Goal: Task Accomplishment & Management: Manage account settings

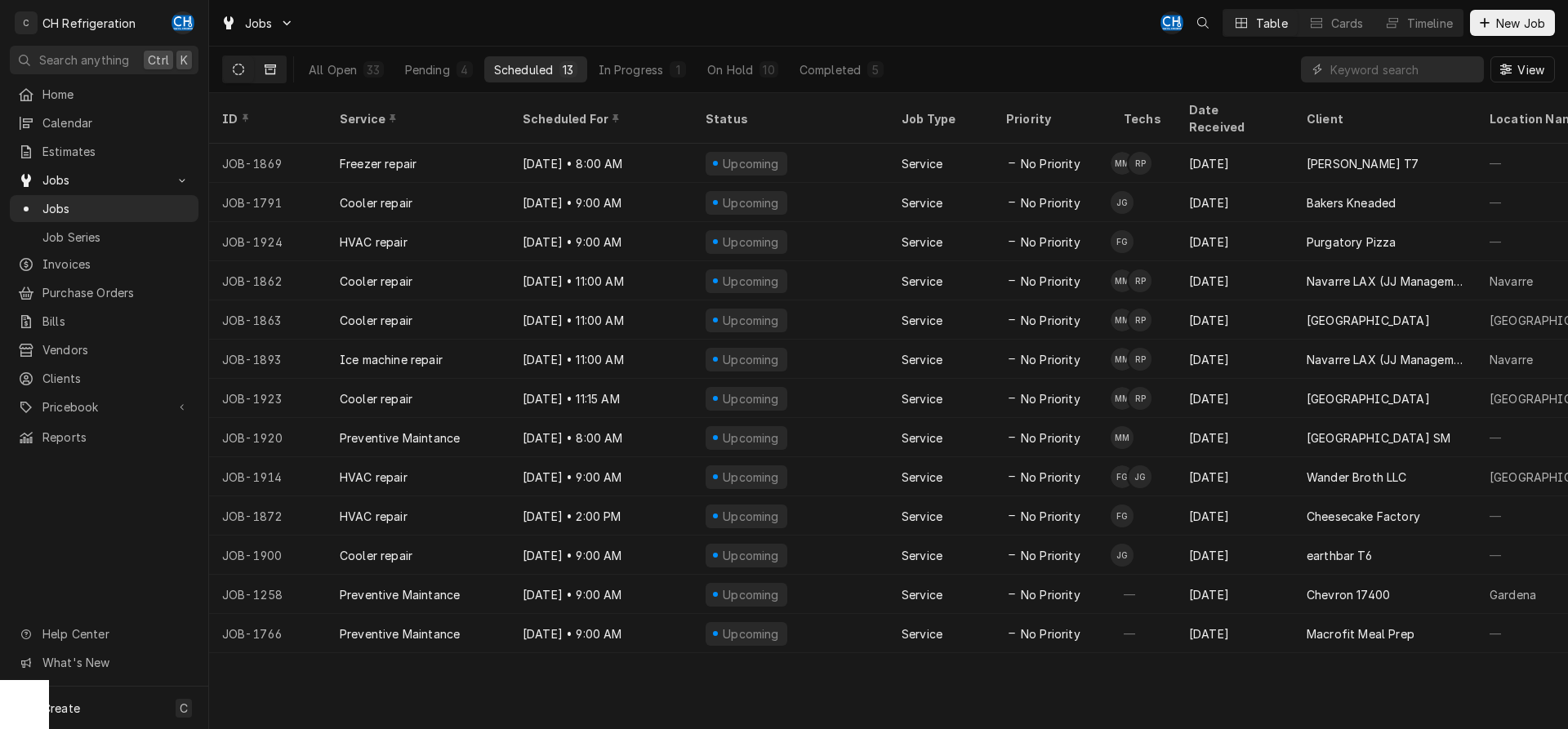
click at [271, 67] on icon "Dynamic Content Wrapper" at bounding box center [271, 69] width 12 height 10
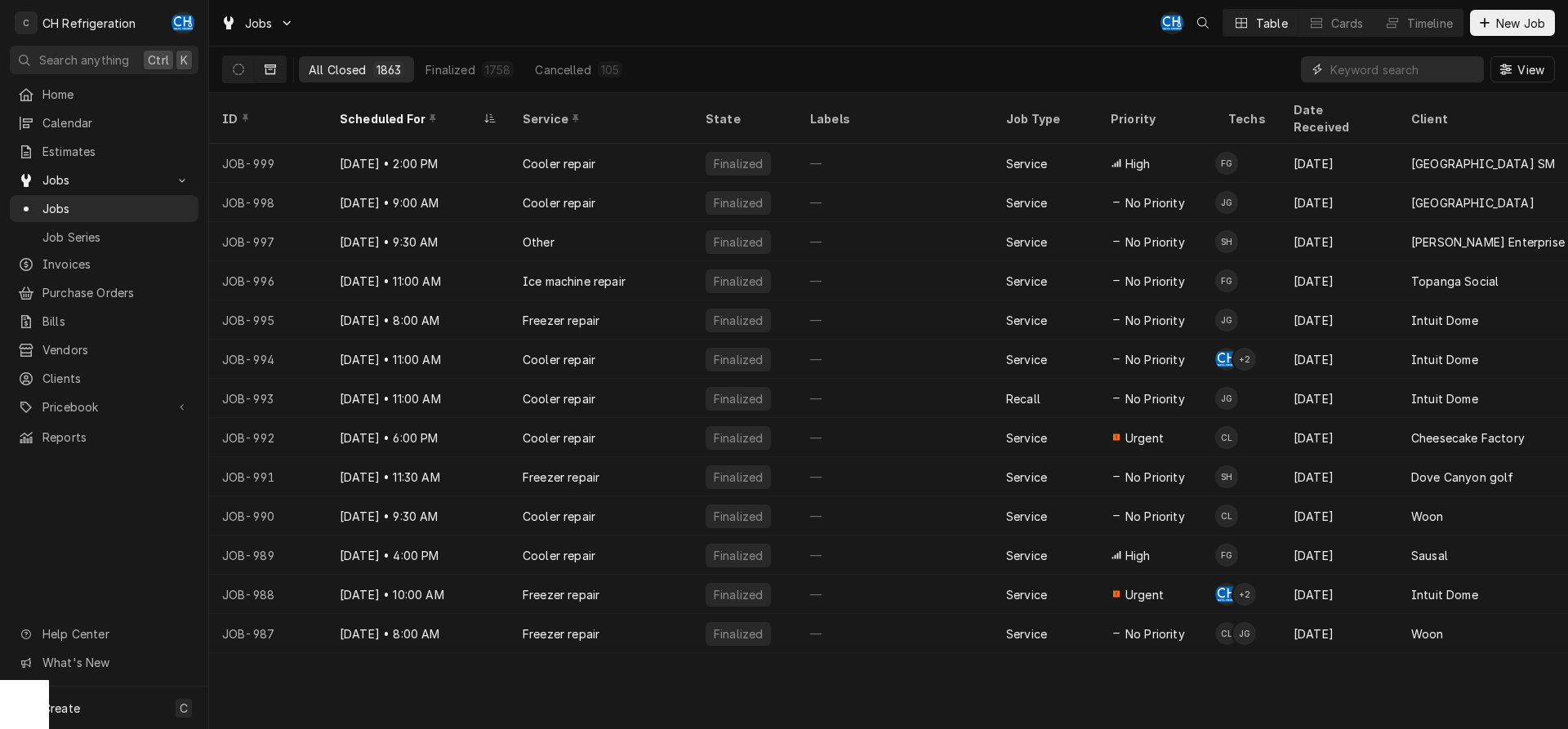
click at [1396, 74] on input "Dynamic Content Wrapper" at bounding box center [1402, 69] width 145 height 26
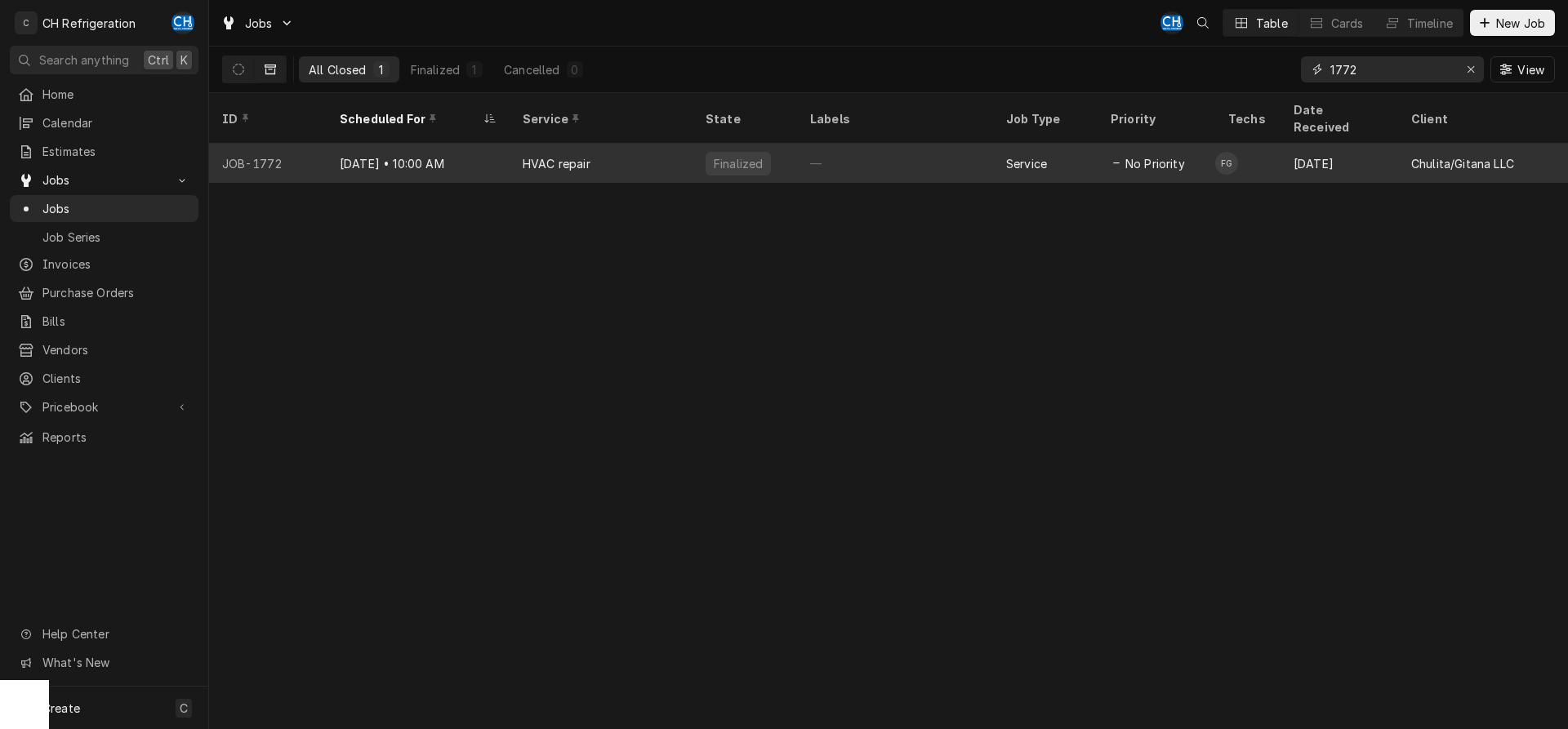
type input "1772"
click at [856, 144] on div "—" at bounding box center [895, 163] width 196 height 39
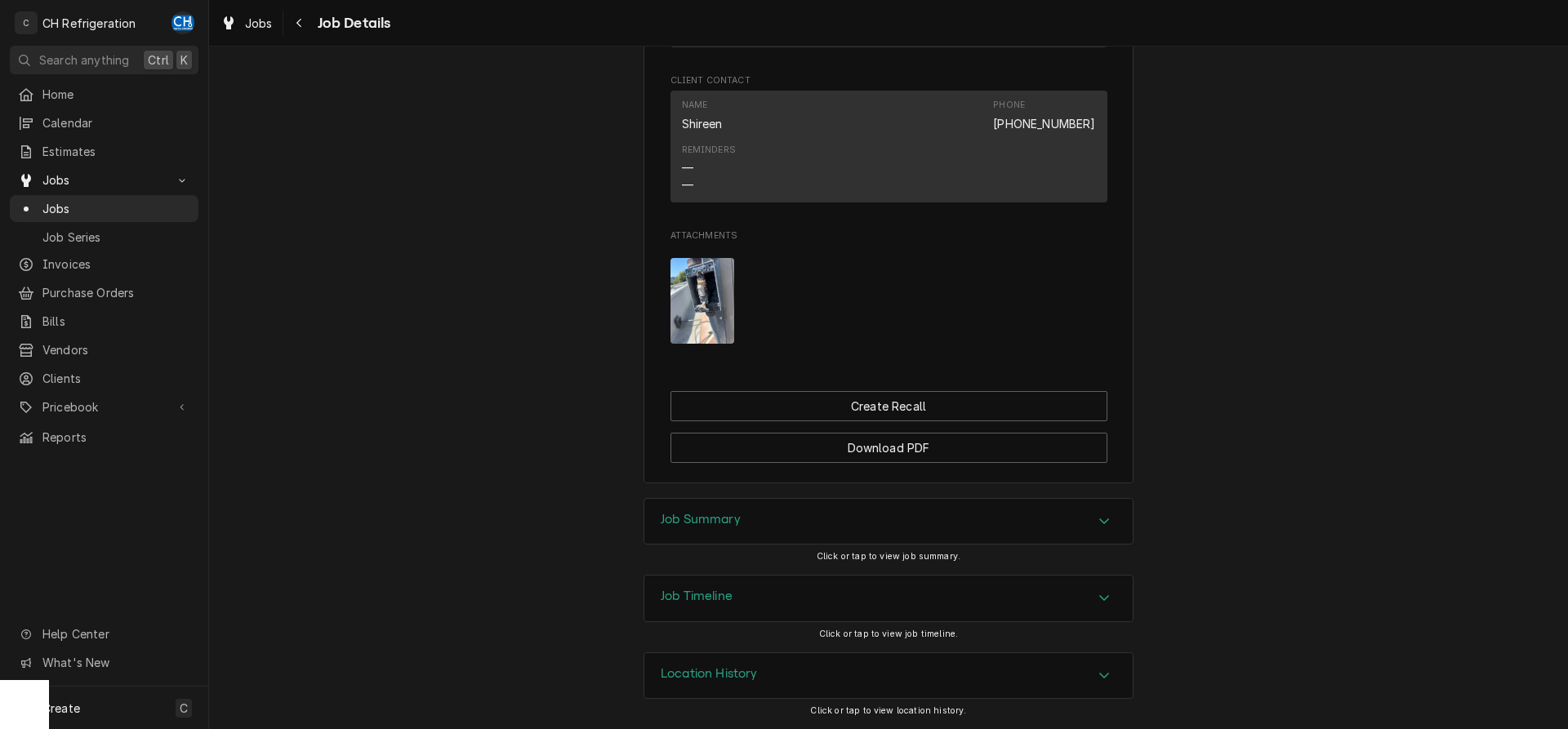
scroll to position [975, 0]
click at [1108, 520] on icon "Accordion Header" at bounding box center [1104, 522] width 10 height 6
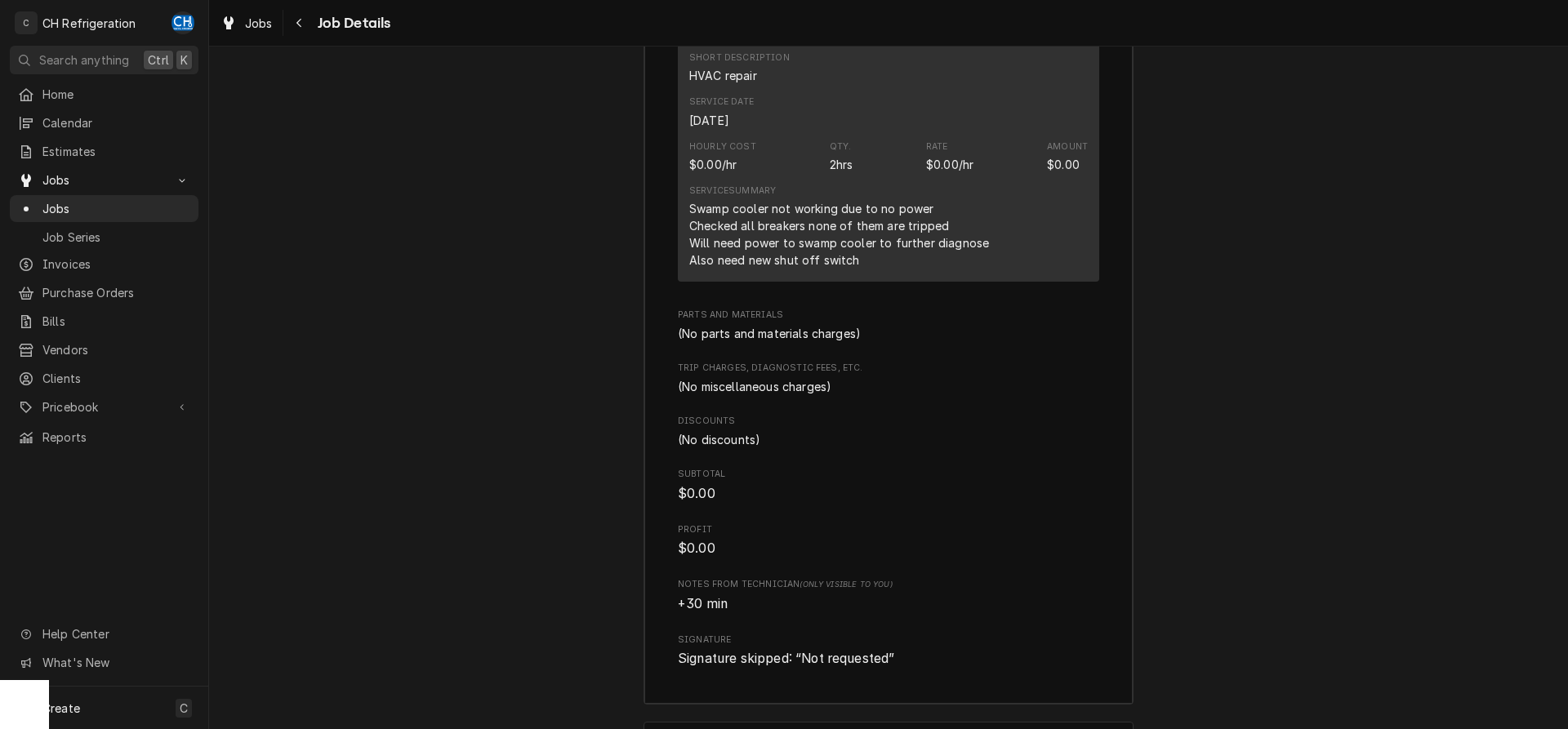
scroll to position [1883, 0]
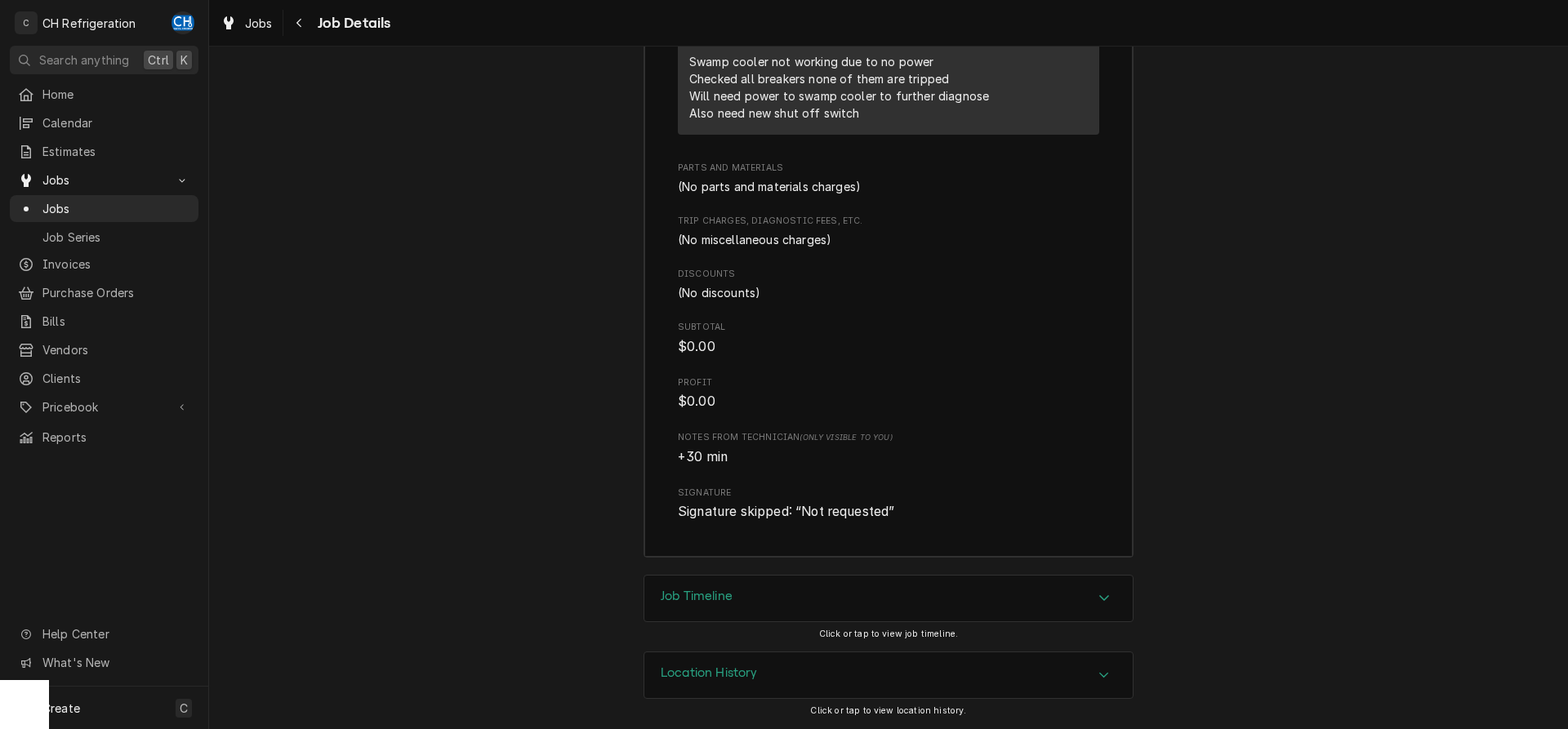
click at [1106, 604] on icon "Accordion Header" at bounding box center [1104, 598] width 12 height 13
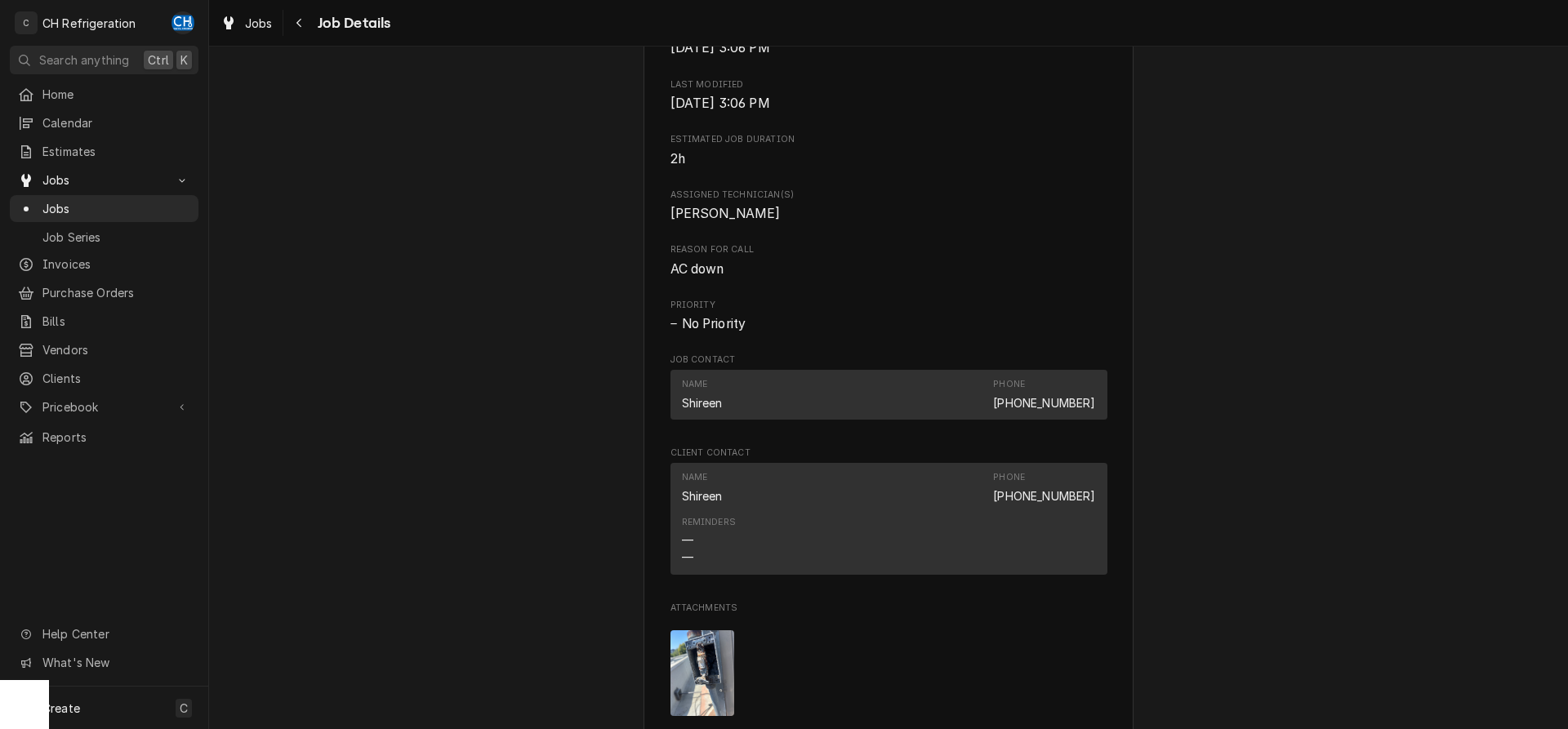
scroll to position [916, 0]
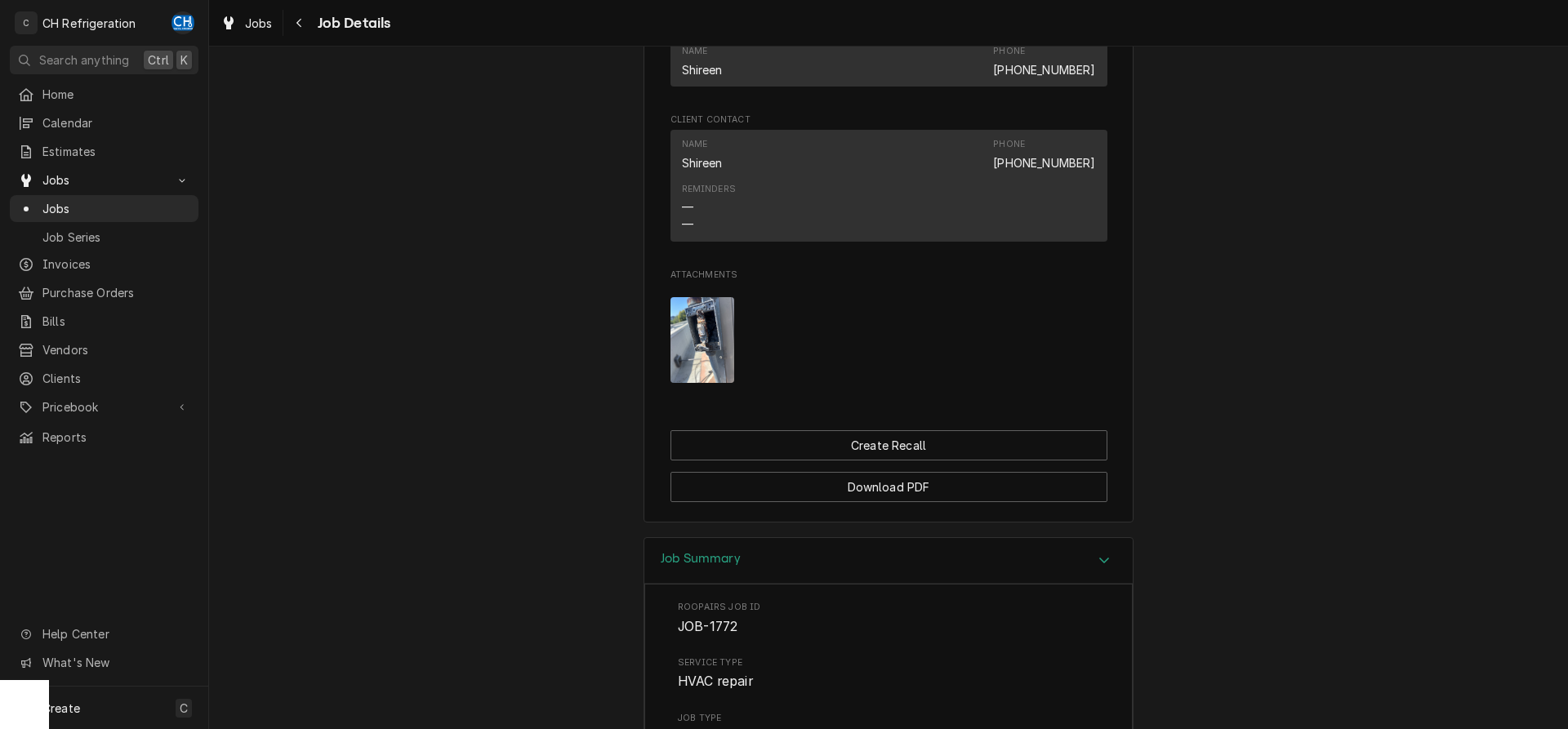
click at [698, 338] on img "Attachments" at bounding box center [702, 340] width 64 height 85
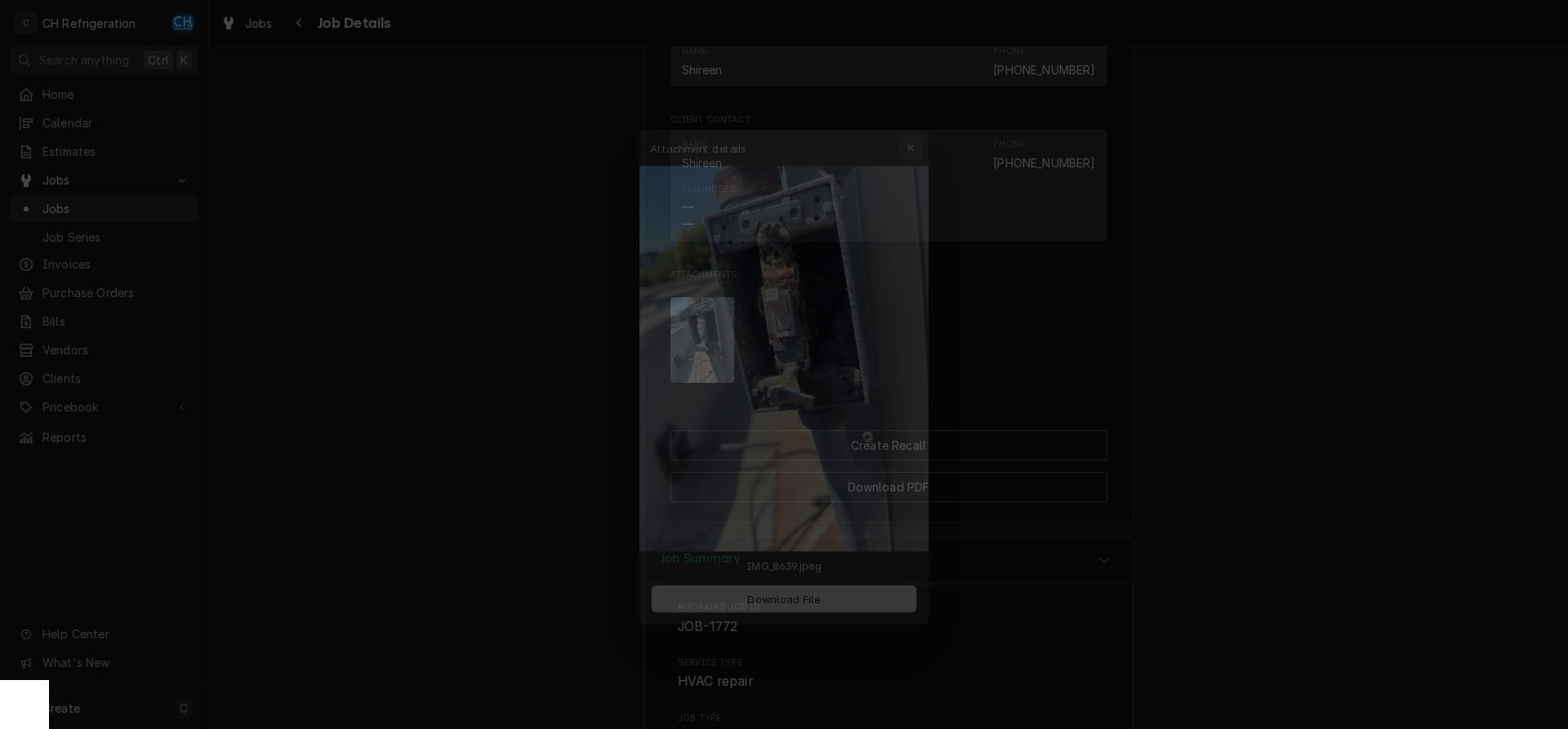
click at [924, 113] on icon "button" at bounding box center [921, 116] width 8 height 8
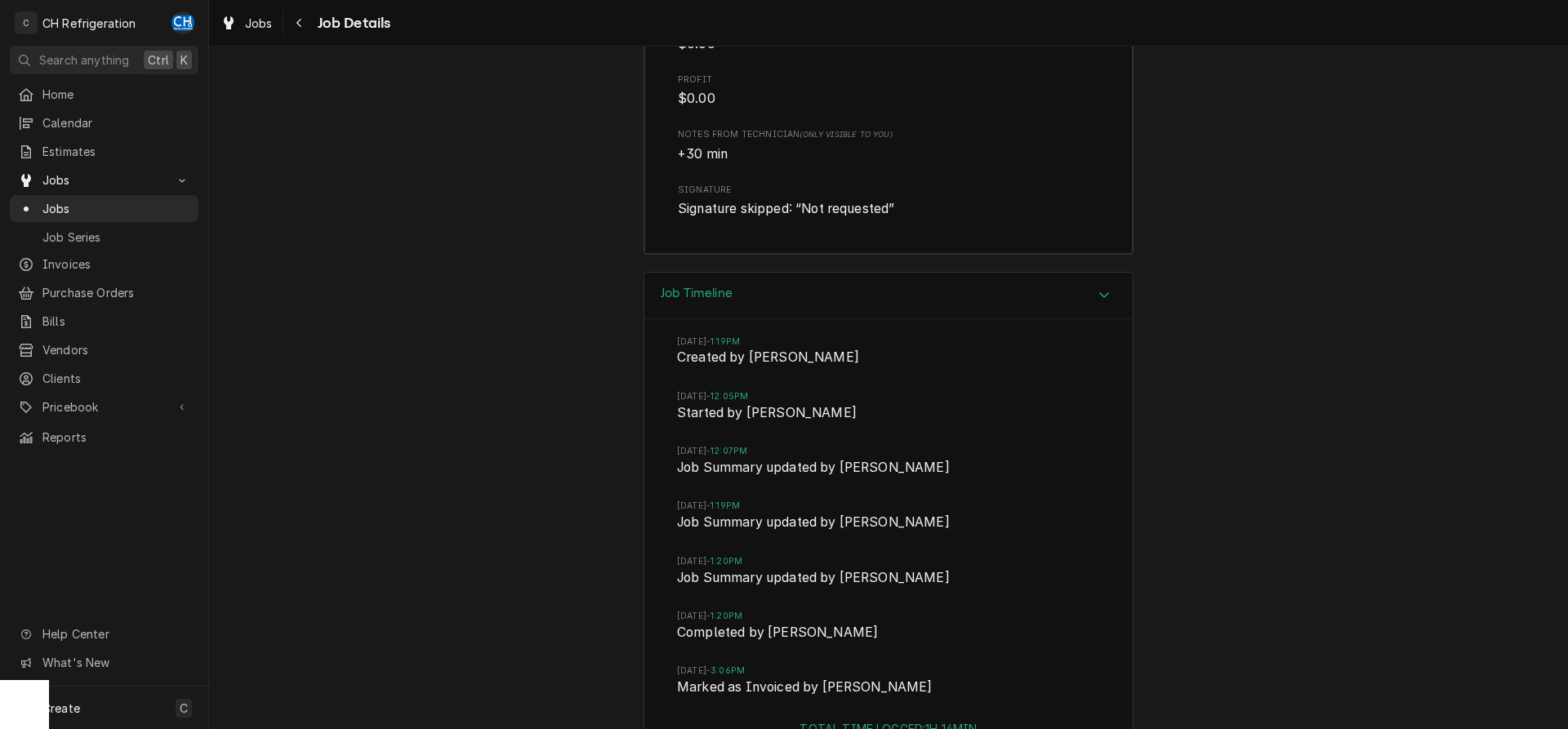
scroll to position [2308, 0]
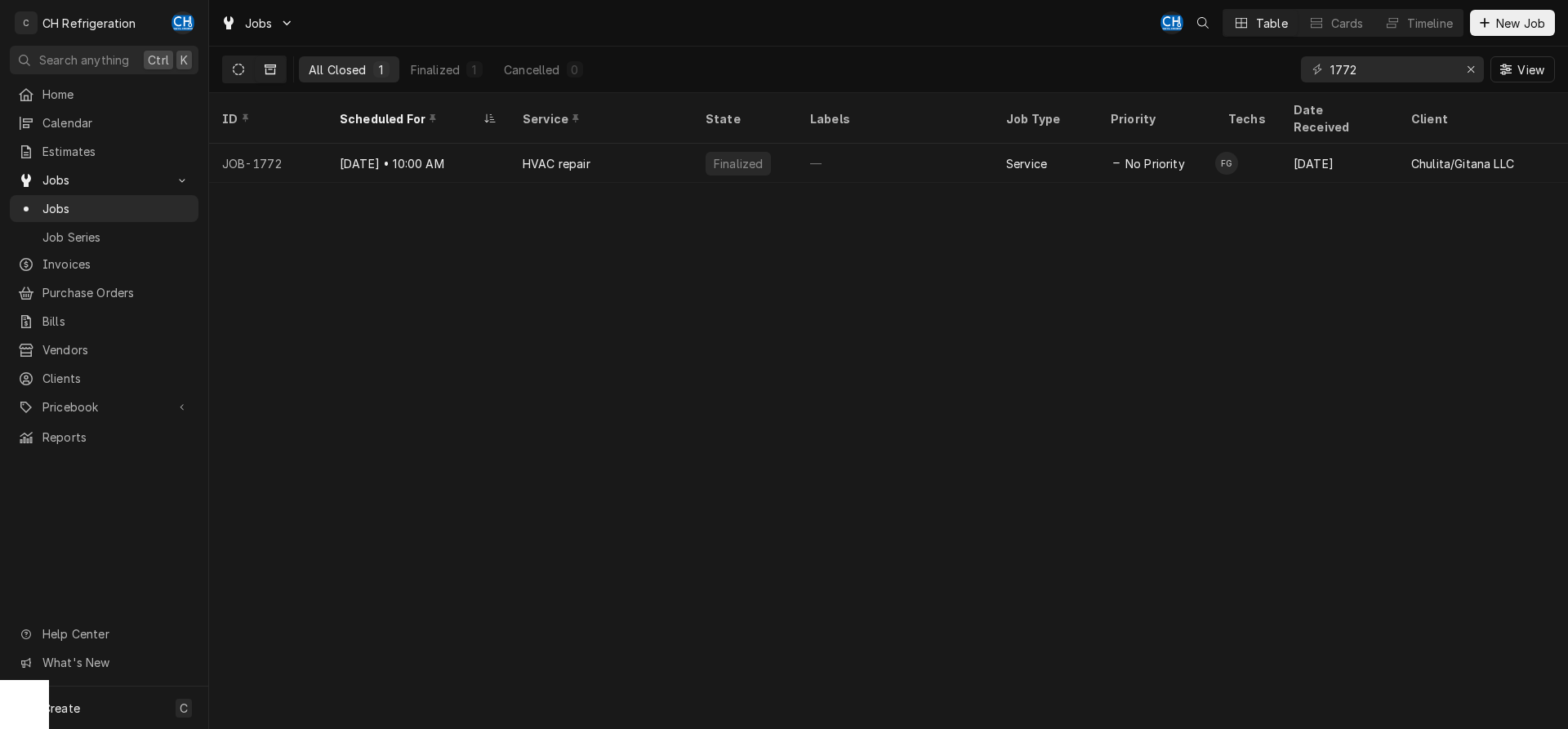
click at [241, 67] on icon "Dynamic Content Wrapper" at bounding box center [238, 69] width 12 height 12
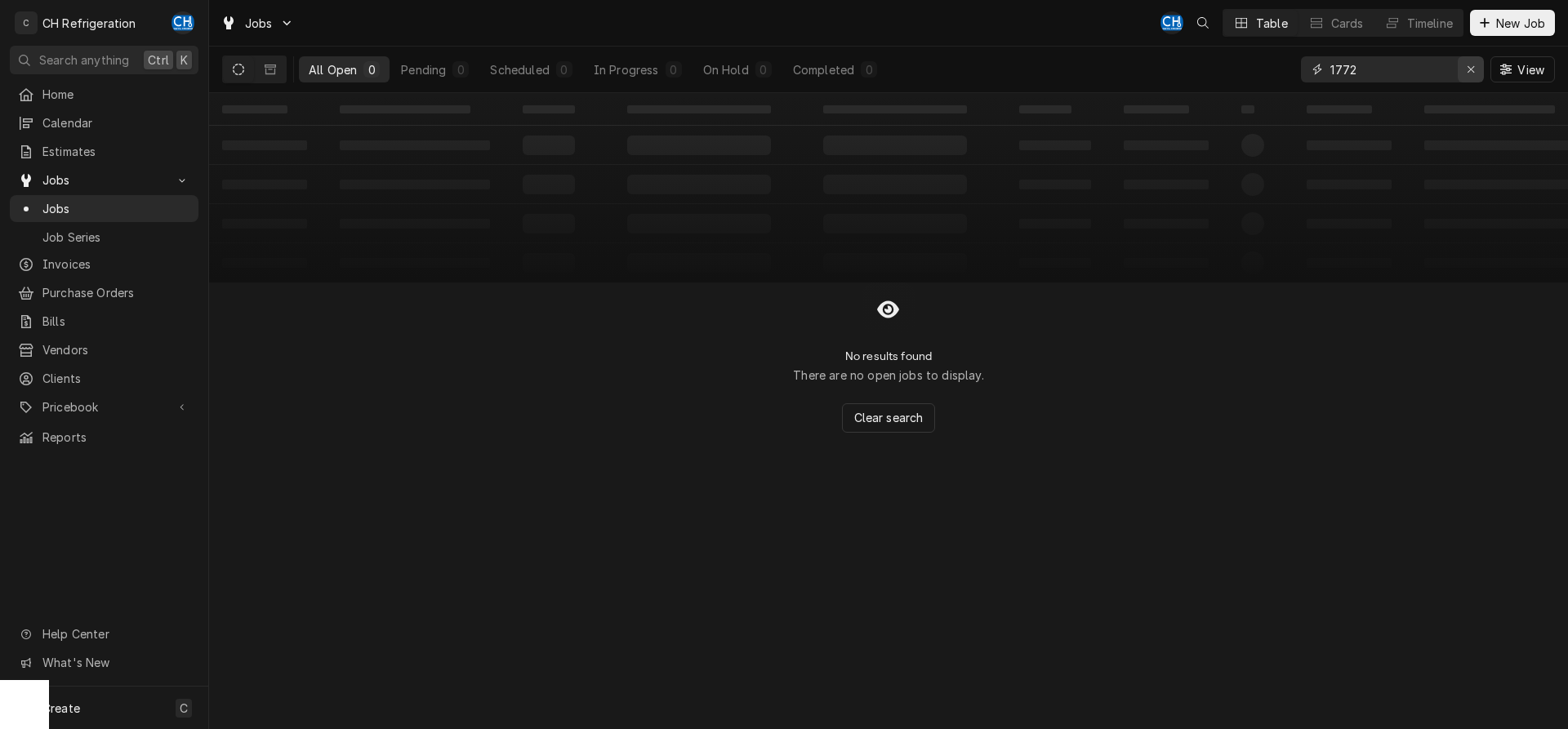
click at [1472, 75] on div "Erase input" at bounding box center [1470, 69] width 16 height 16
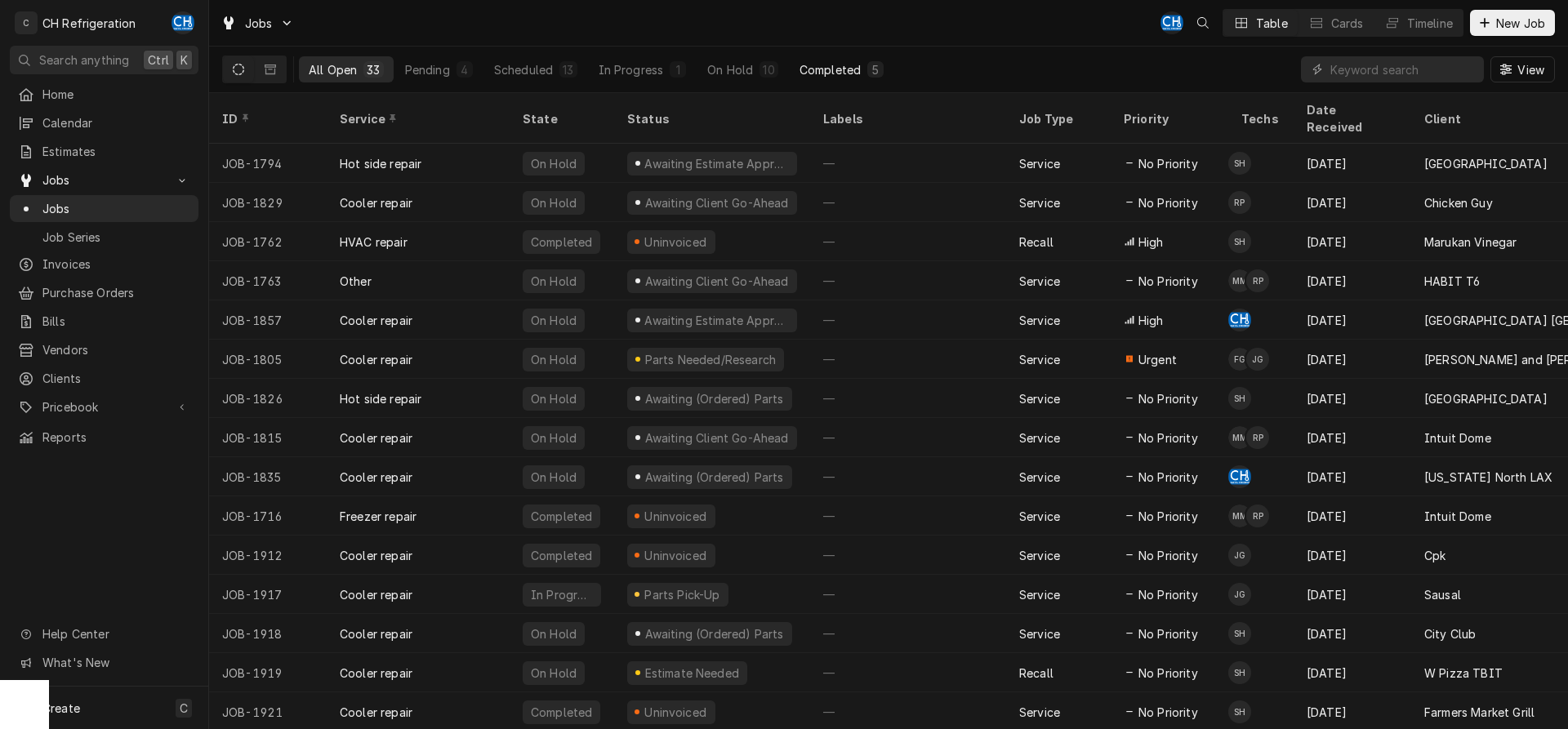
click at [813, 65] on div "Completed" at bounding box center [831, 70] width 61 height 17
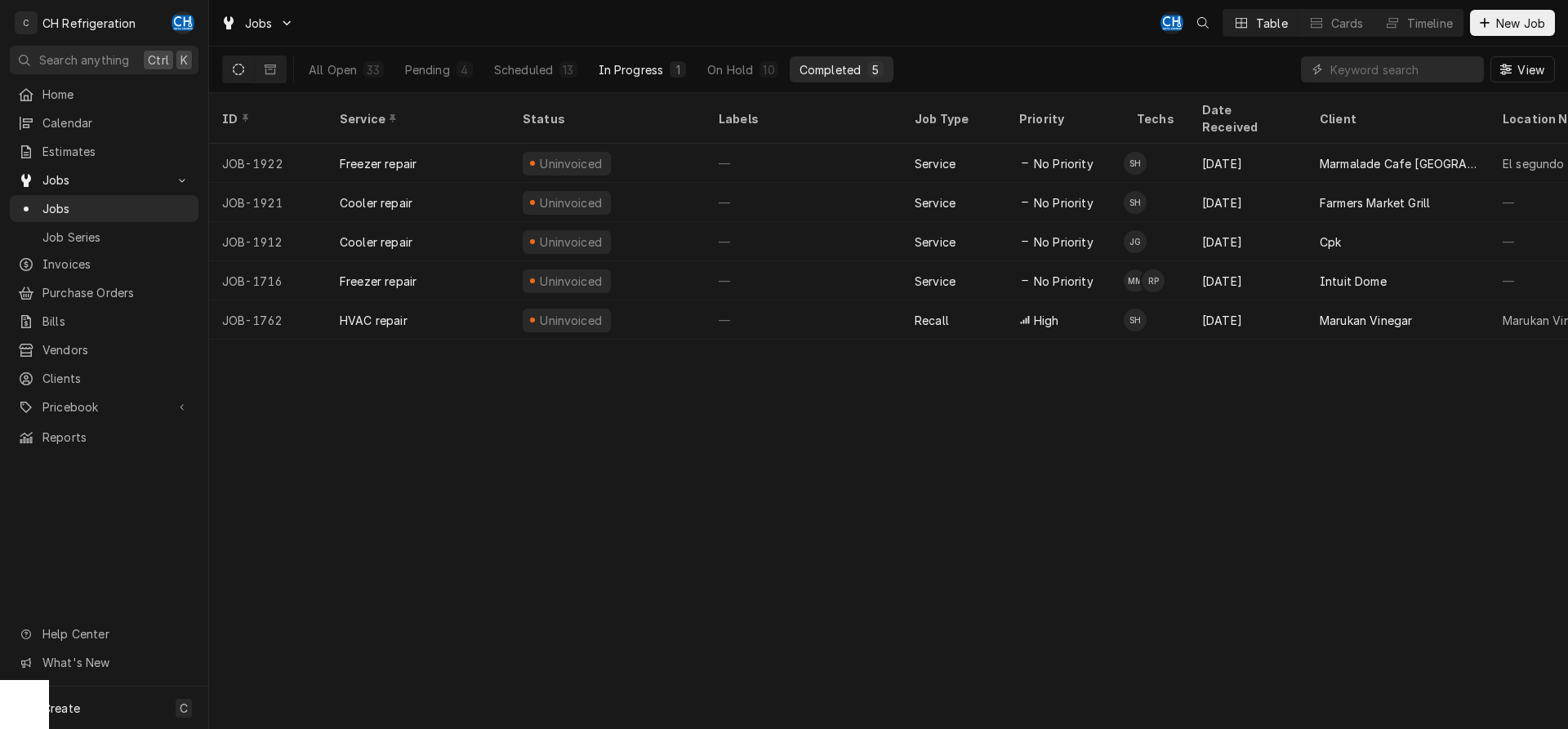
click at [655, 58] on button "In Progress 1" at bounding box center [642, 69] width 108 height 26
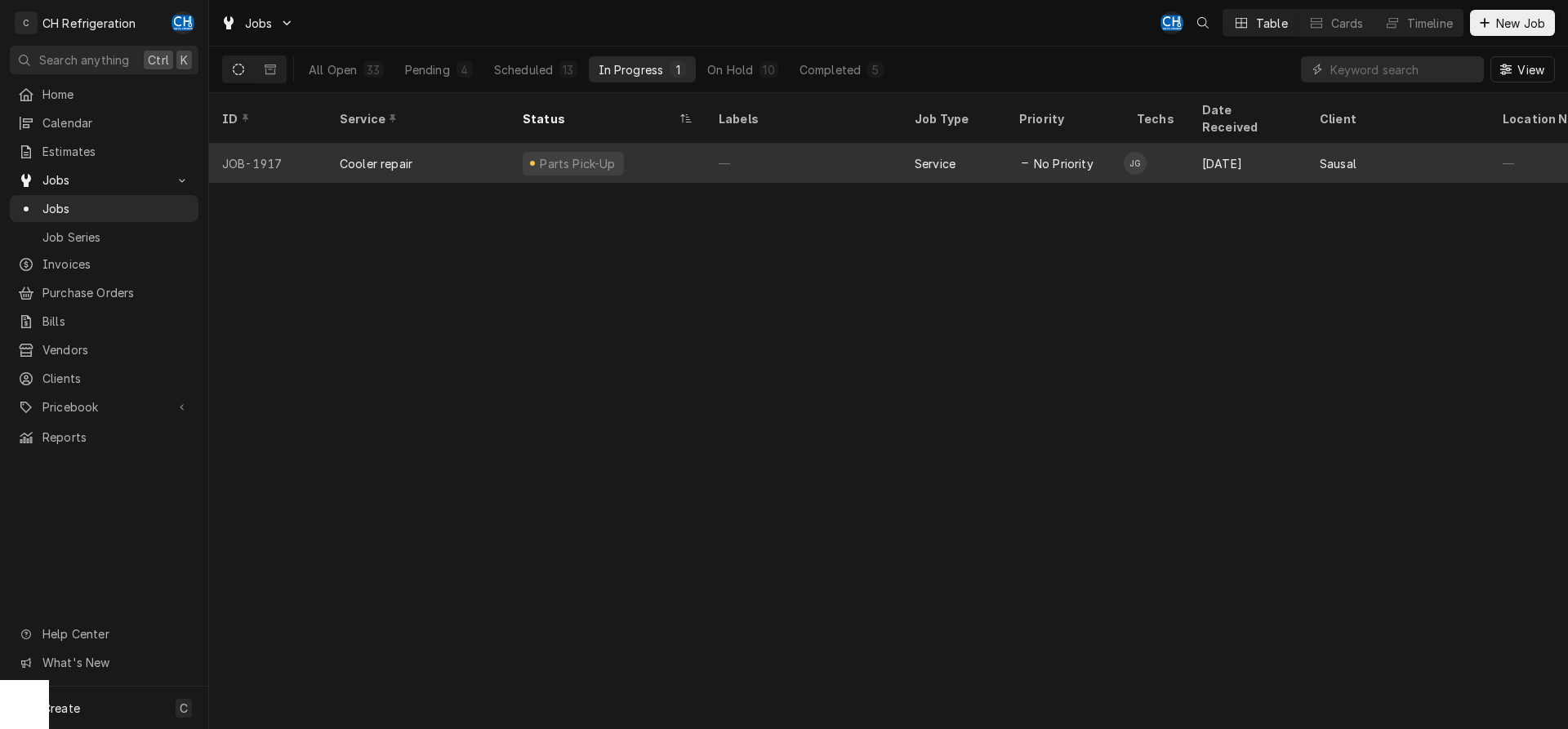
click at [829, 144] on div "—" at bounding box center [804, 163] width 196 height 39
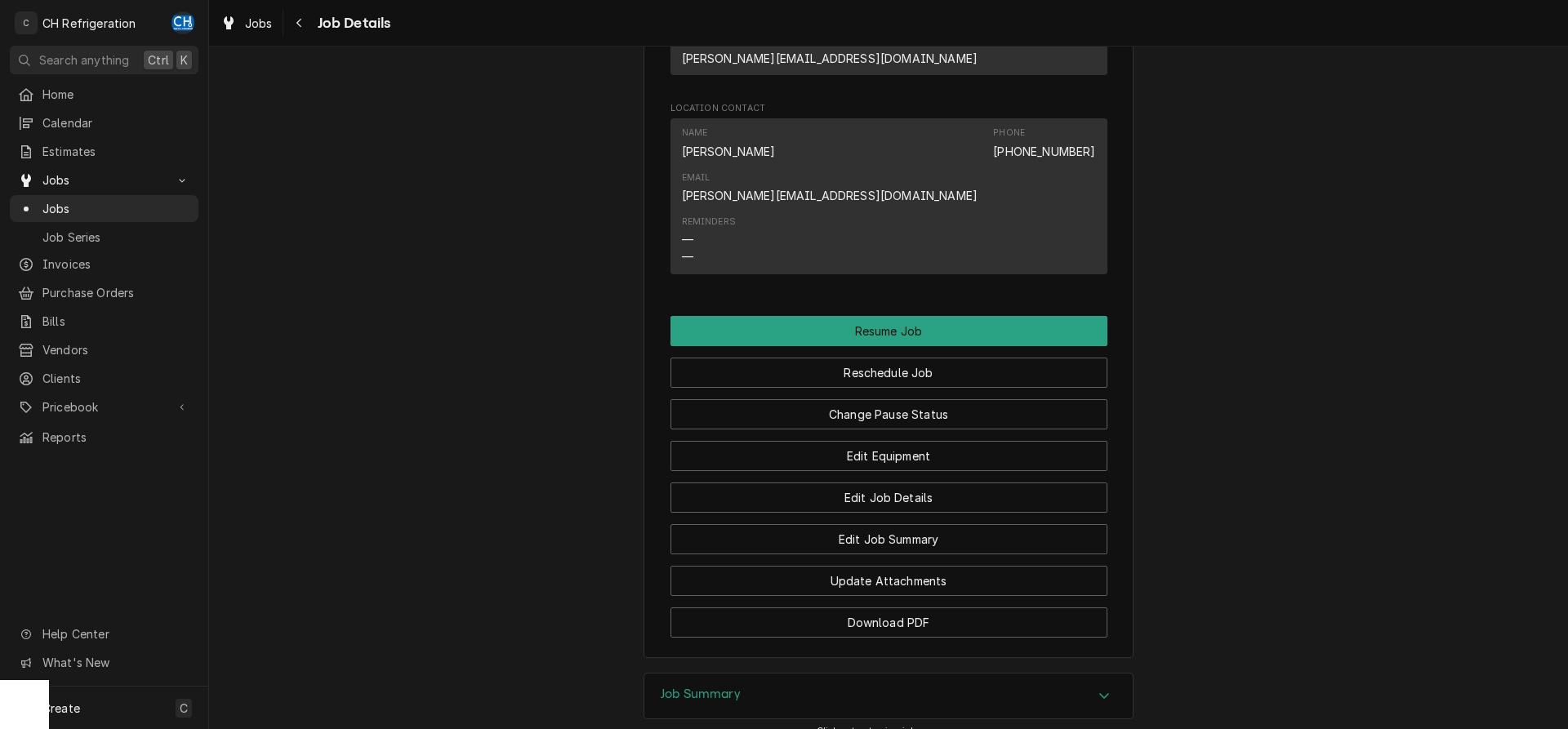
scroll to position [1301, 0]
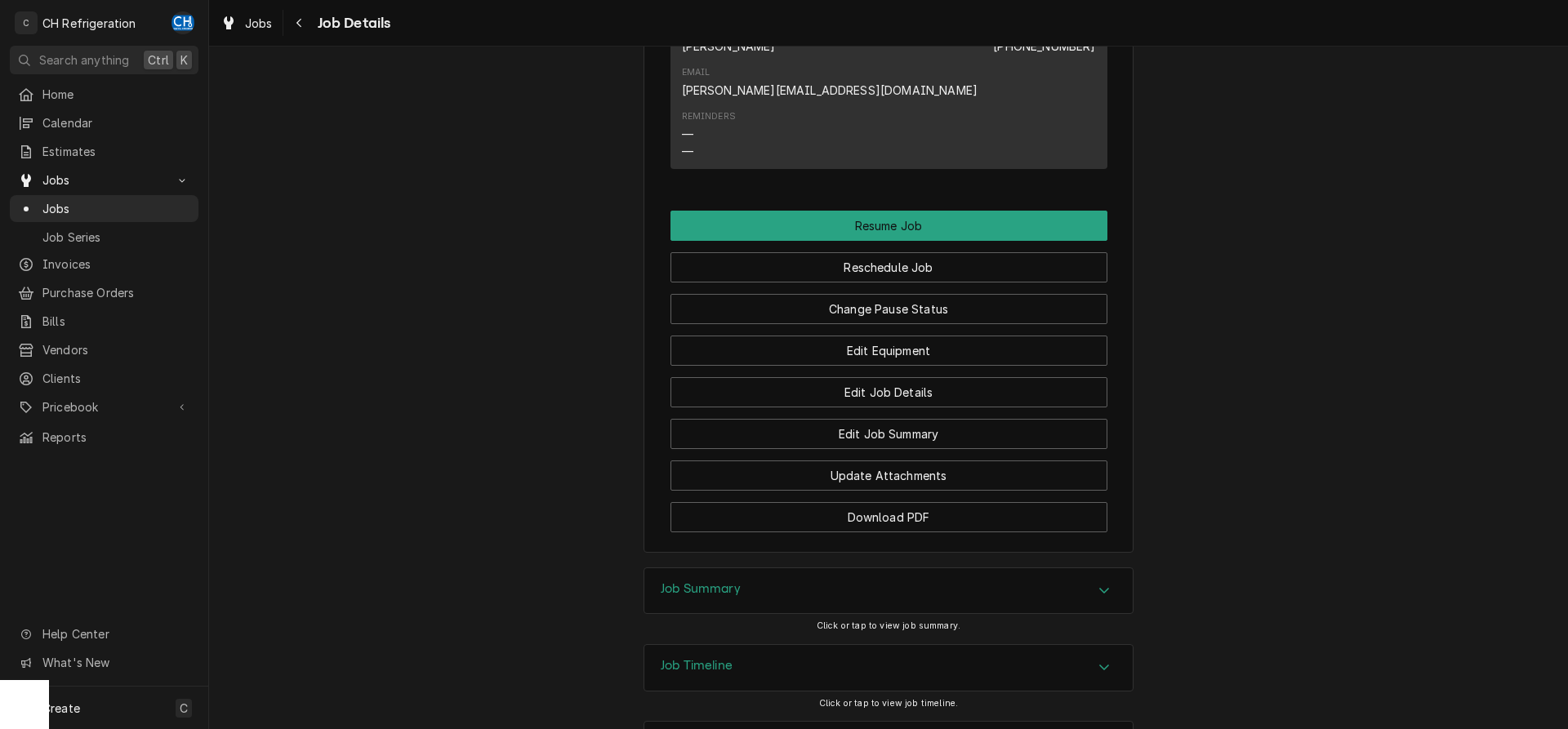
click at [1069, 569] on div "Job Summary" at bounding box center [888, 592] width 489 height 46
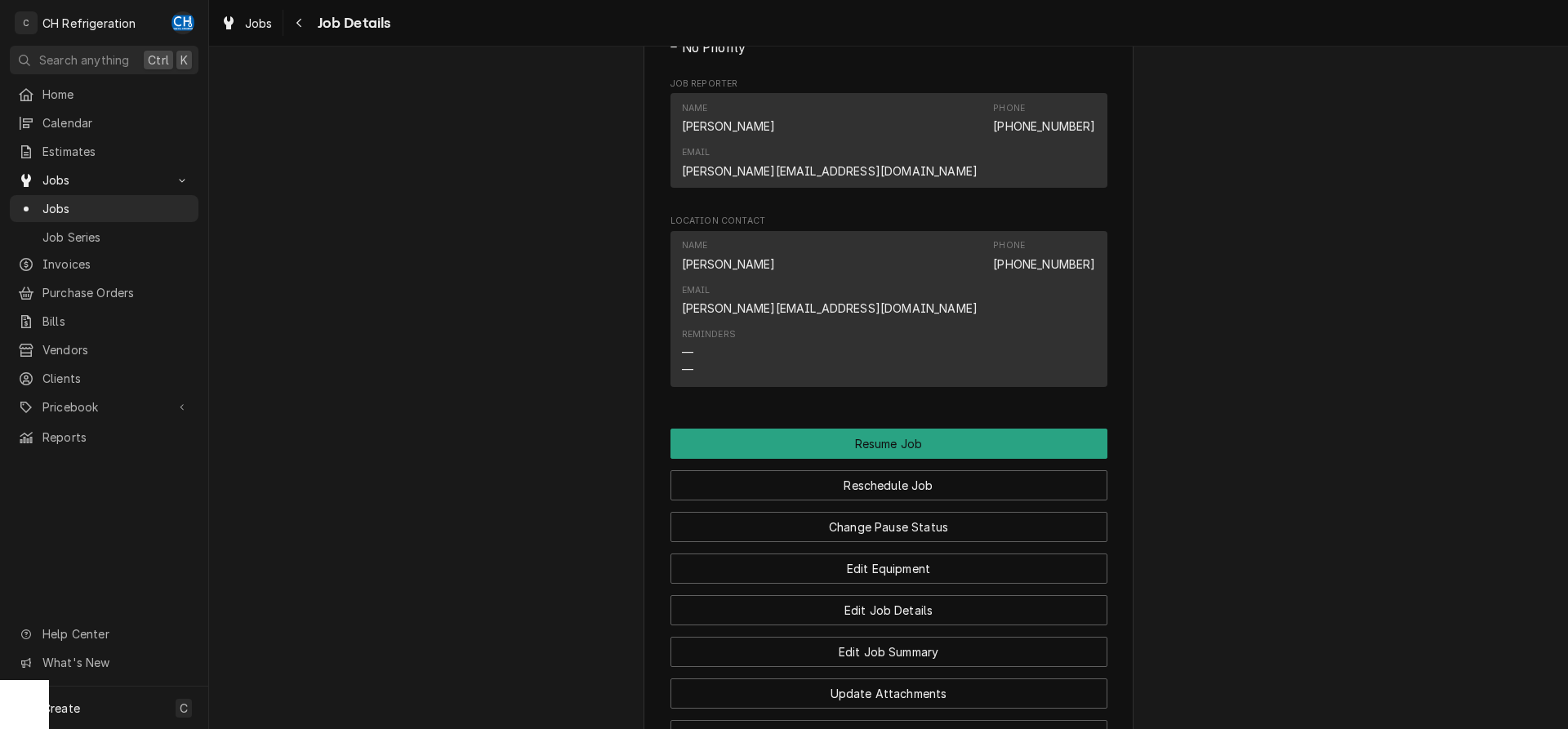
scroll to position [0, 0]
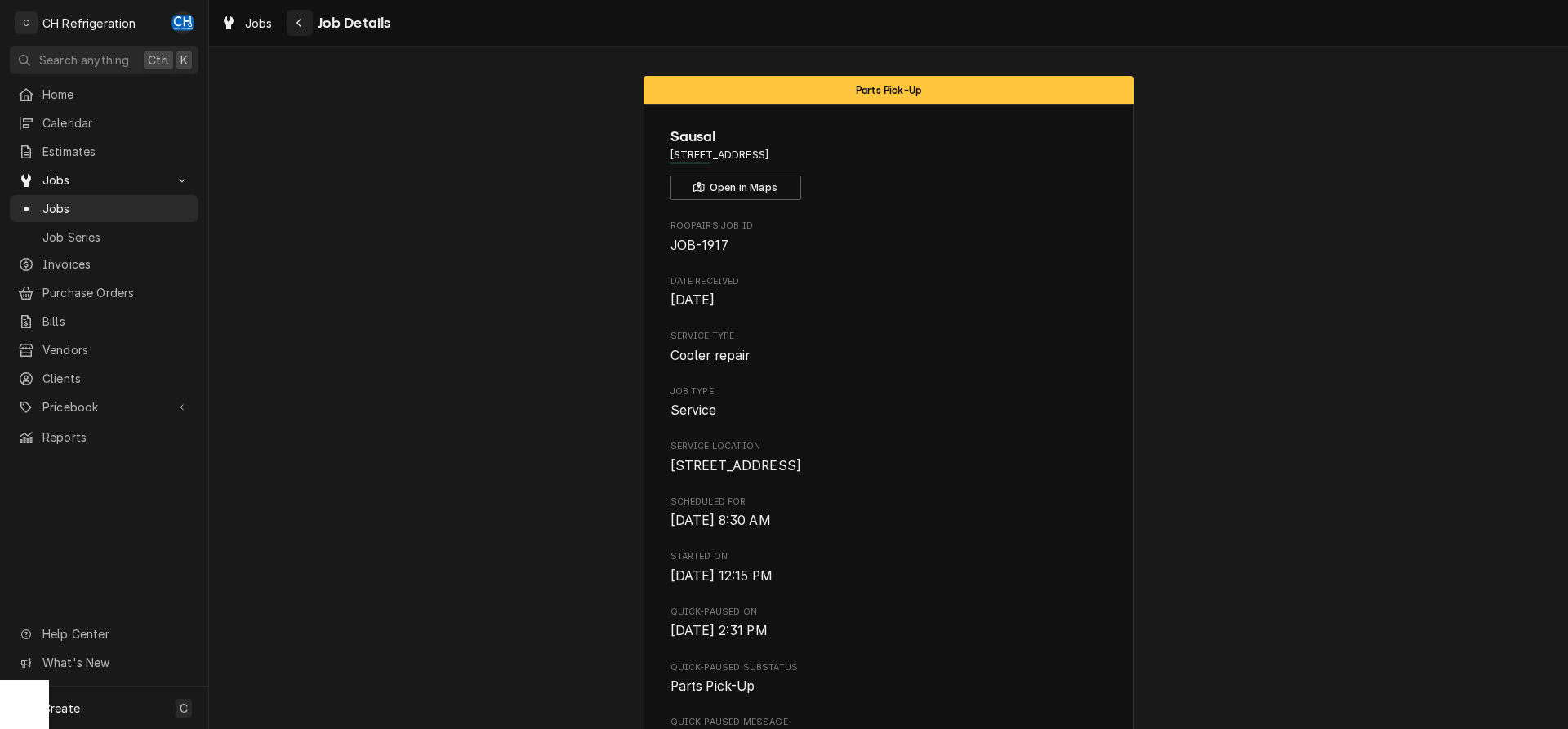
click at [299, 22] on icon "Navigate back" at bounding box center [300, 23] width 8 height 12
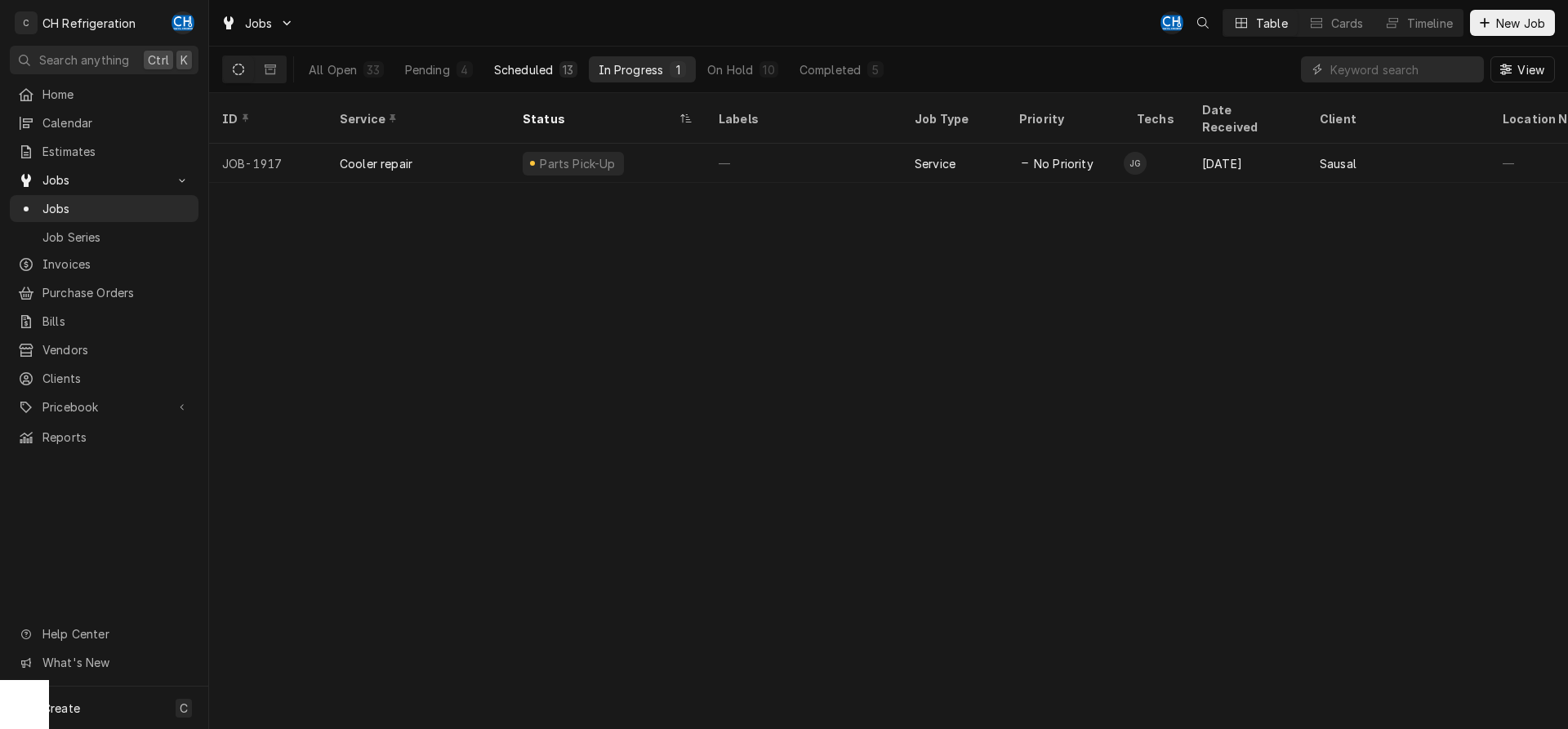
click at [527, 78] on button "Scheduled 13" at bounding box center [535, 69] width 103 height 26
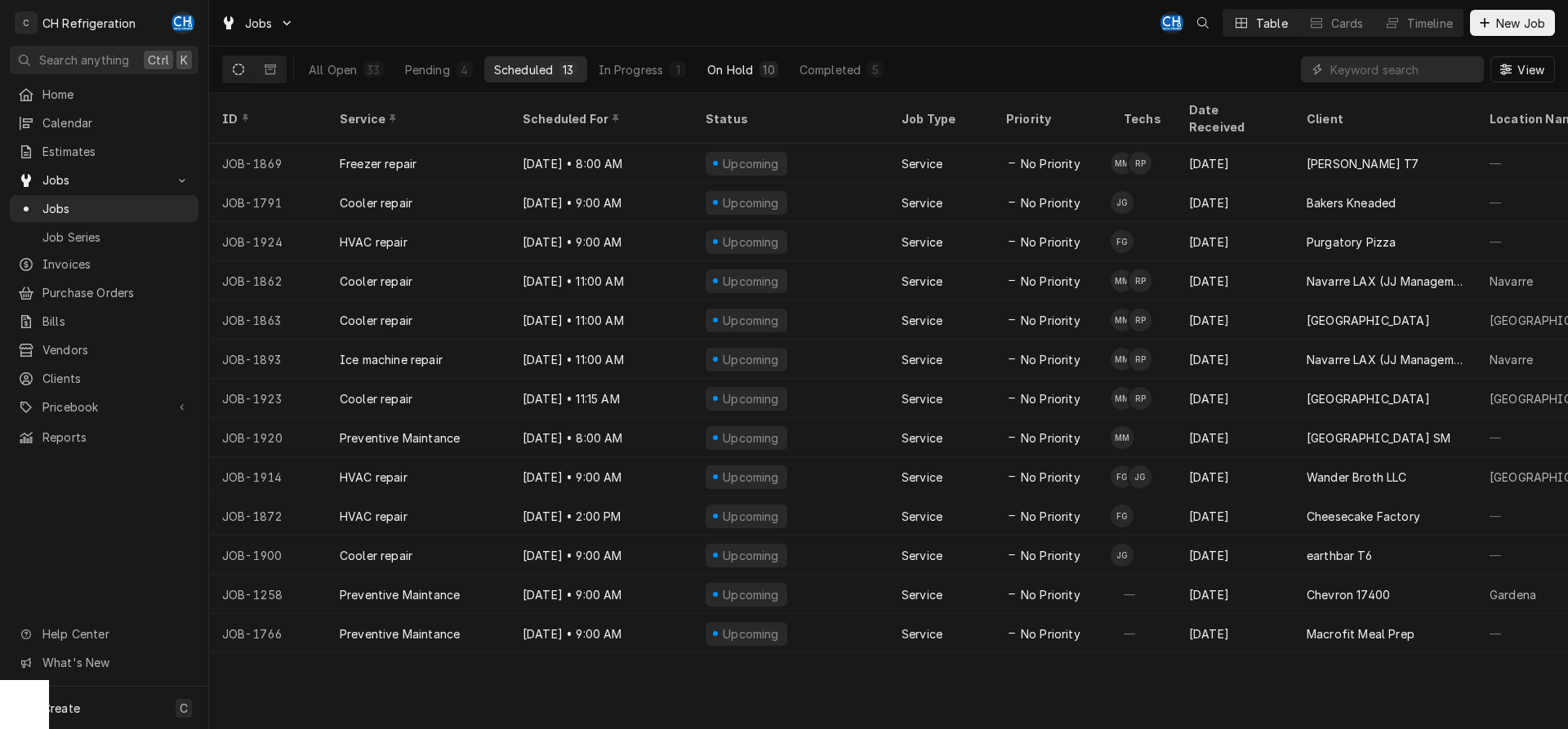
click at [720, 70] on div "On Hold" at bounding box center [731, 70] width 46 height 17
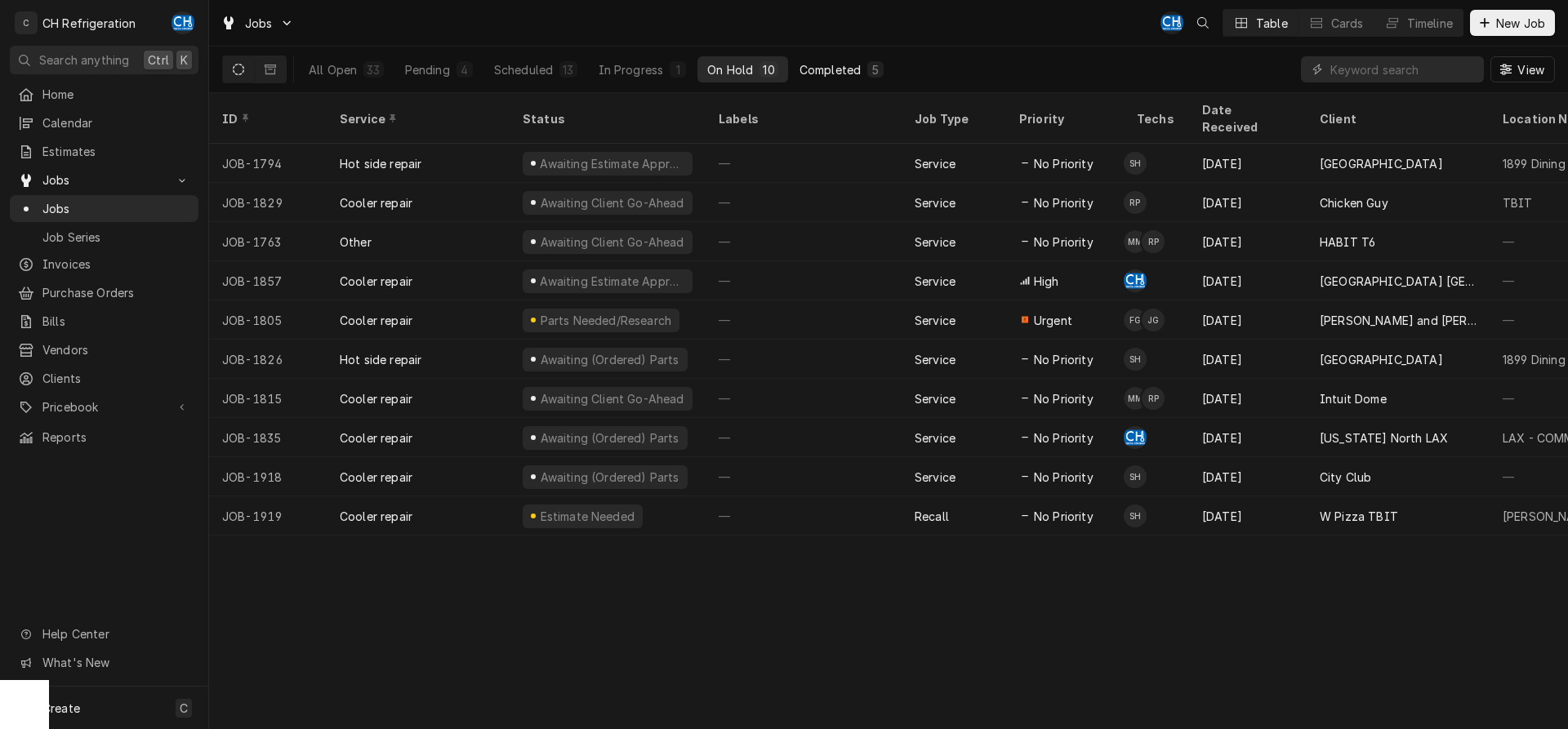
click at [832, 72] on div "Completed" at bounding box center [831, 70] width 61 height 17
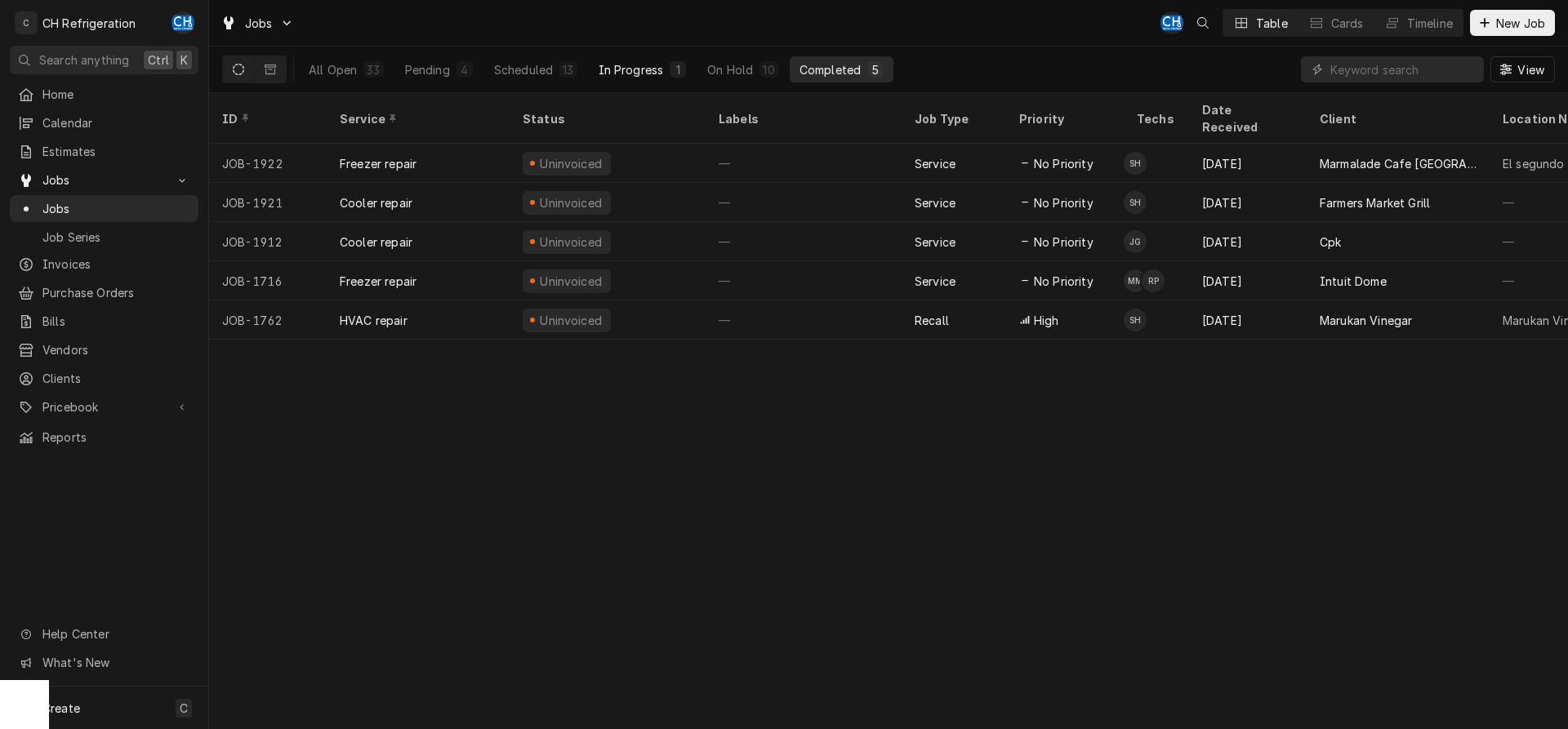
click at [617, 73] on div "In Progress" at bounding box center [631, 70] width 65 height 17
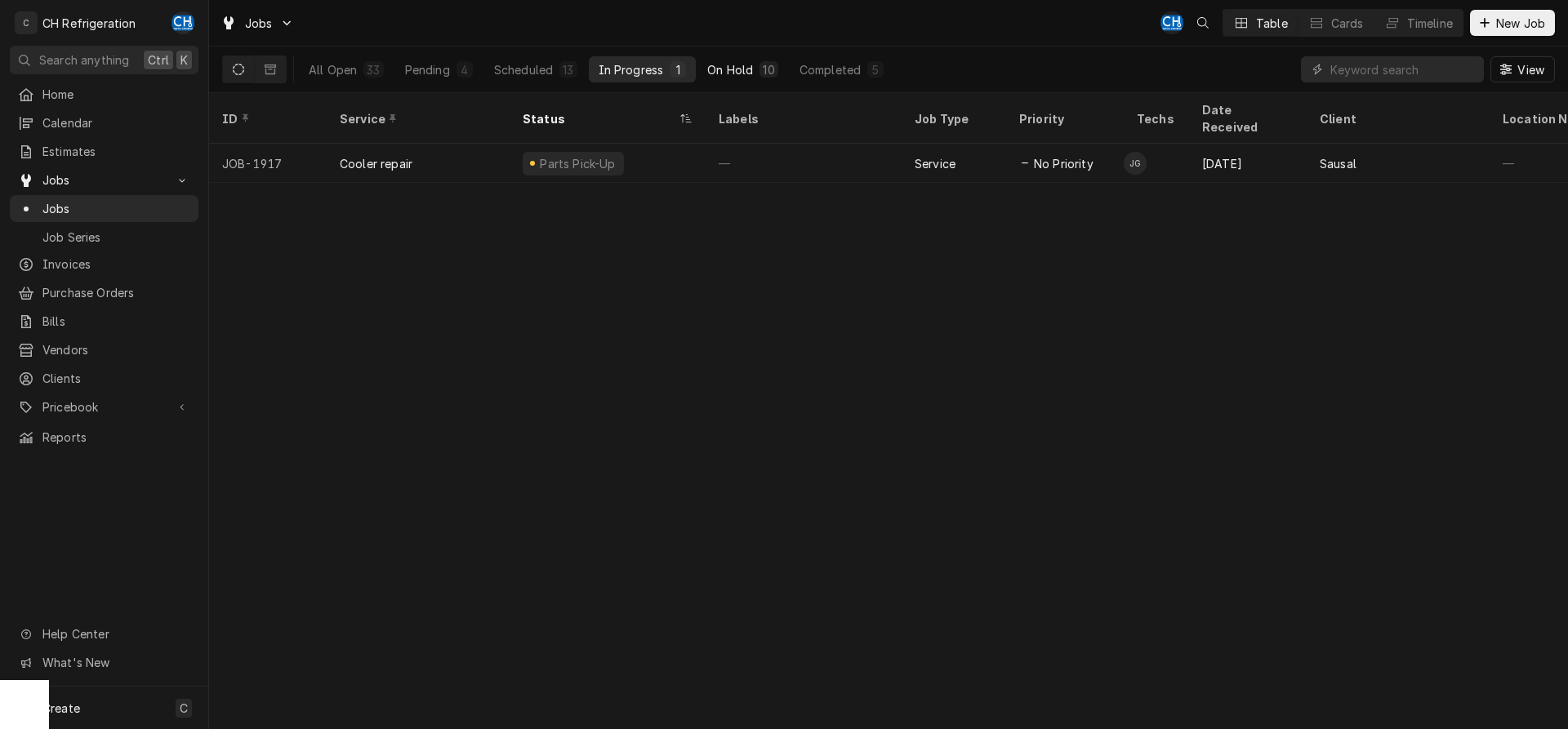
click at [721, 68] on div "On Hold" at bounding box center [731, 70] width 46 height 17
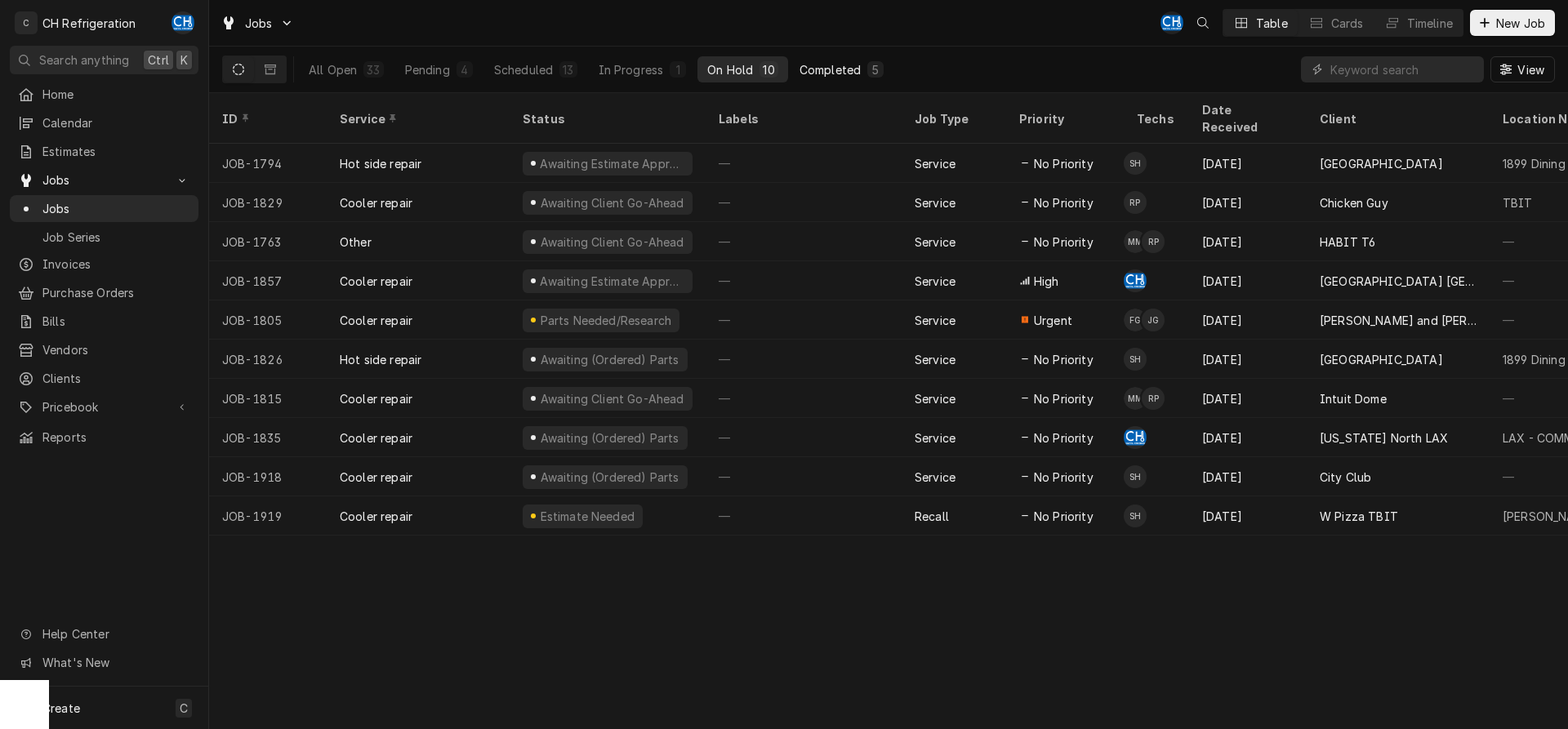
click at [830, 71] on div "Completed" at bounding box center [831, 70] width 61 height 17
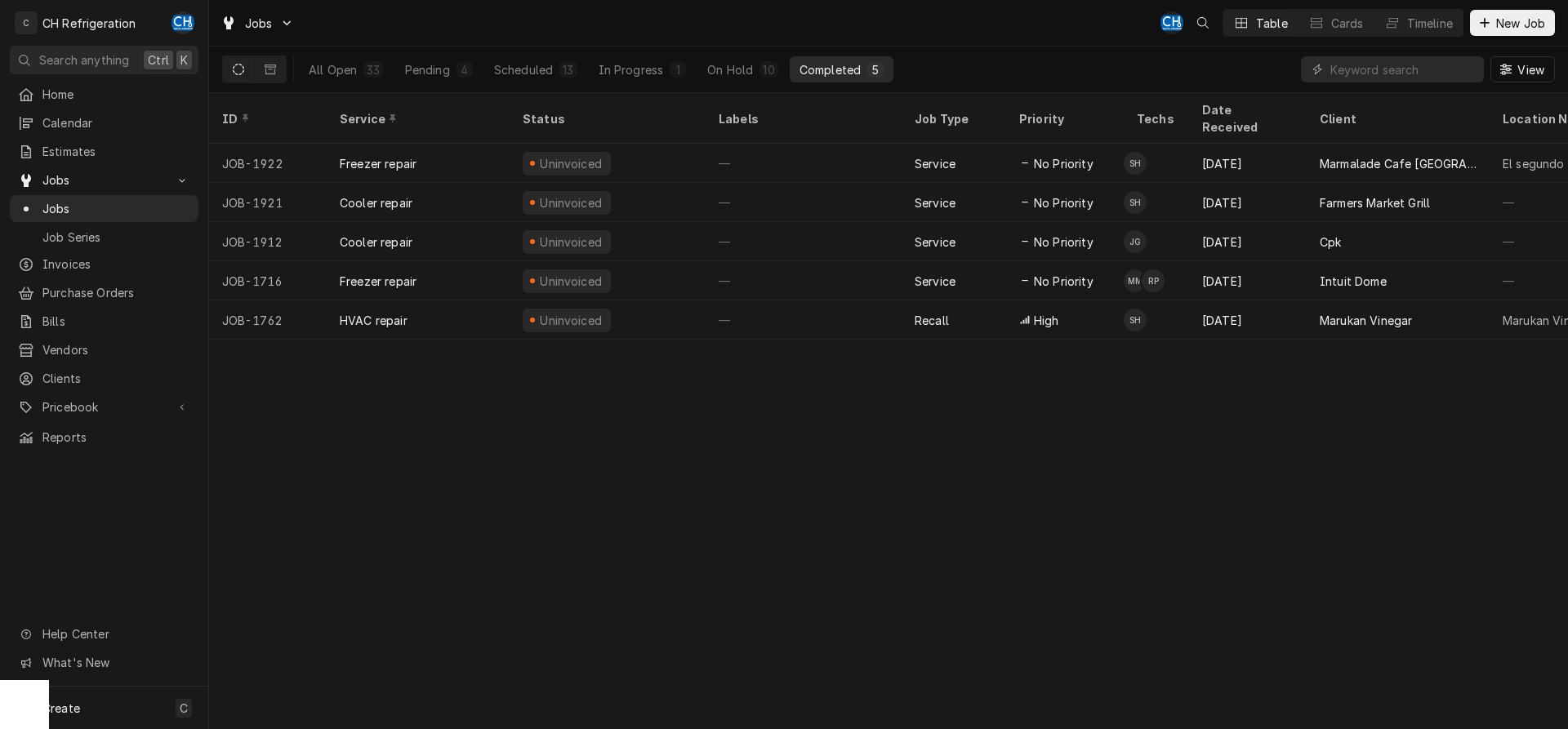
click at [740, 84] on div "All Open 33 Pending 4 Scheduled 13 In Progress 1 On Hold 10 Completed 5" at bounding box center [595, 69] width 594 height 46
click at [739, 74] on div "On Hold" at bounding box center [731, 70] width 46 height 17
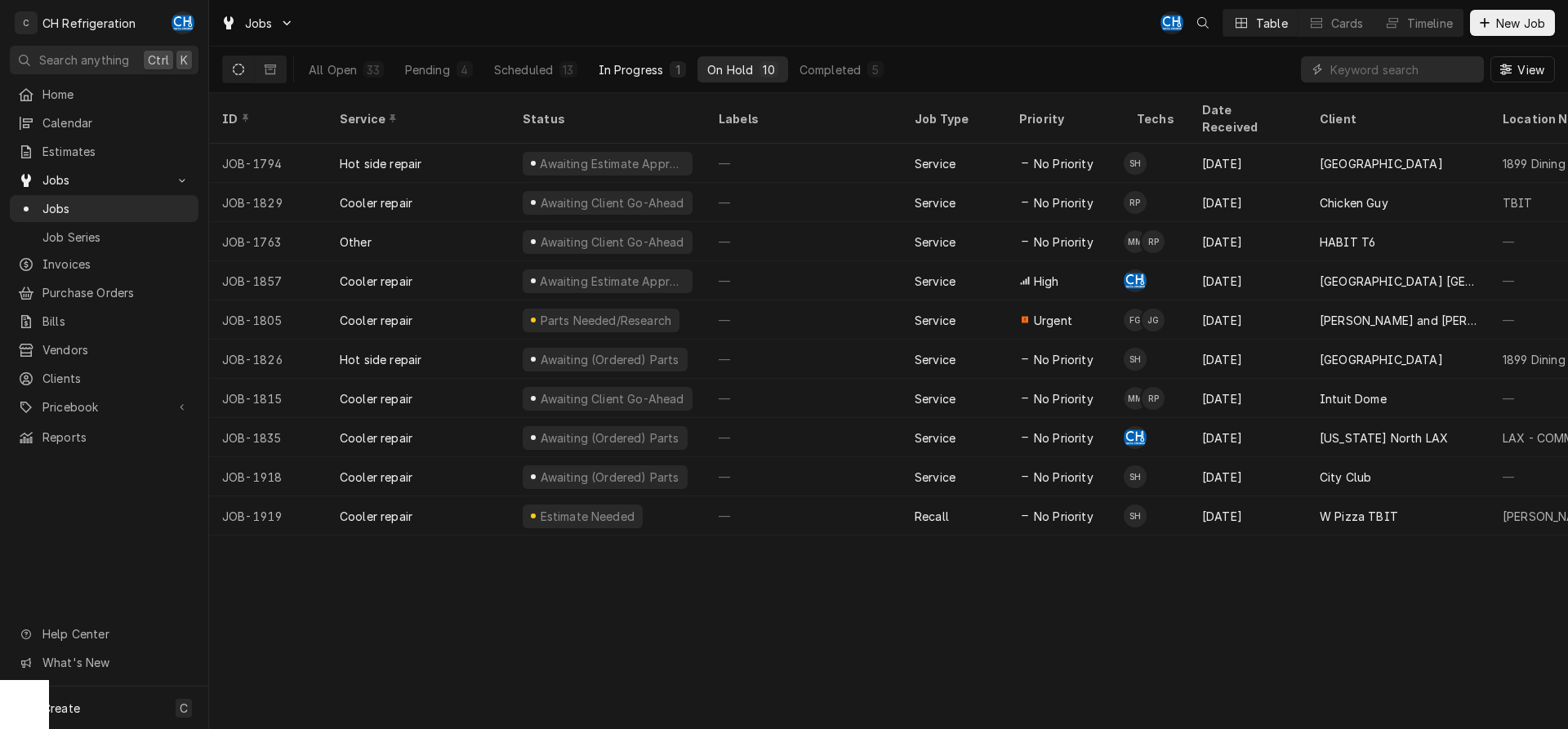
click at [609, 62] on div "In Progress" at bounding box center [631, 70] width 65 height 17
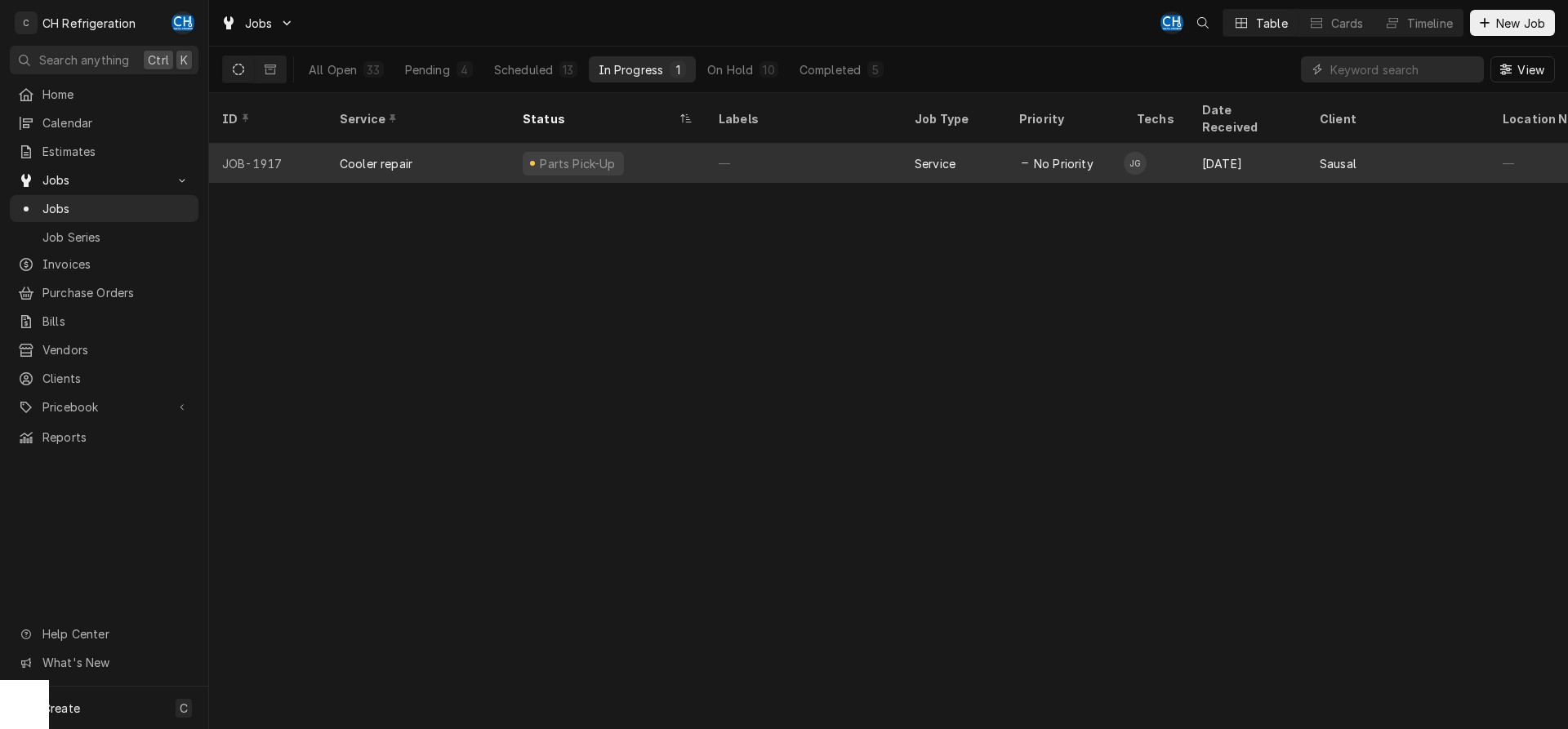
click at [772, 147] on div "—" at bounding box center [804, 163] width 196 height 39
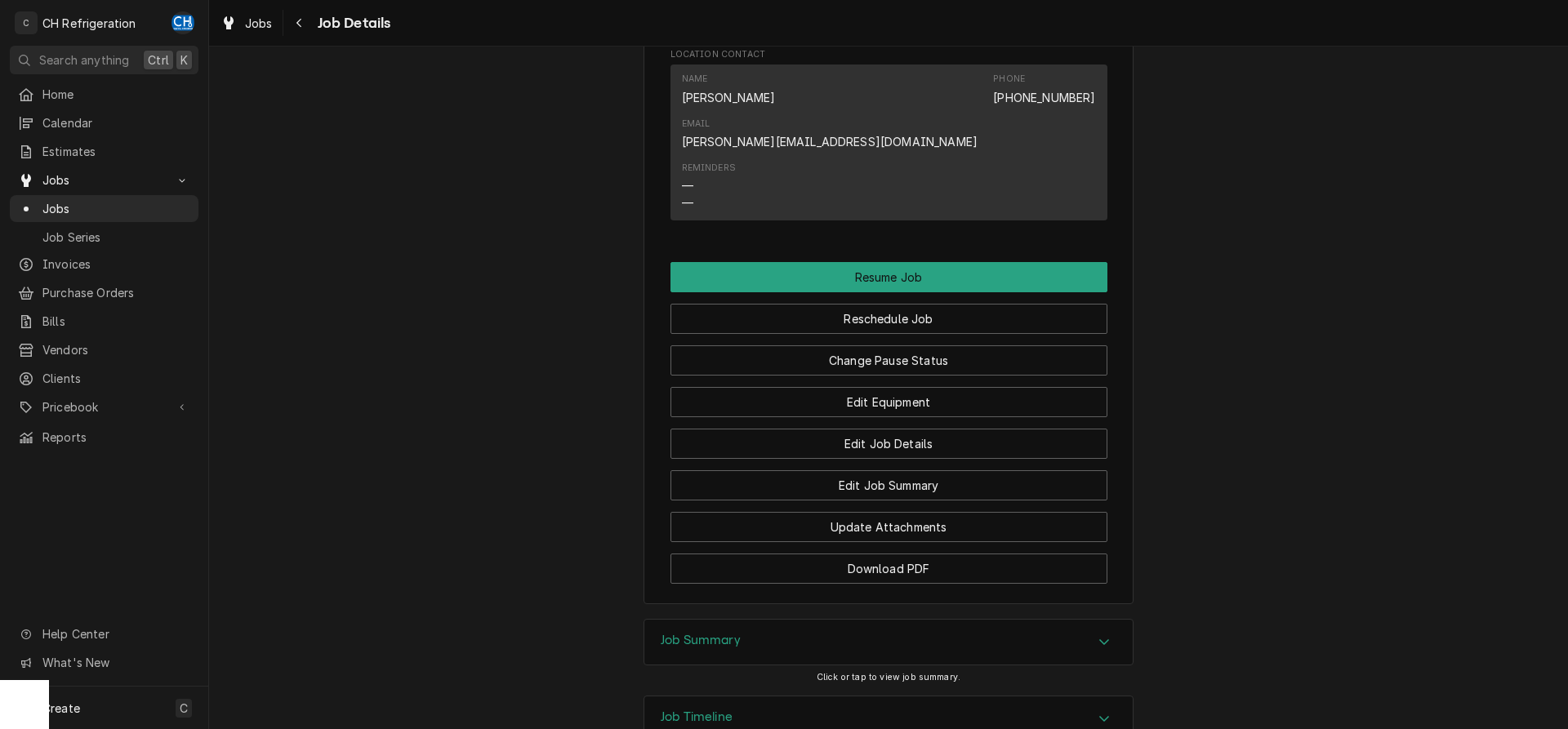
scroll to position [1301, 0]
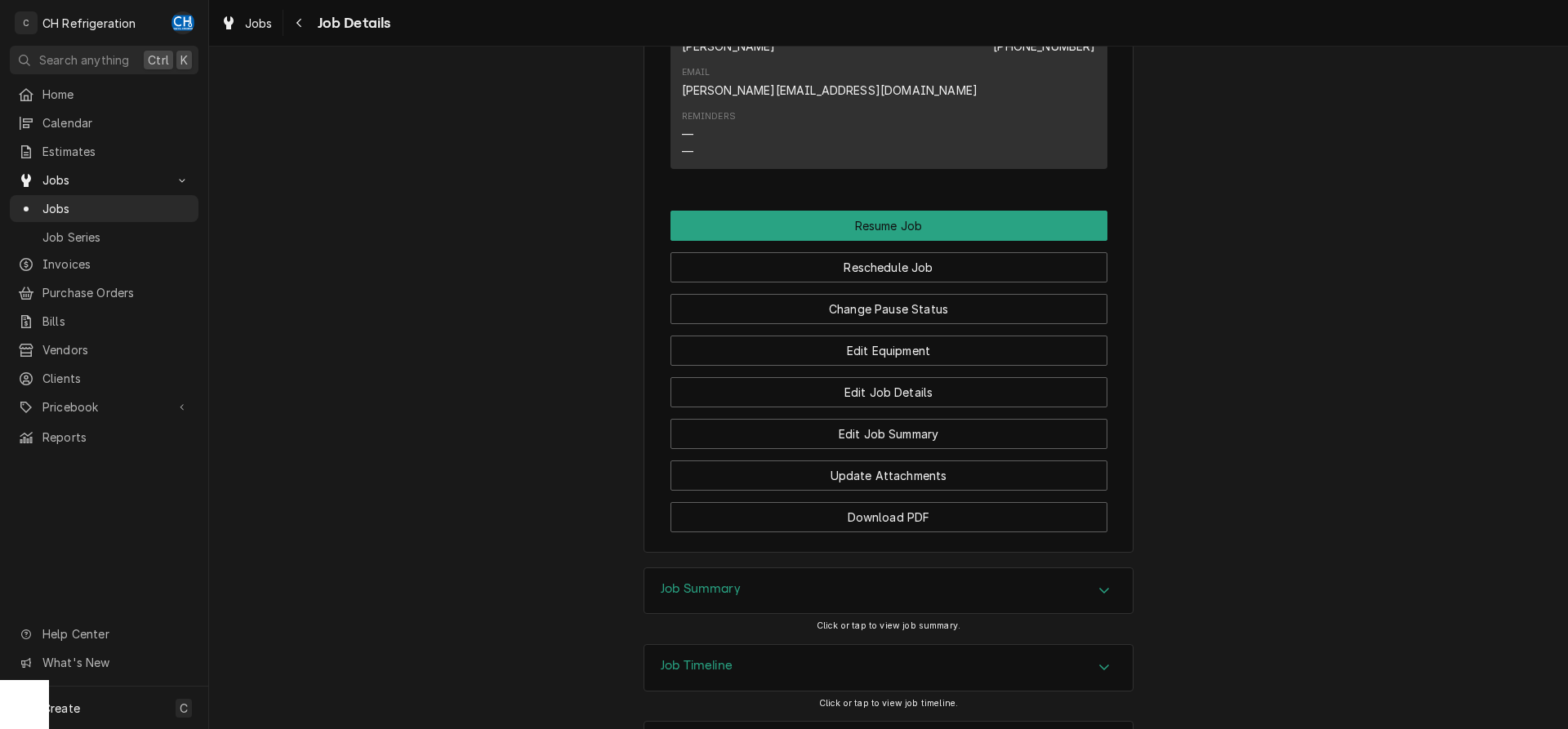
click at [1117, 569] on div "Job Summary" at bounding box center [888, 592] width 489 height 46
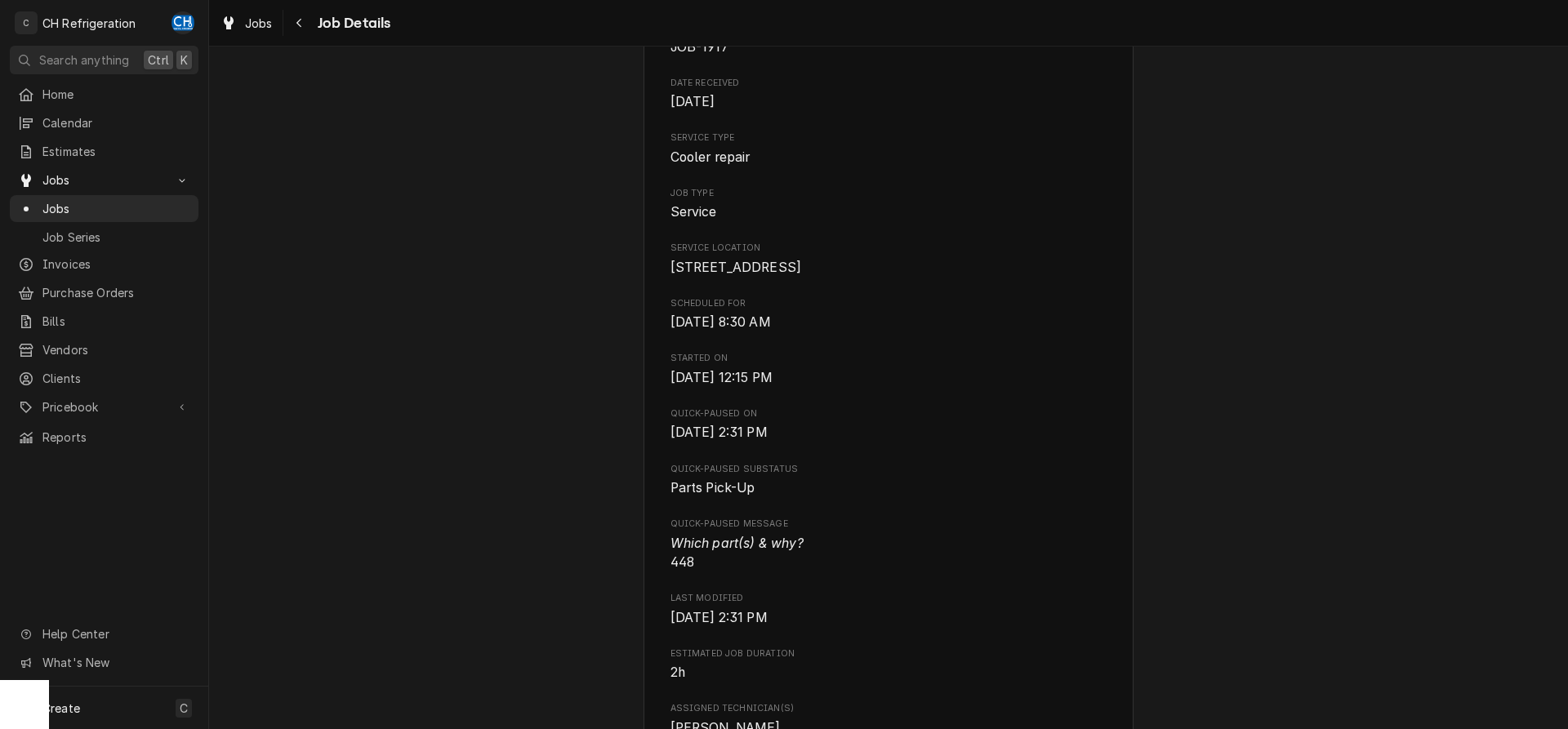
scroll to position [0, 0]
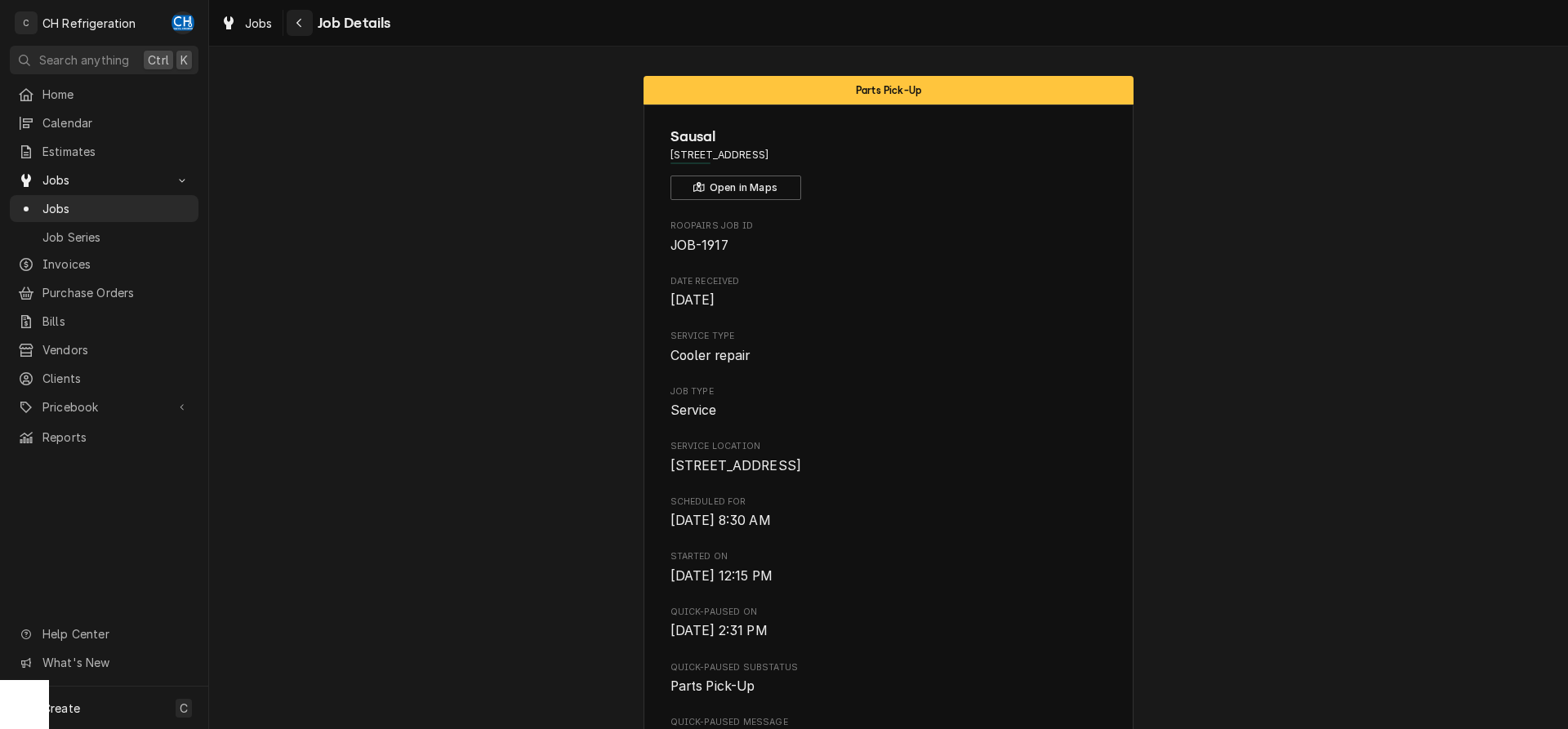
click at [302, 25] on icon "Navigate back" at bounding box center [300, 23] width 8 height 12
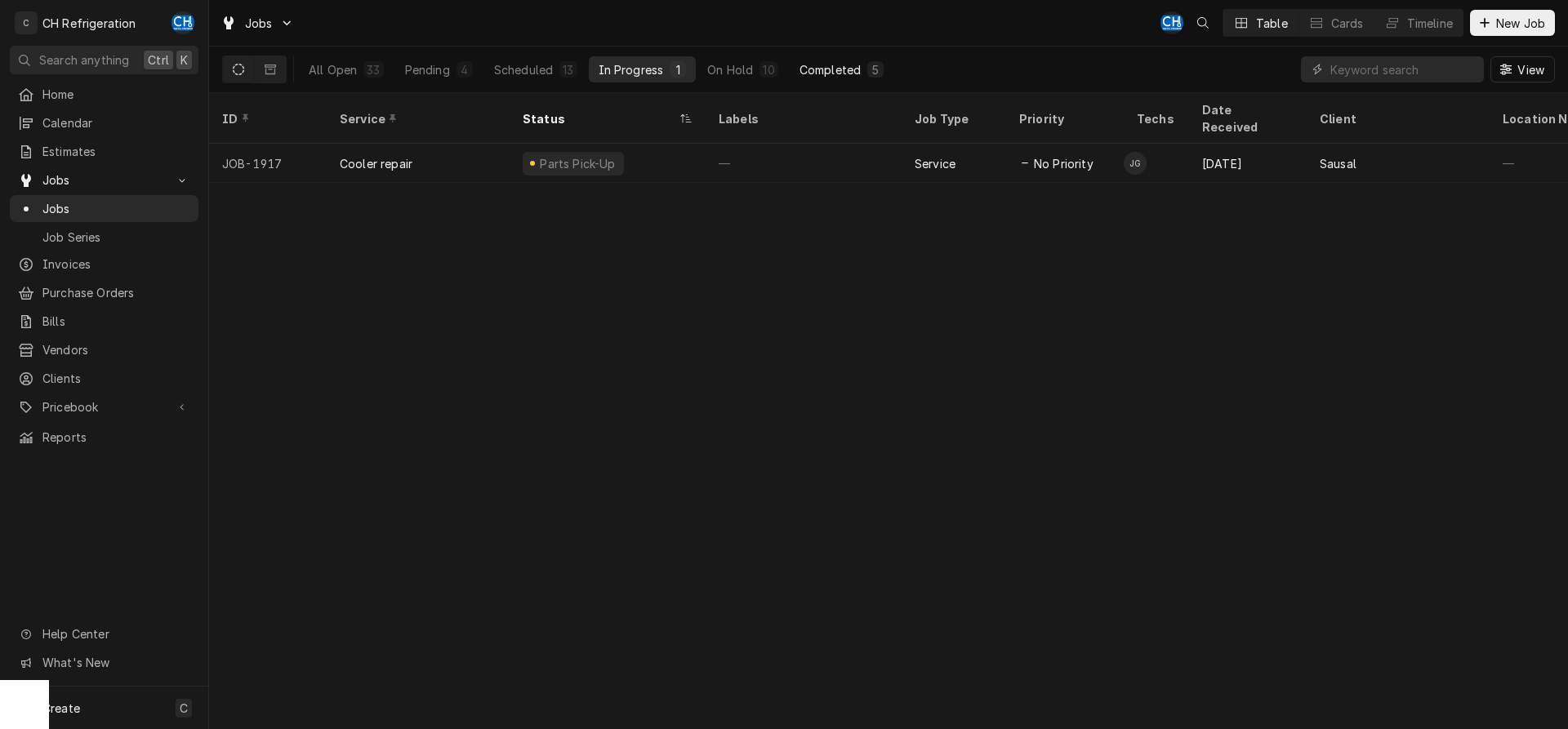
click at [815, 70] on div "Completed" at bounding box center [831, 70] width 61 height 17
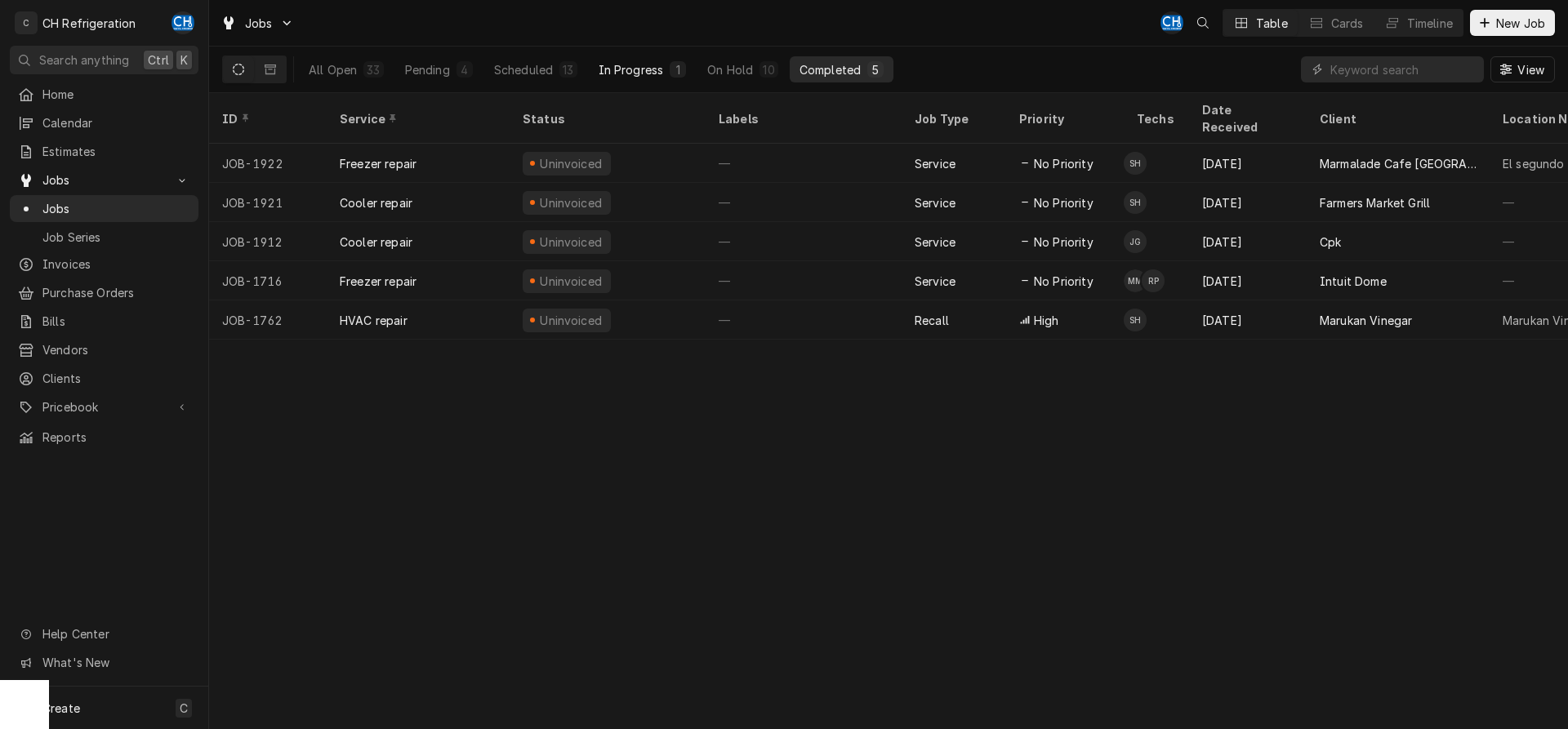
click at [636, 79] on button "In Progress 1" at bounding box center [642, 69] width 108 height 26
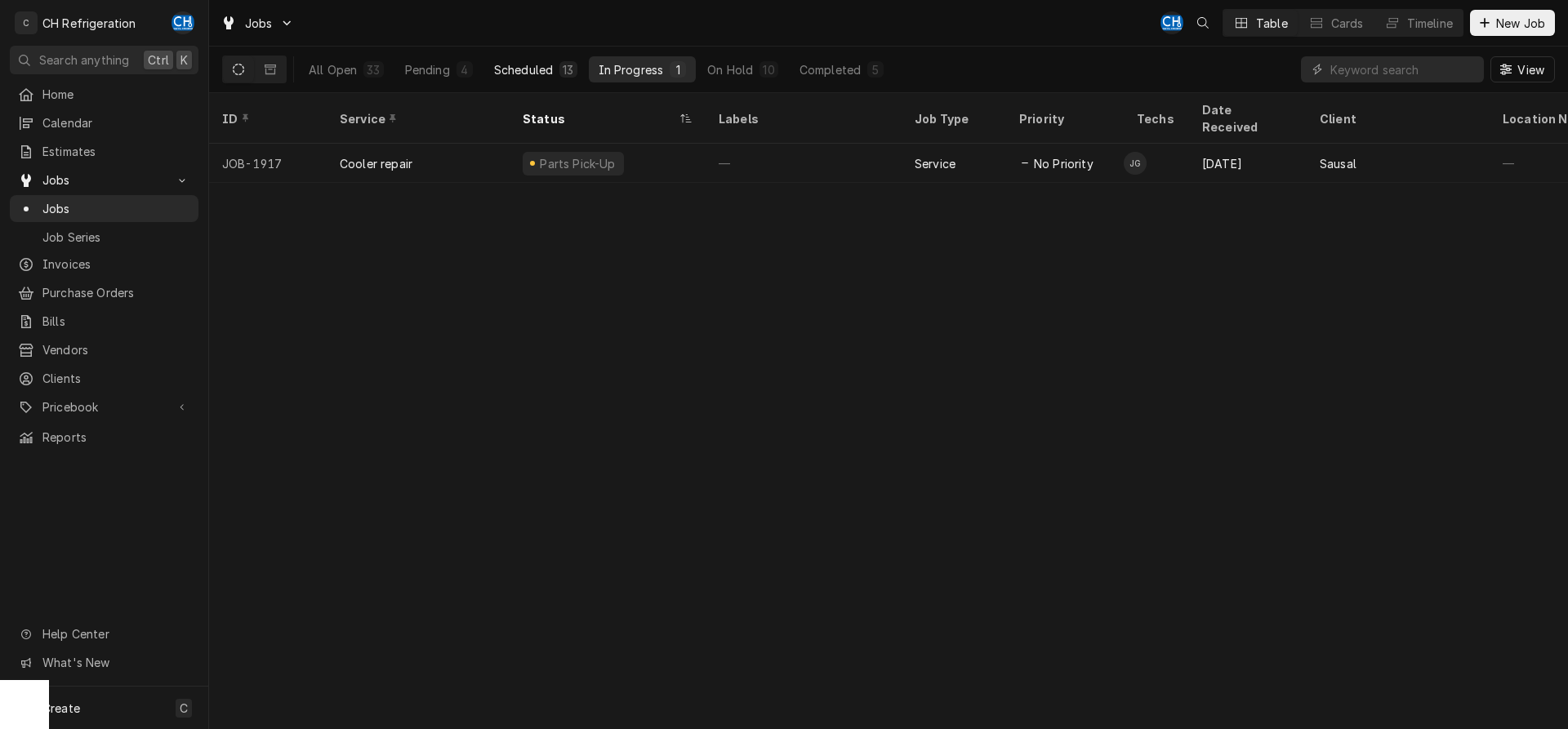
click at [500, 72] on div "Scheduled" at bounding box center [523, 70] width 59 height 17
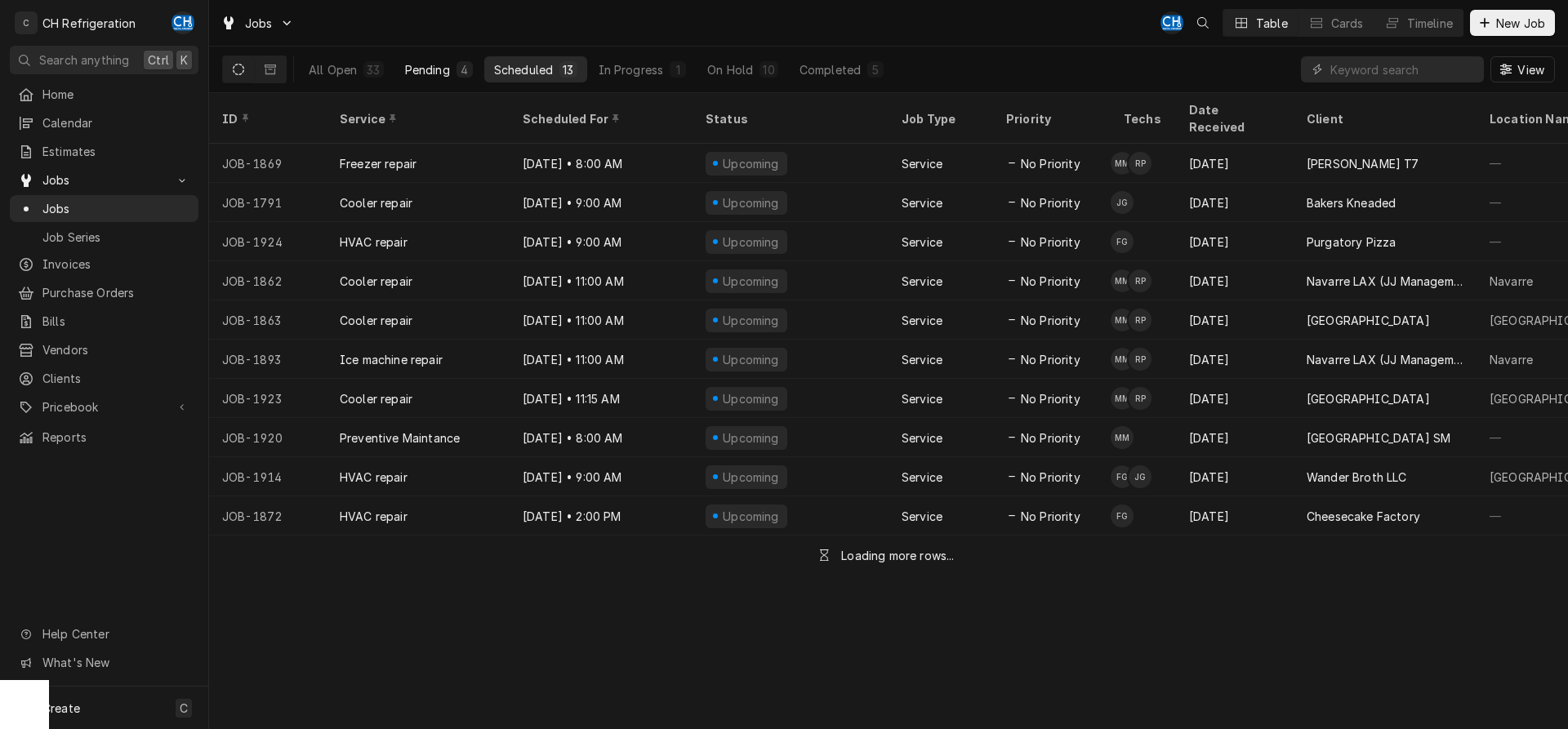
click at [440, 72] on div "Pending" at bounding box center [427, 70] width 45 height 17
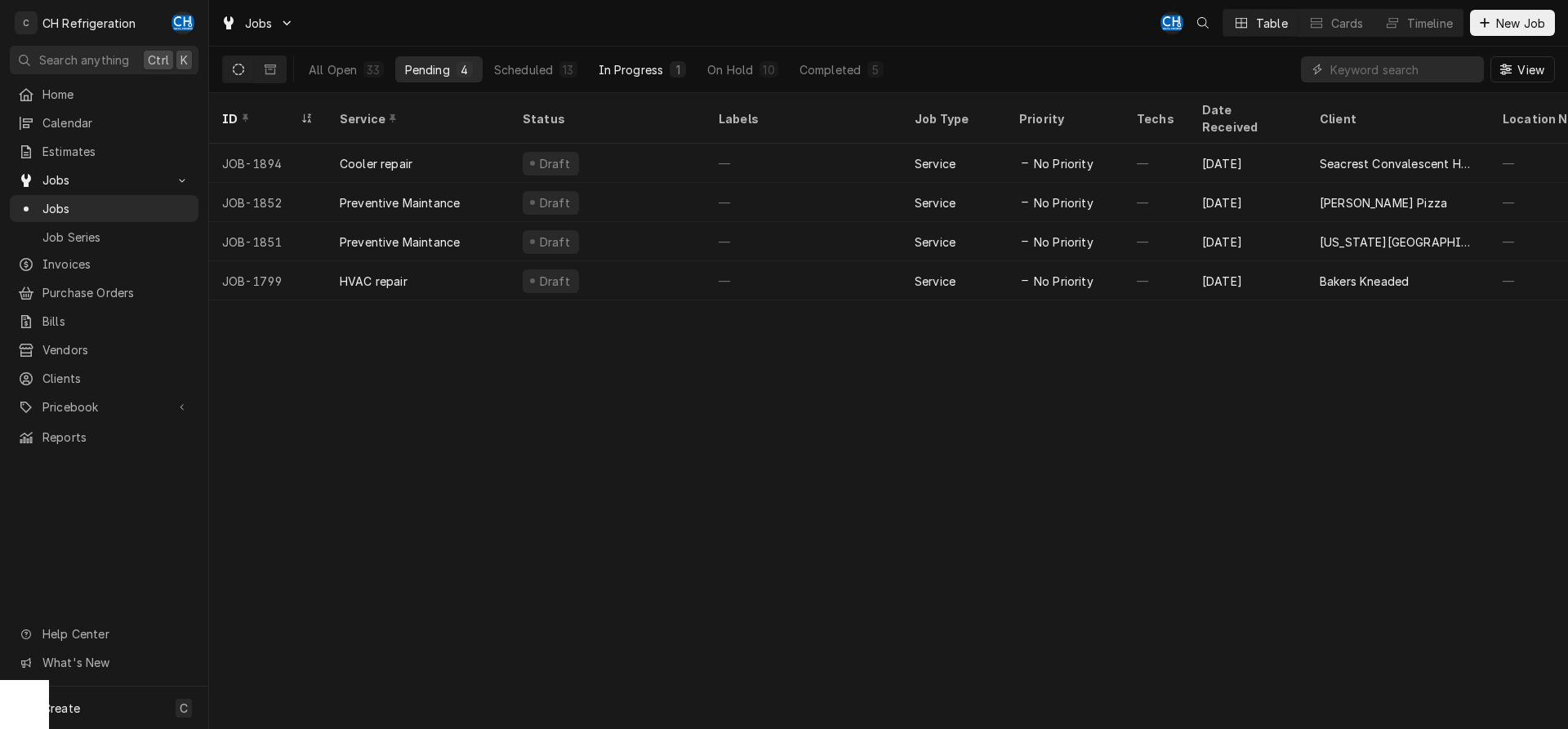
click at [644, 73] on div "In Progress" at bounding box center [631, 70] width 65 height 17
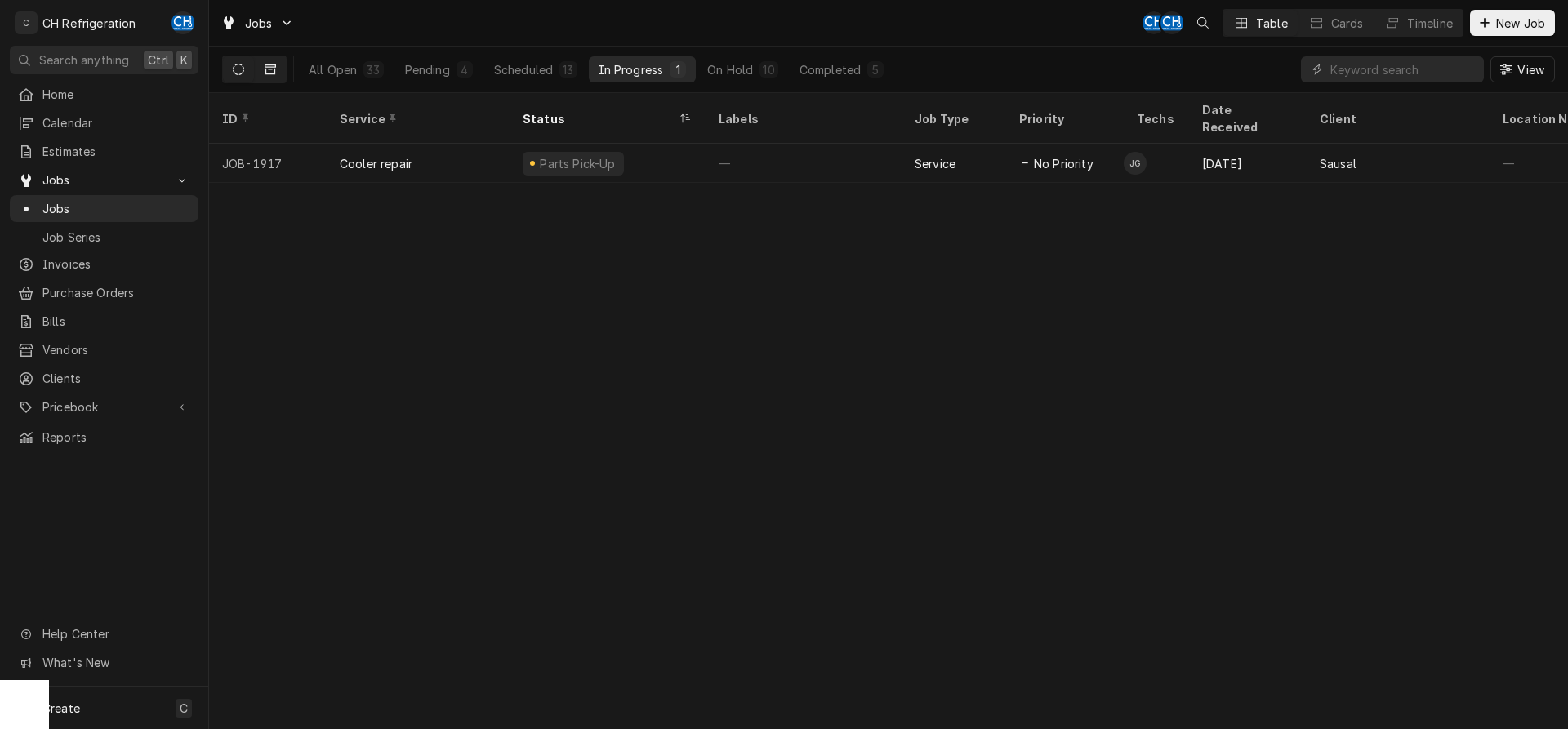
click at [266, 69] on icon "Dynamic Content Wrapper" at bounding box center [271, 69] width 12 height 10
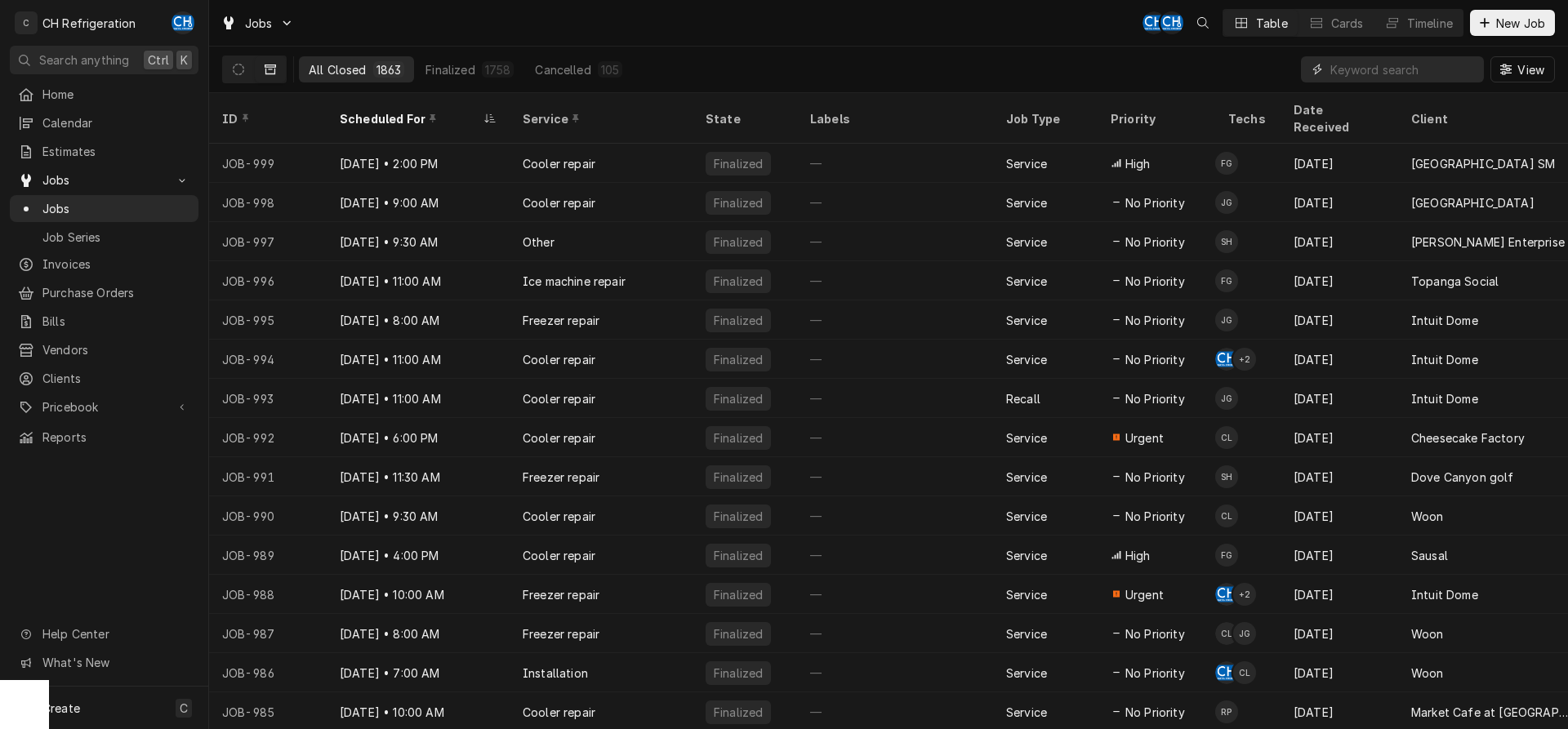
click at [1419, 61] on input "Dynamic Content Wrapper" at bounding box center [1402, 69] width 145 height 26
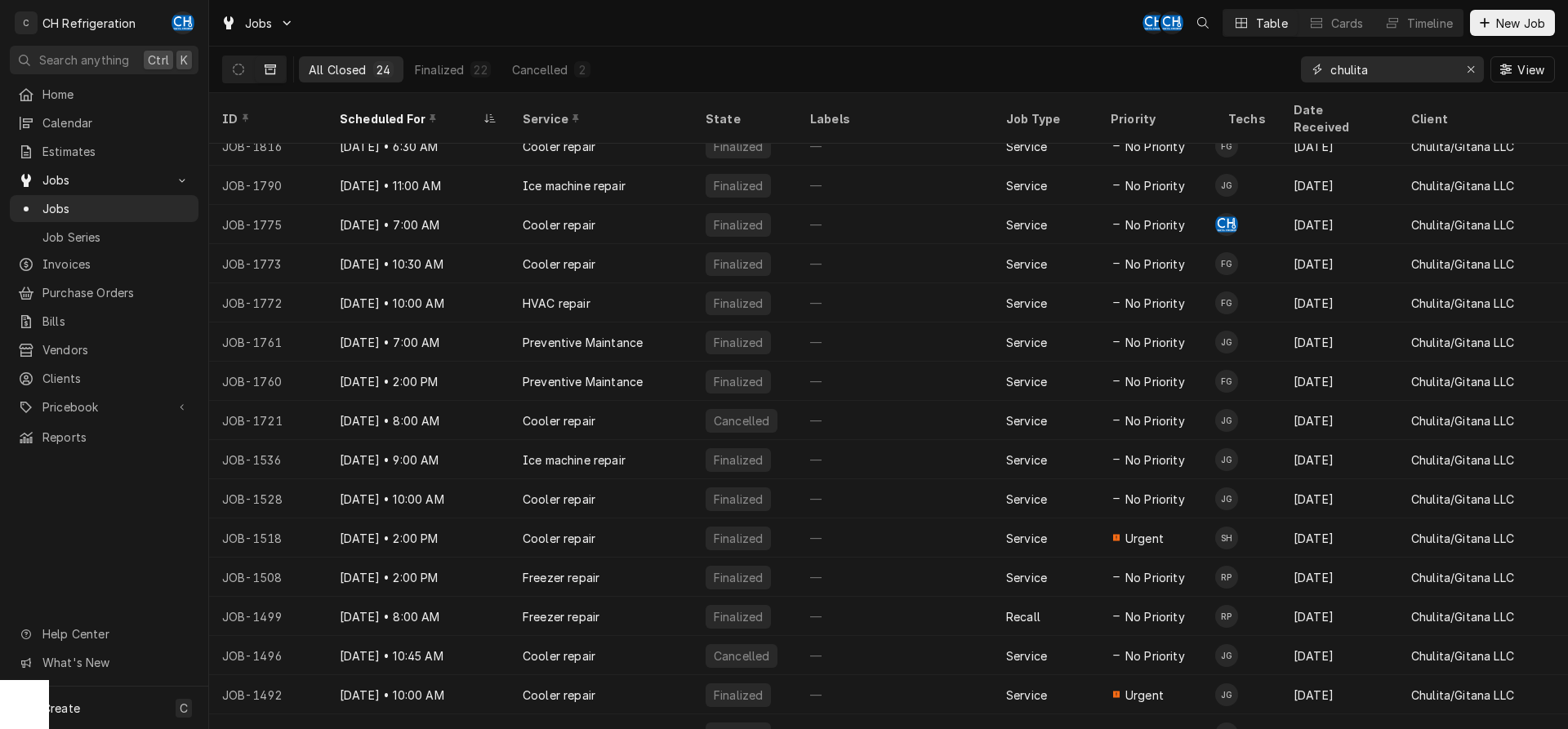
scroll to position [169, 0]
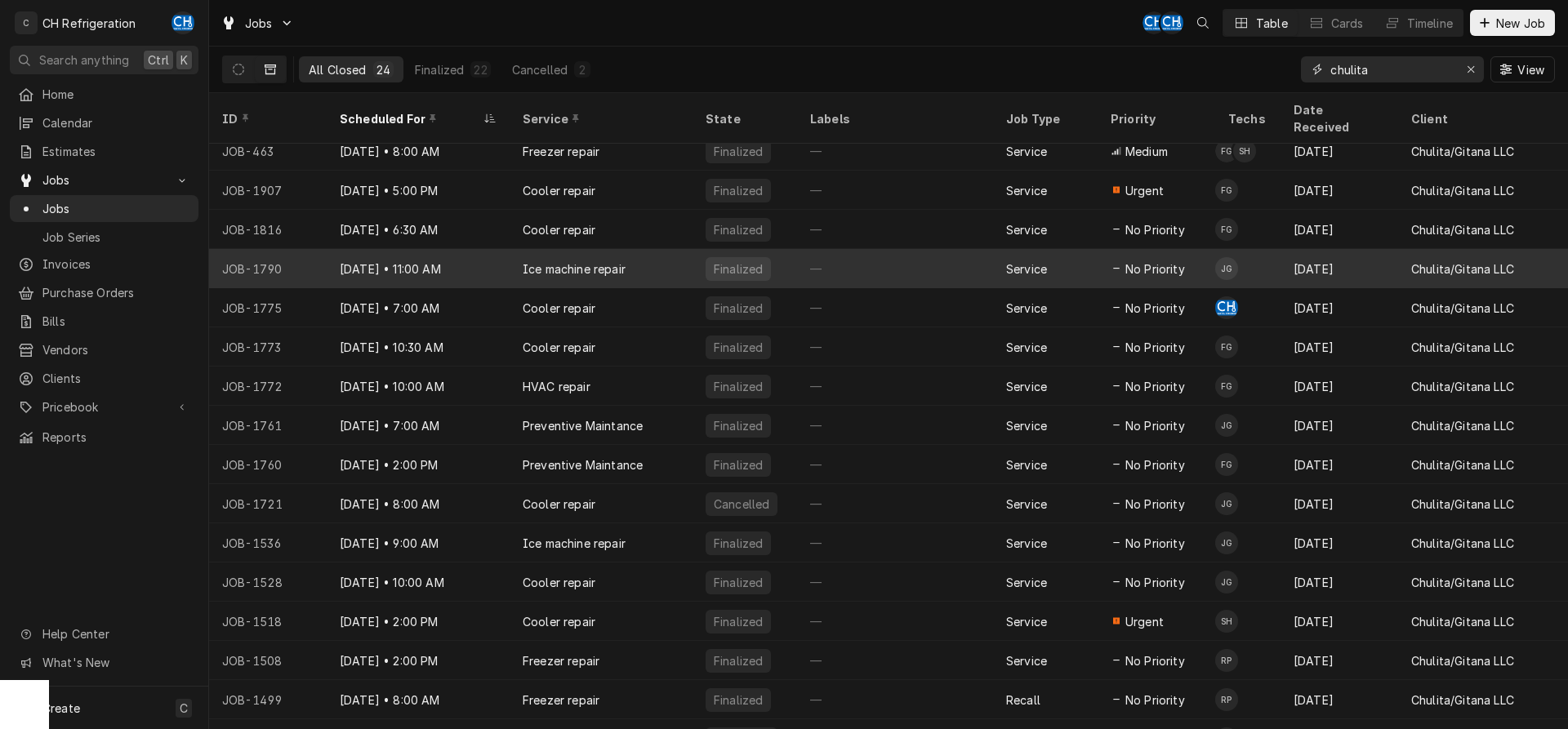
type input "chulita"
click at [749, 260] on div "Finalized" at bounding box center [738, 269] width 52 height 17
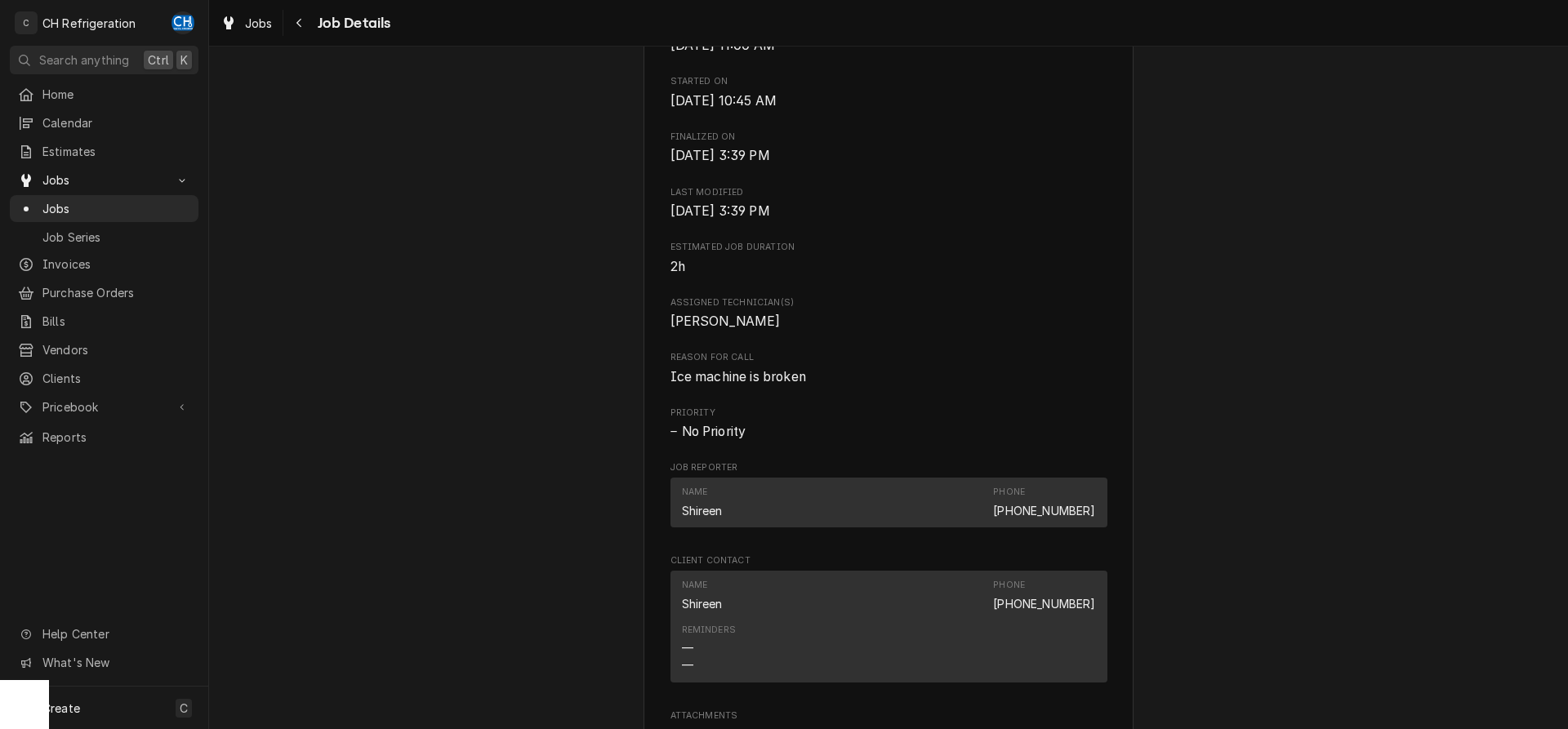
scroll to position [975, 0]
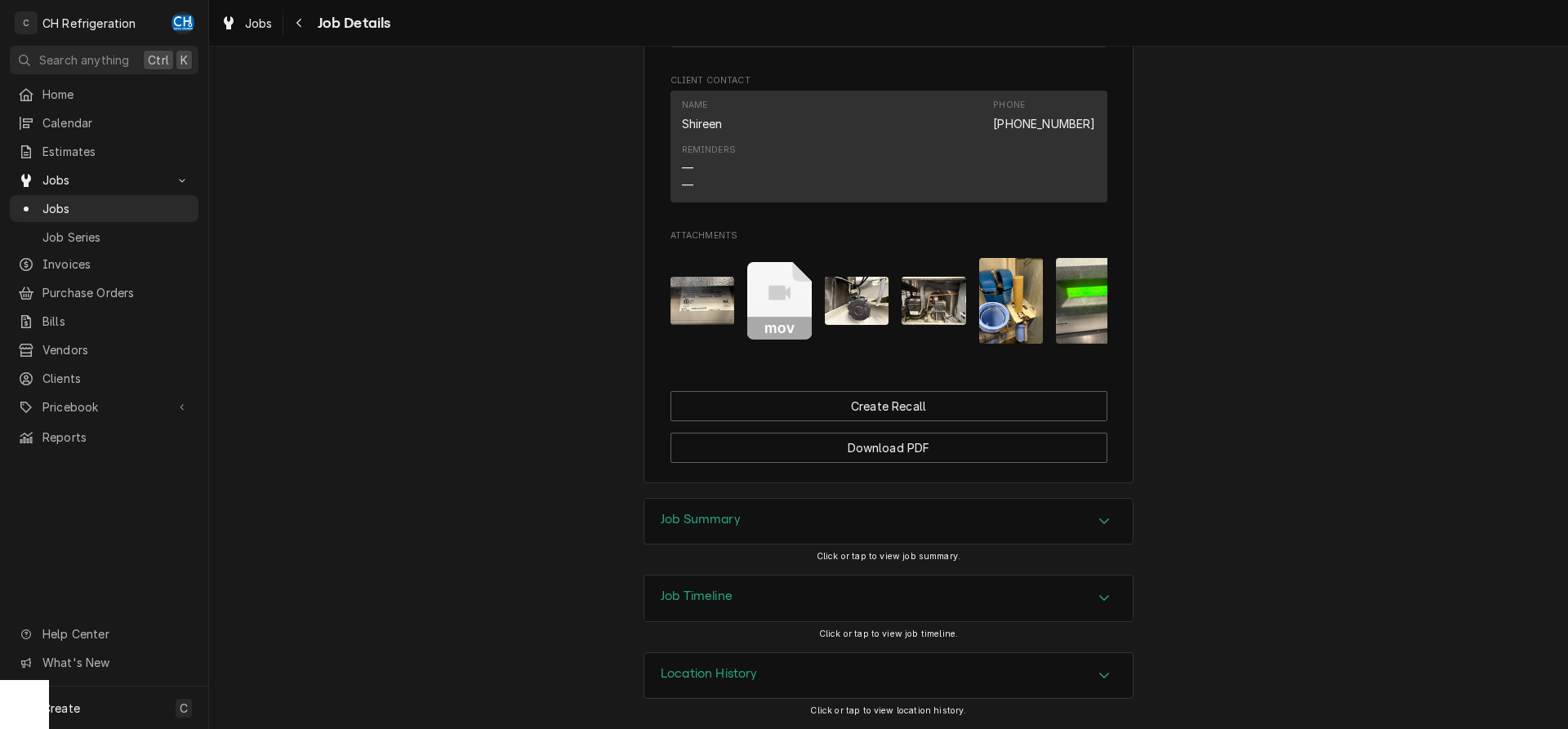
click at [1098, 525] on div "Accordion Header" at bounding box center [1104, 522] width 25 height 19
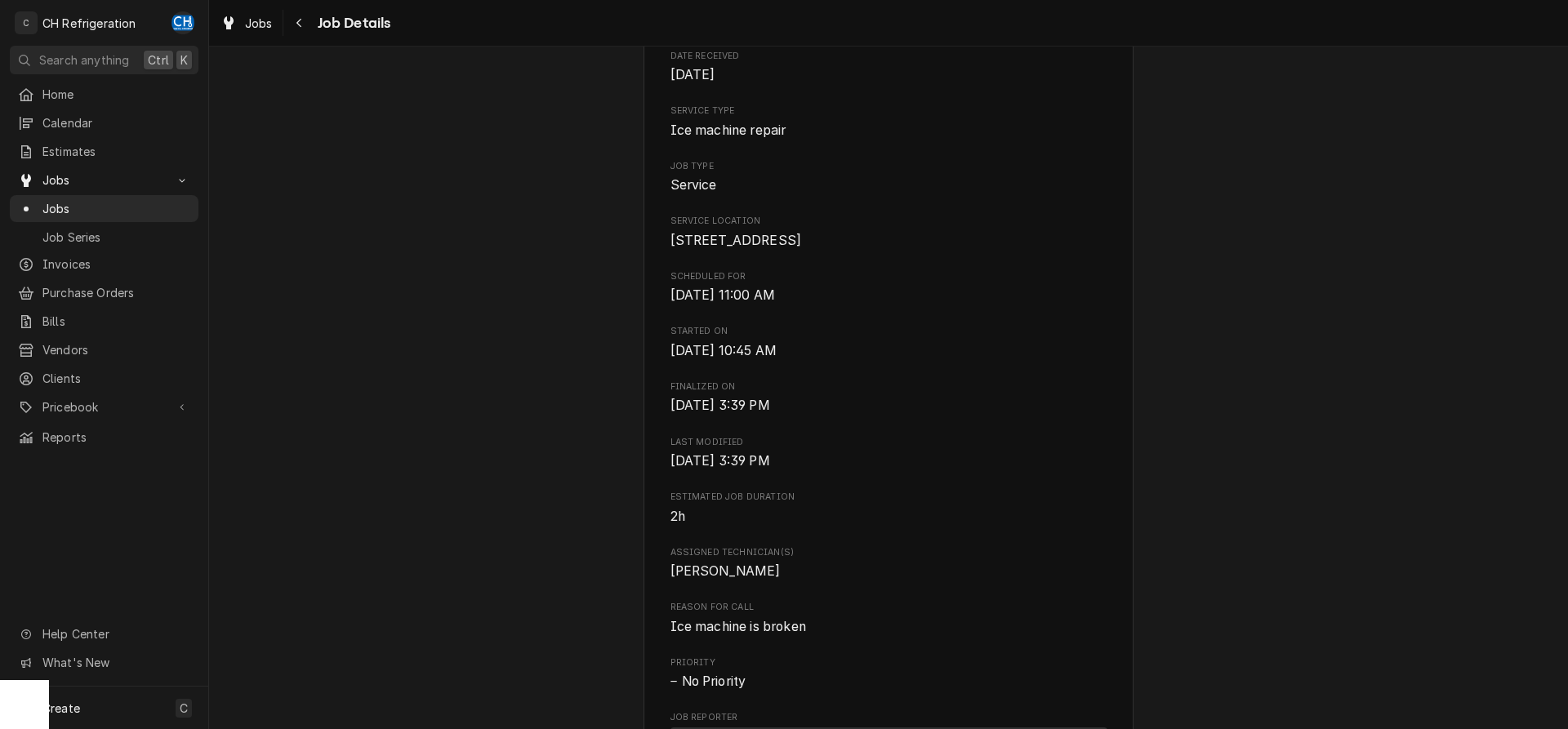
scroll to position [0, 0]
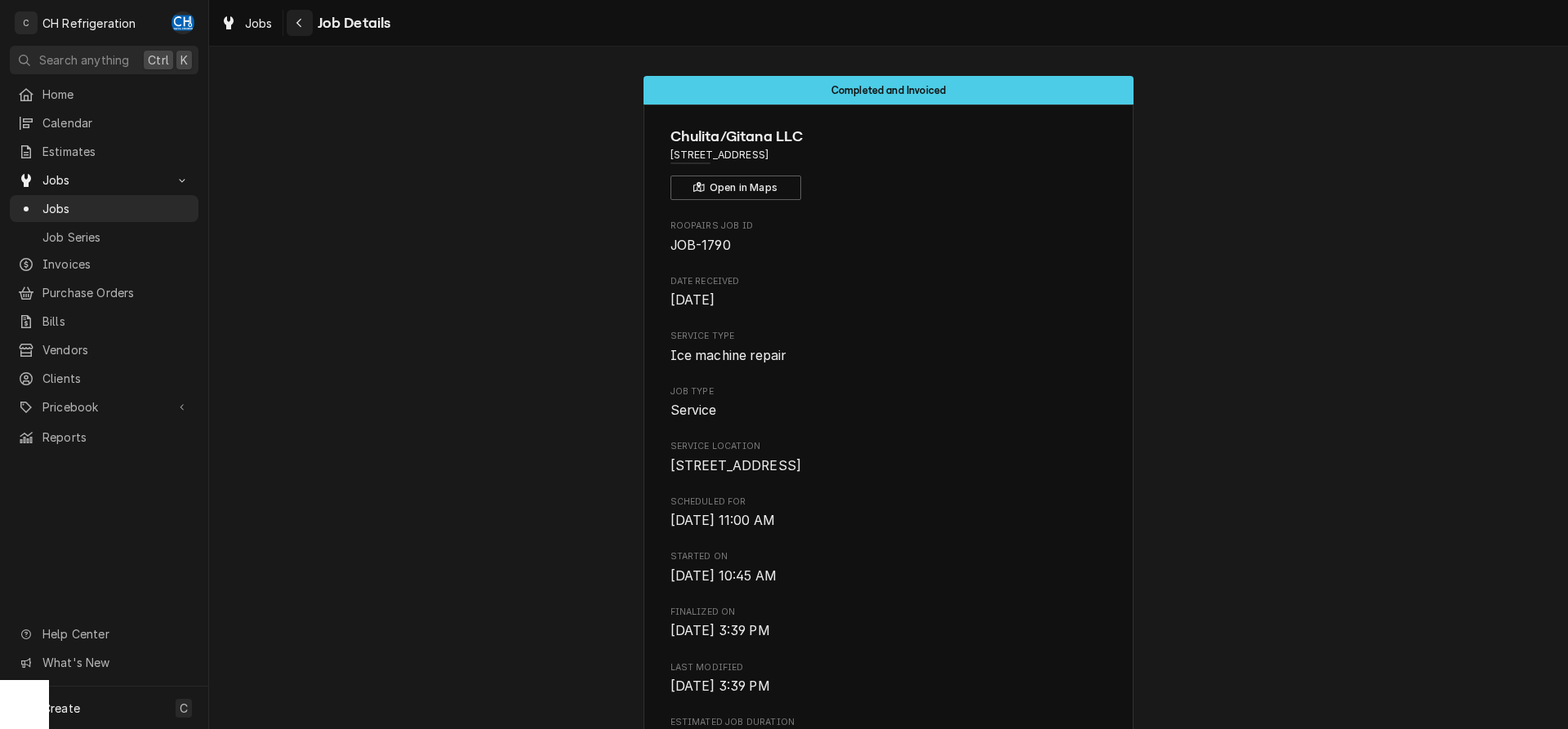
click at [298, 21] on icon "Navigate back" at bounding box center [299, 23] width 5 height 9
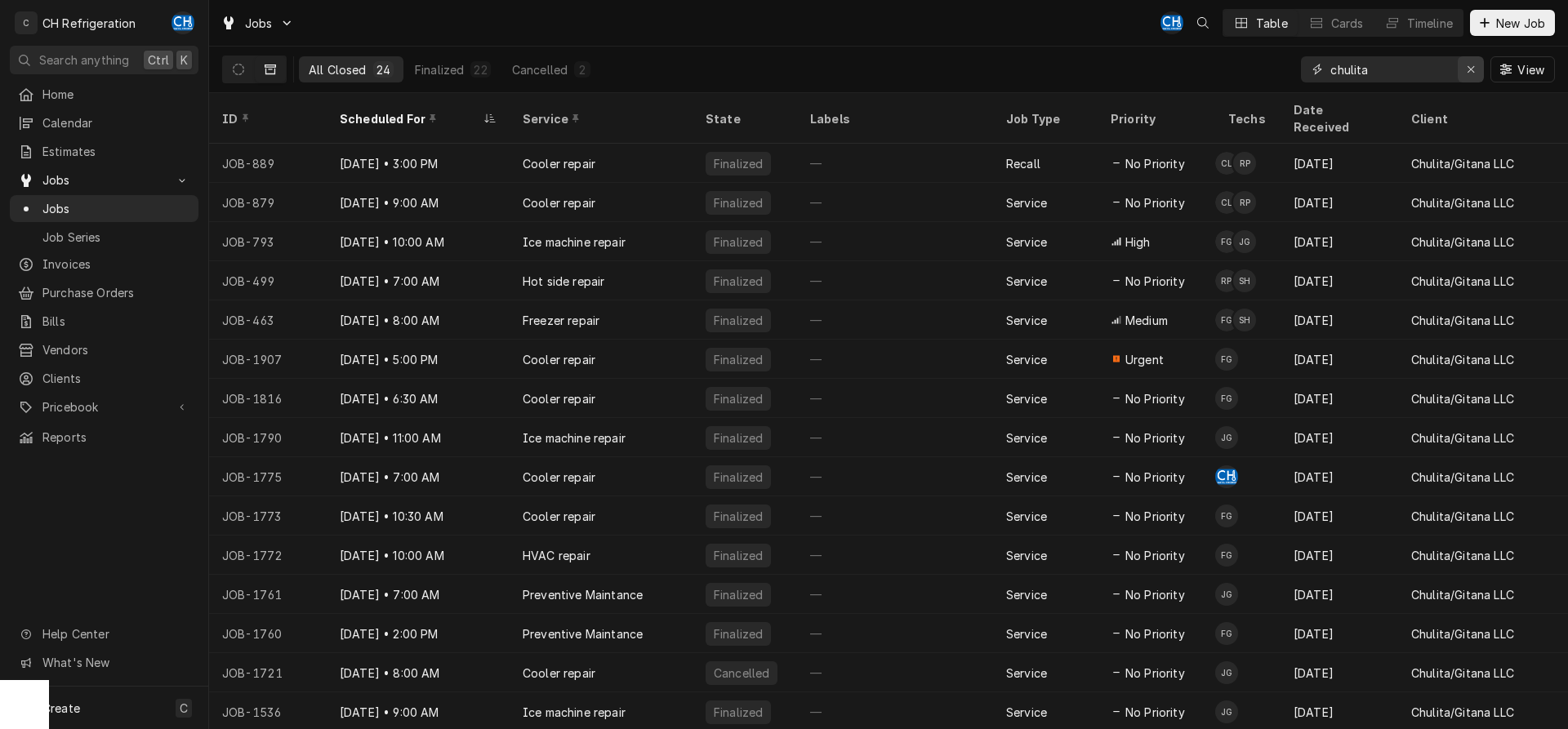
click at [1474, 74] on icon "Erase input" at bounding box center [1470, 69] width 9 height 12
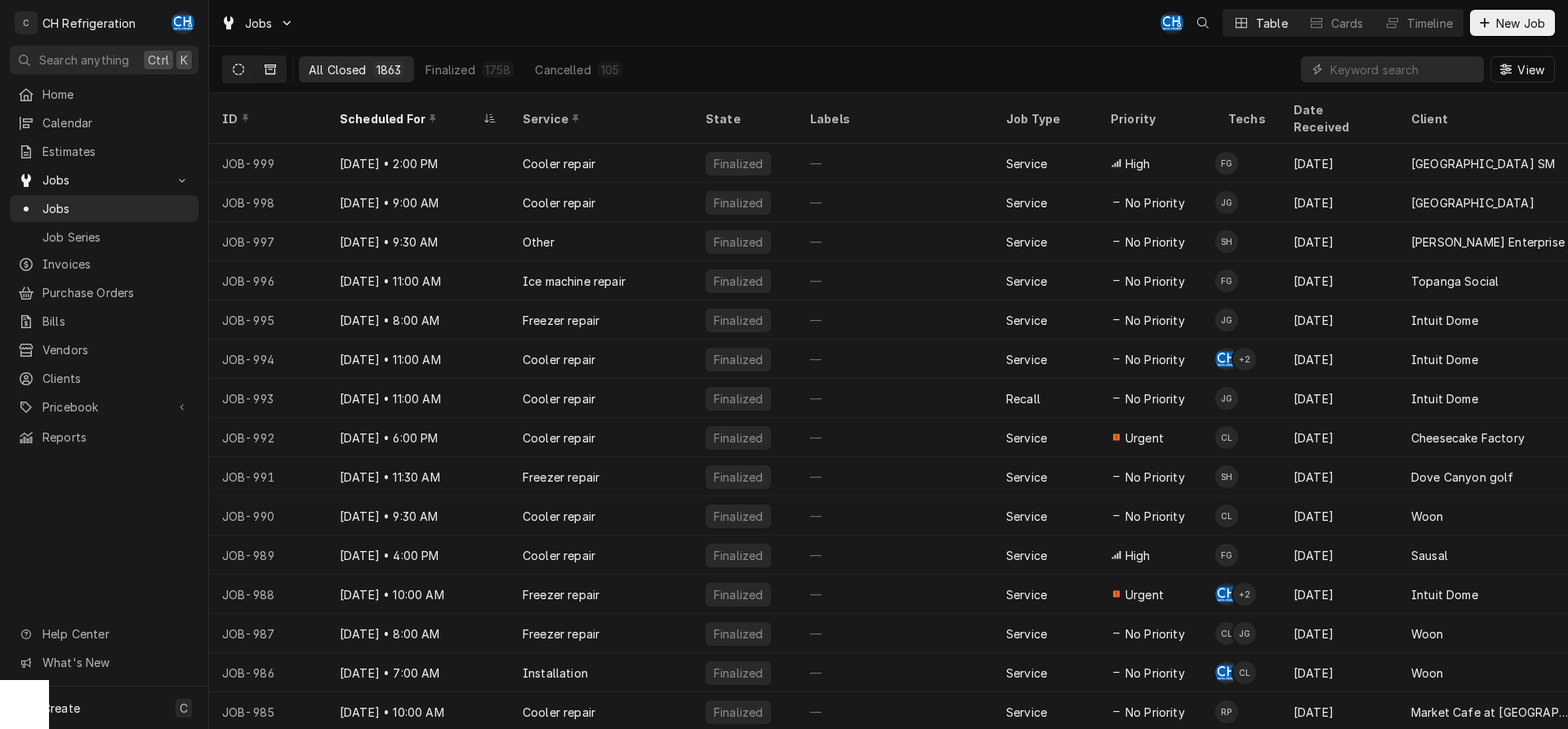
click at [234, 73] on icon "Dynamic Content Wrapper" at bounding box center [238, 69] width 12 height 12
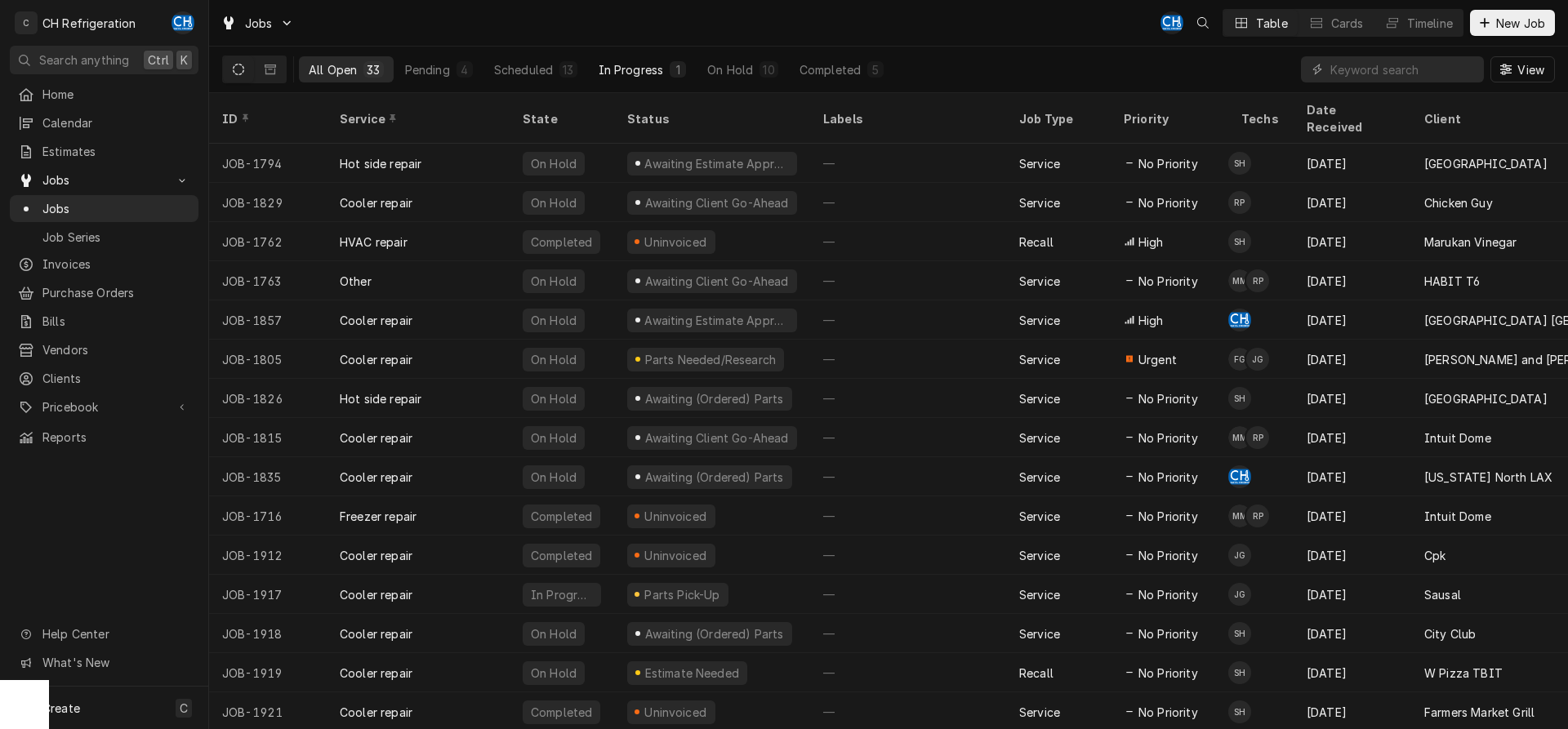
click at [637, 61] on div "In Progress" at bounding box center [631, 70] width 65 height 17
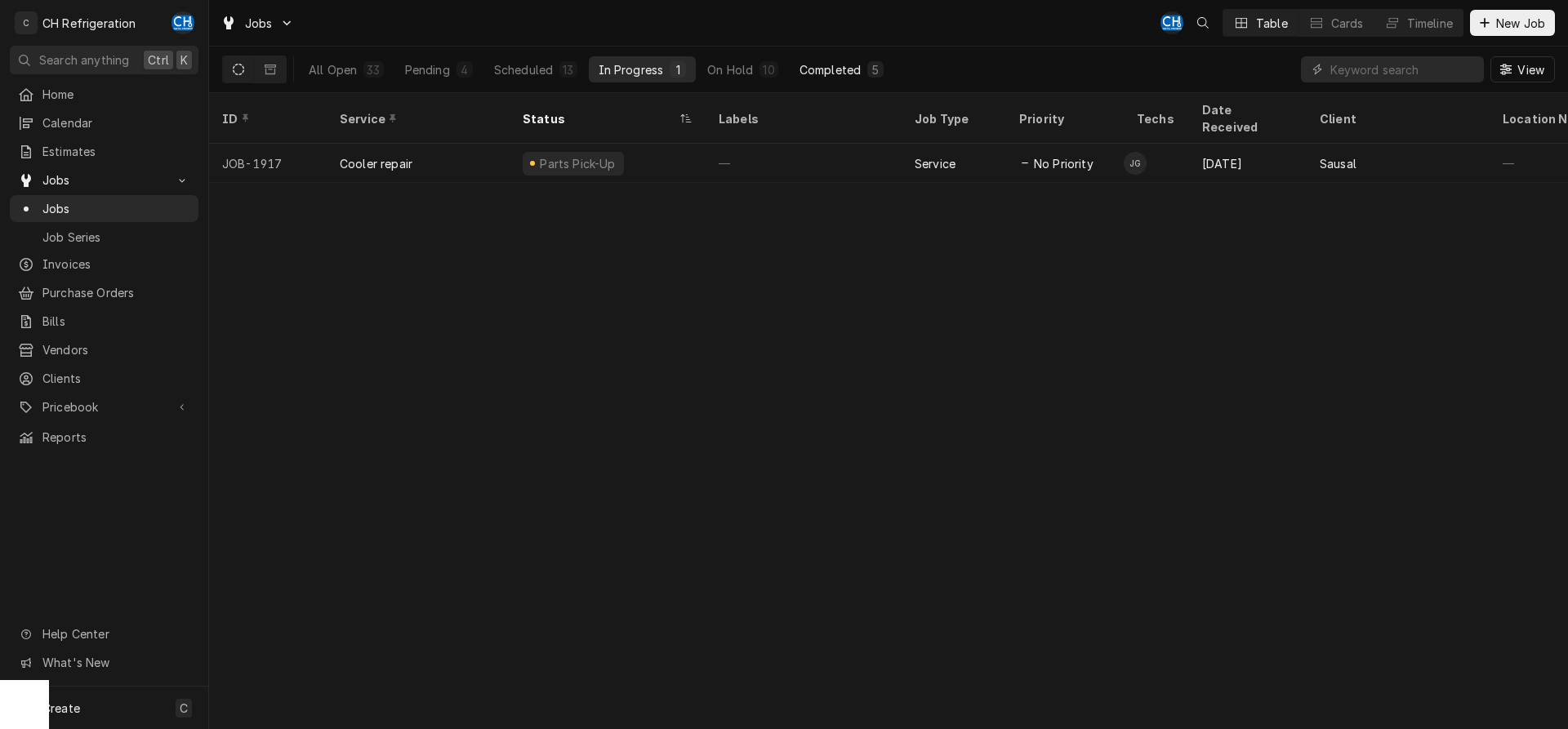
click at [848, 68] on div "Completed" at bounding box center [831, 70] width 61 height 17
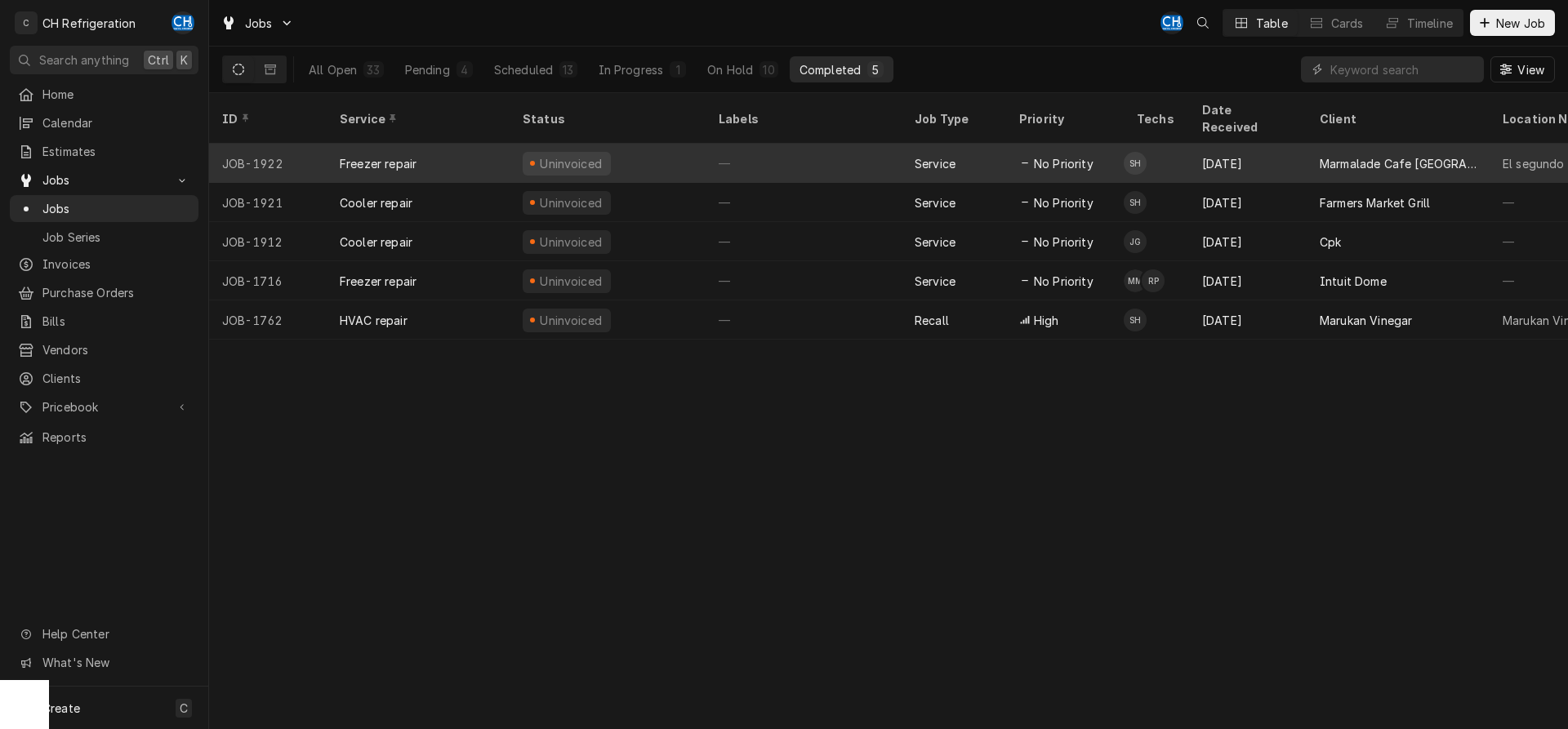
click at [811, 144] on div "—" at bounding box center [804, 163] width 196 height 39
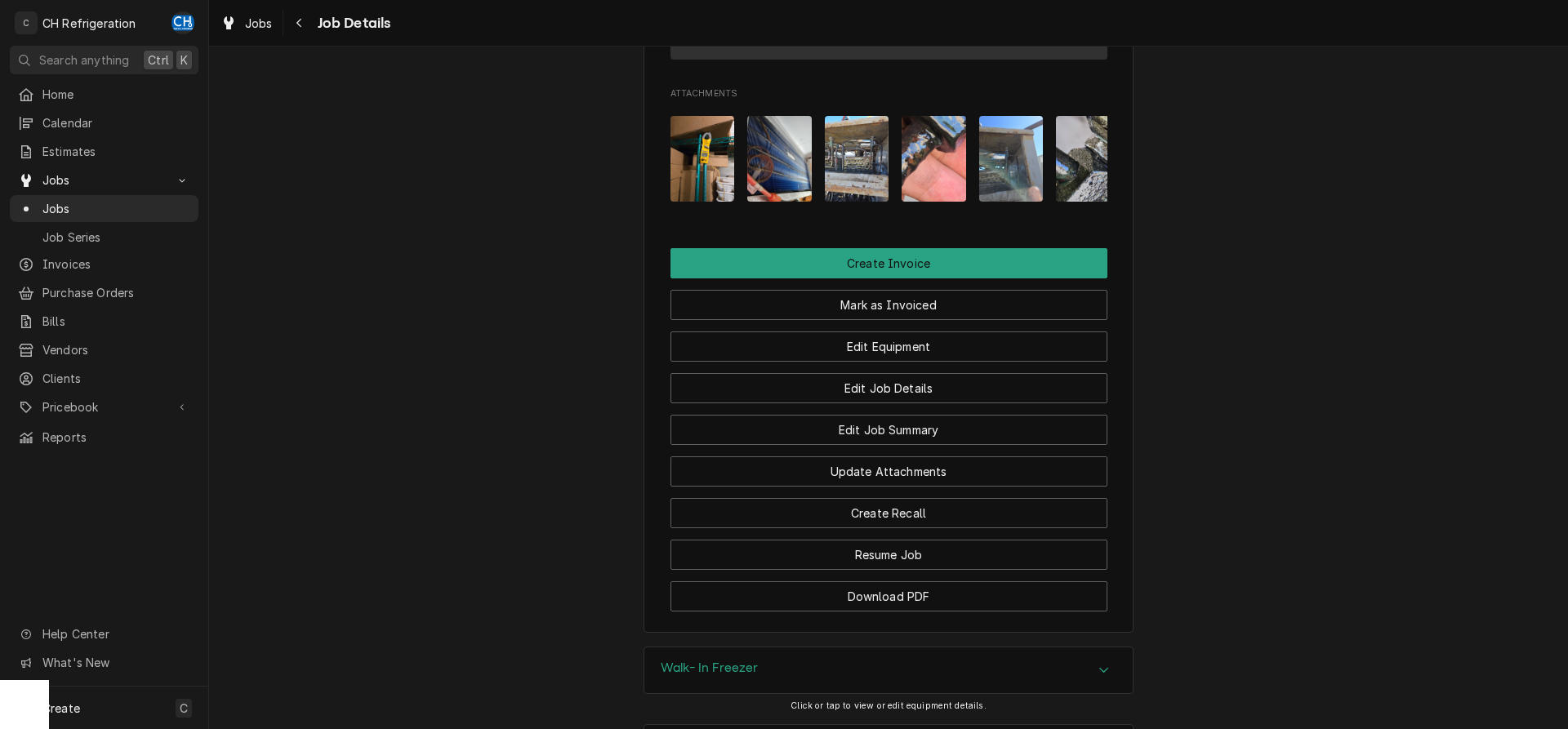
scroll to position [1495, 0]
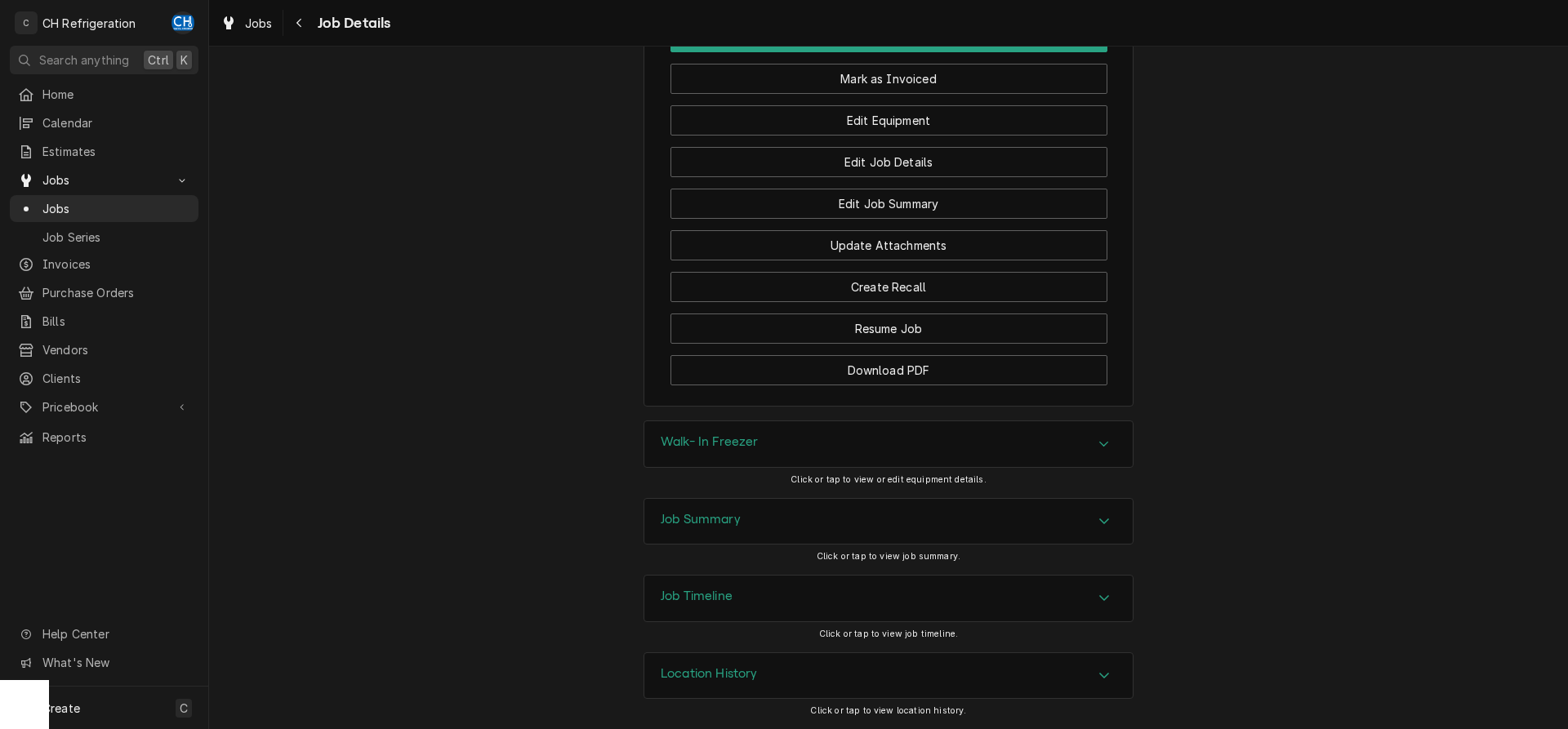
click at [1117, 527] on div "Job Summary" at bounding box center [888, 522] width 489 height 46
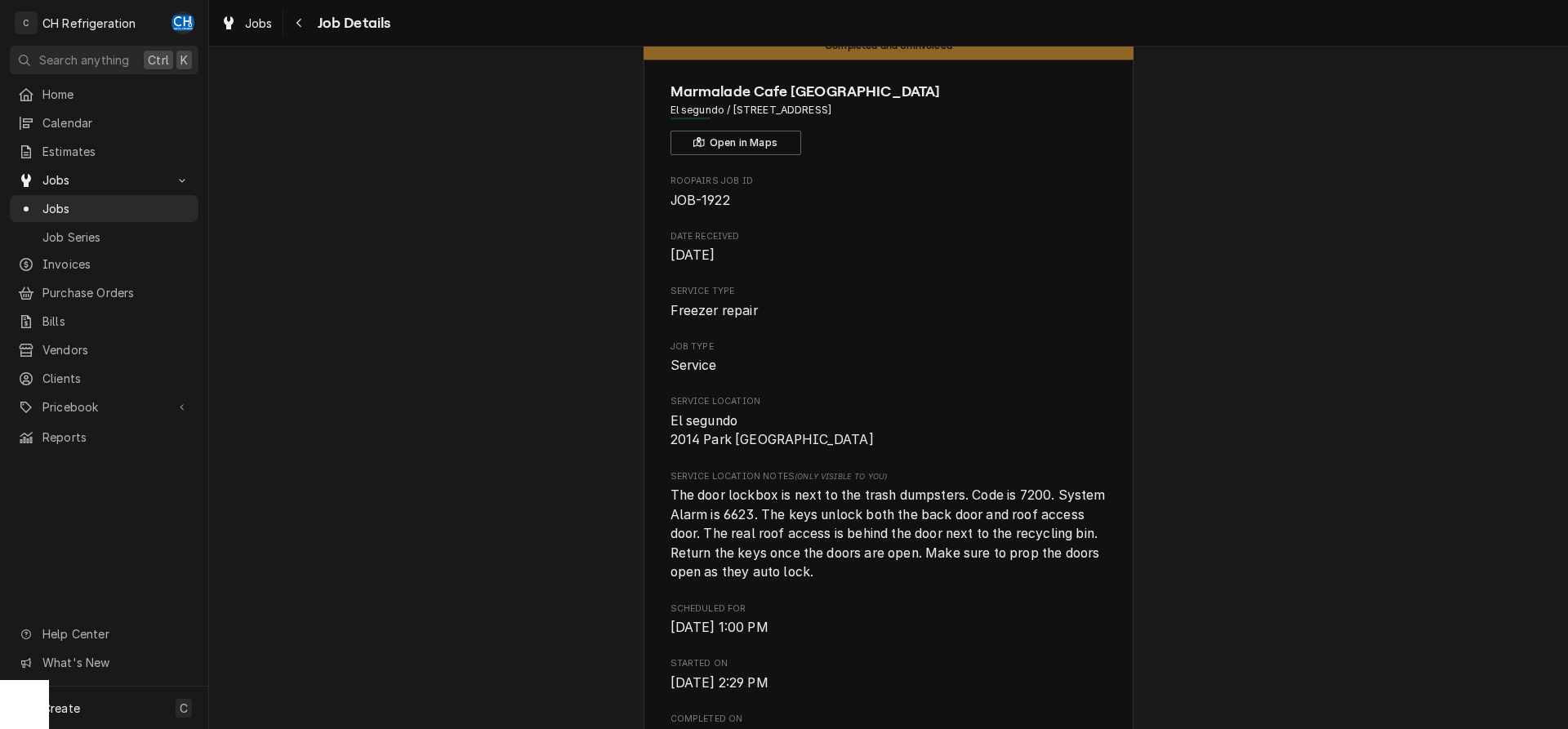
scroll to position [0, 0]
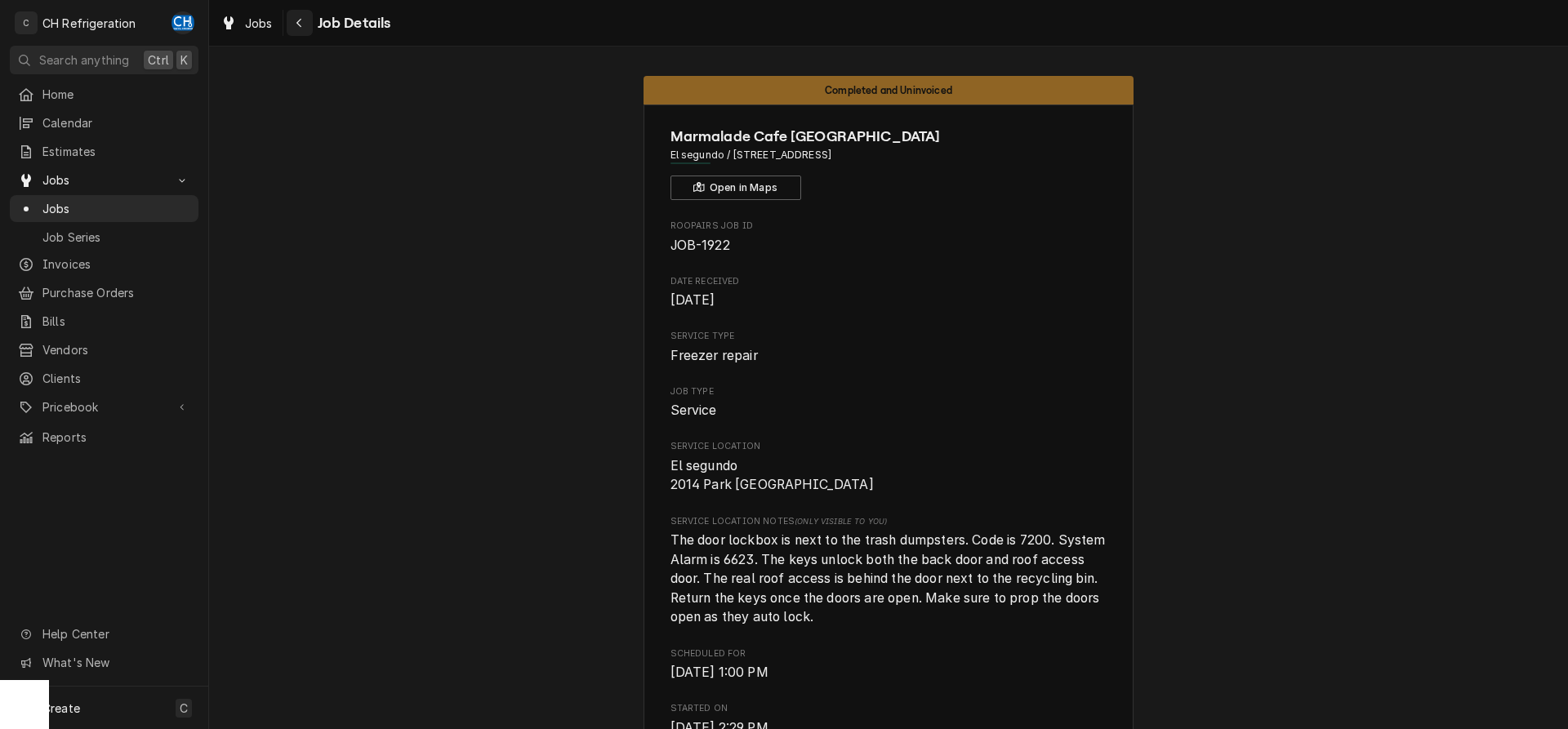
click at [302, 27] on icon "Navigate back" at bounding box center [300, 23] width 8 height 12
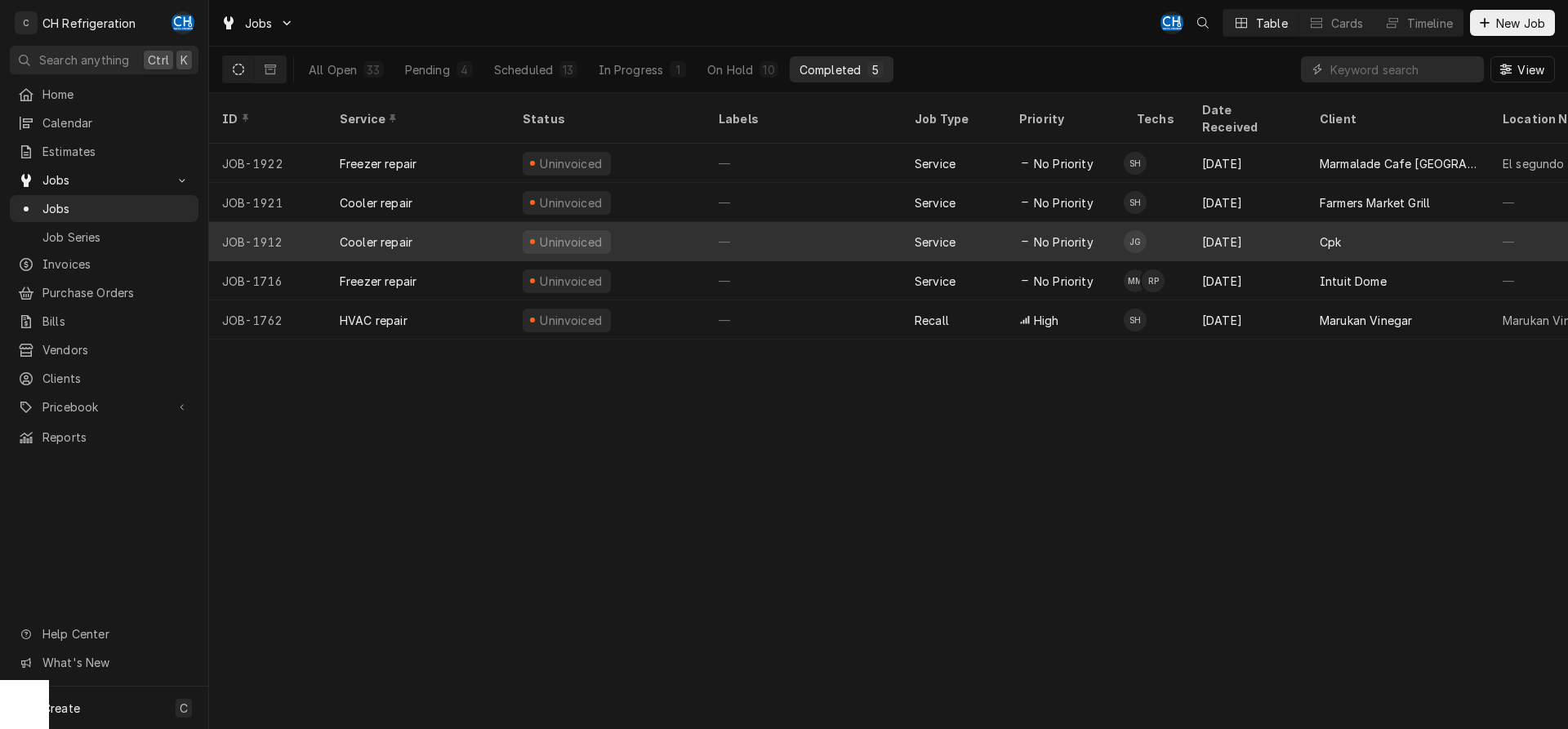
click at [854, 232] on div "—" at bounding box center [804, 241] width 196 height 39
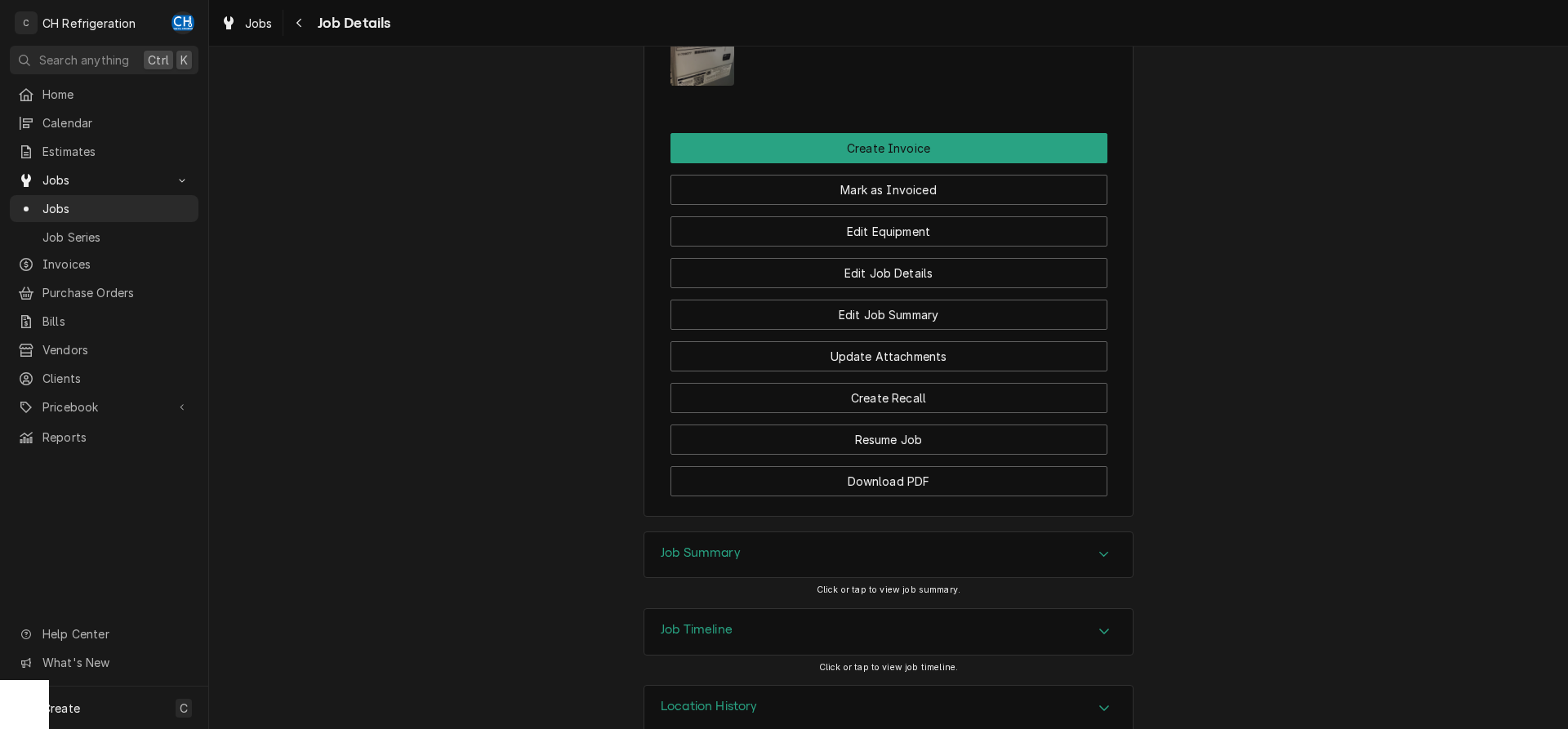
scroll to position [1397, 0]
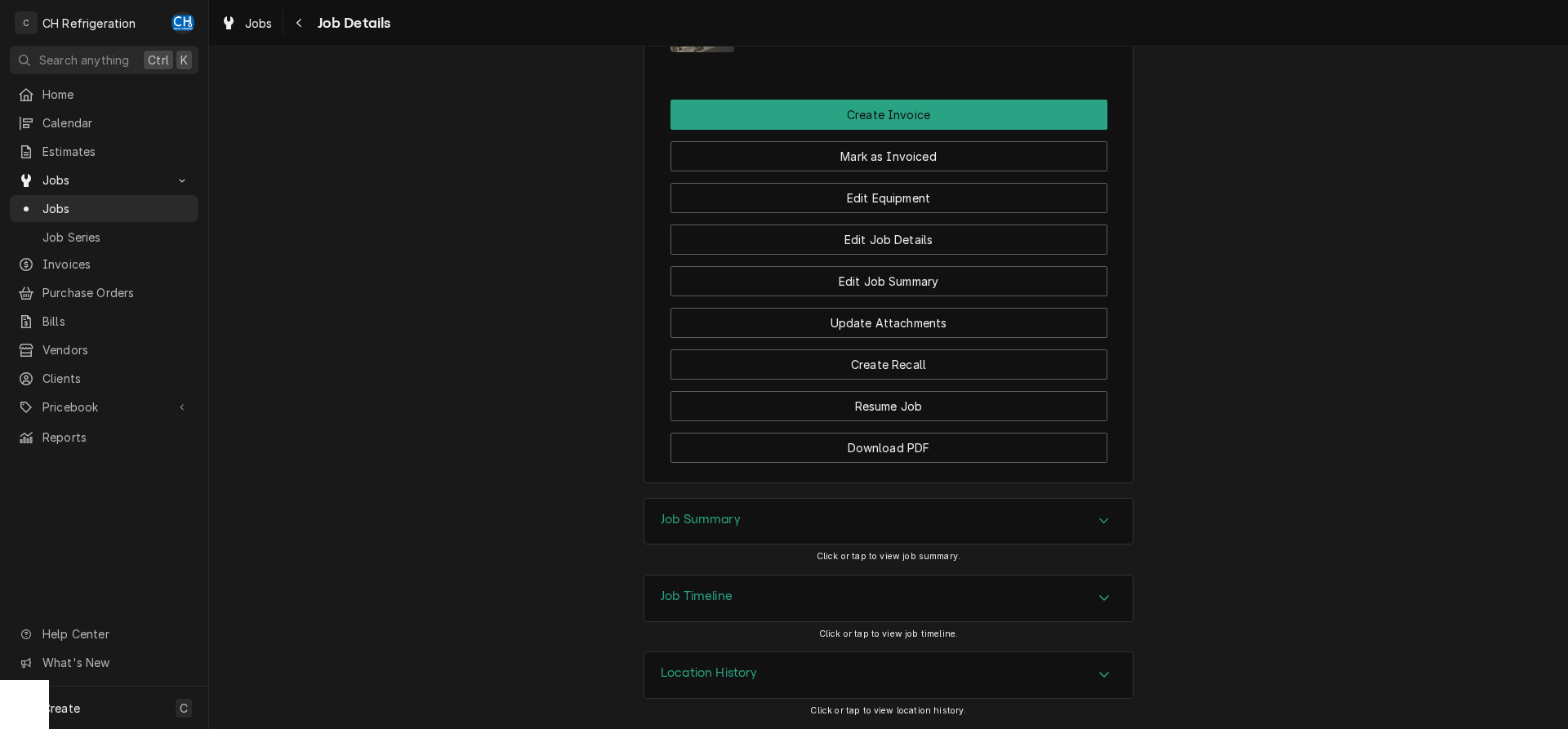
click at [1102, 523] on icon "Accordion Header" at bounding box center [1104, 522] width 12 height 13
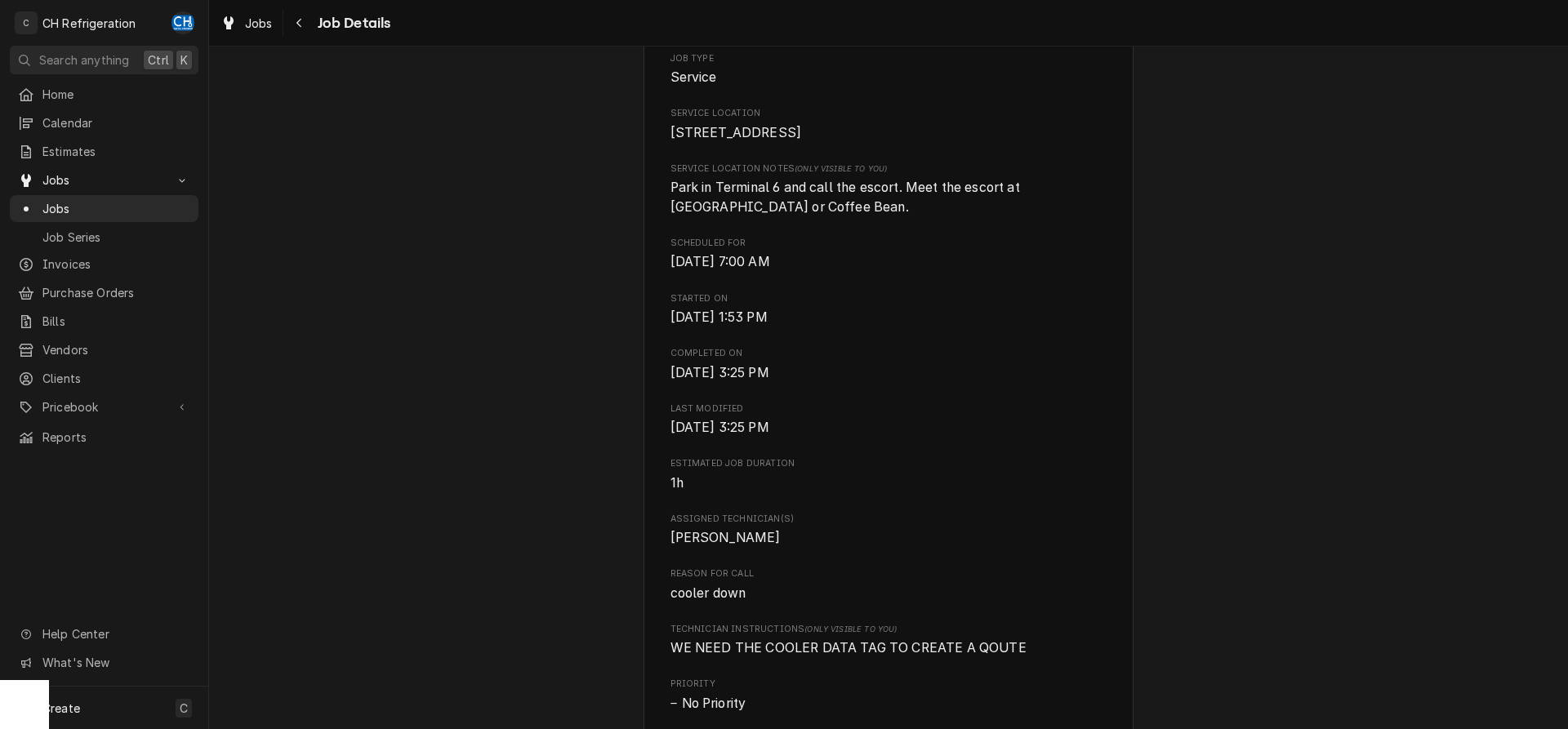
scroll to position [0, 0]
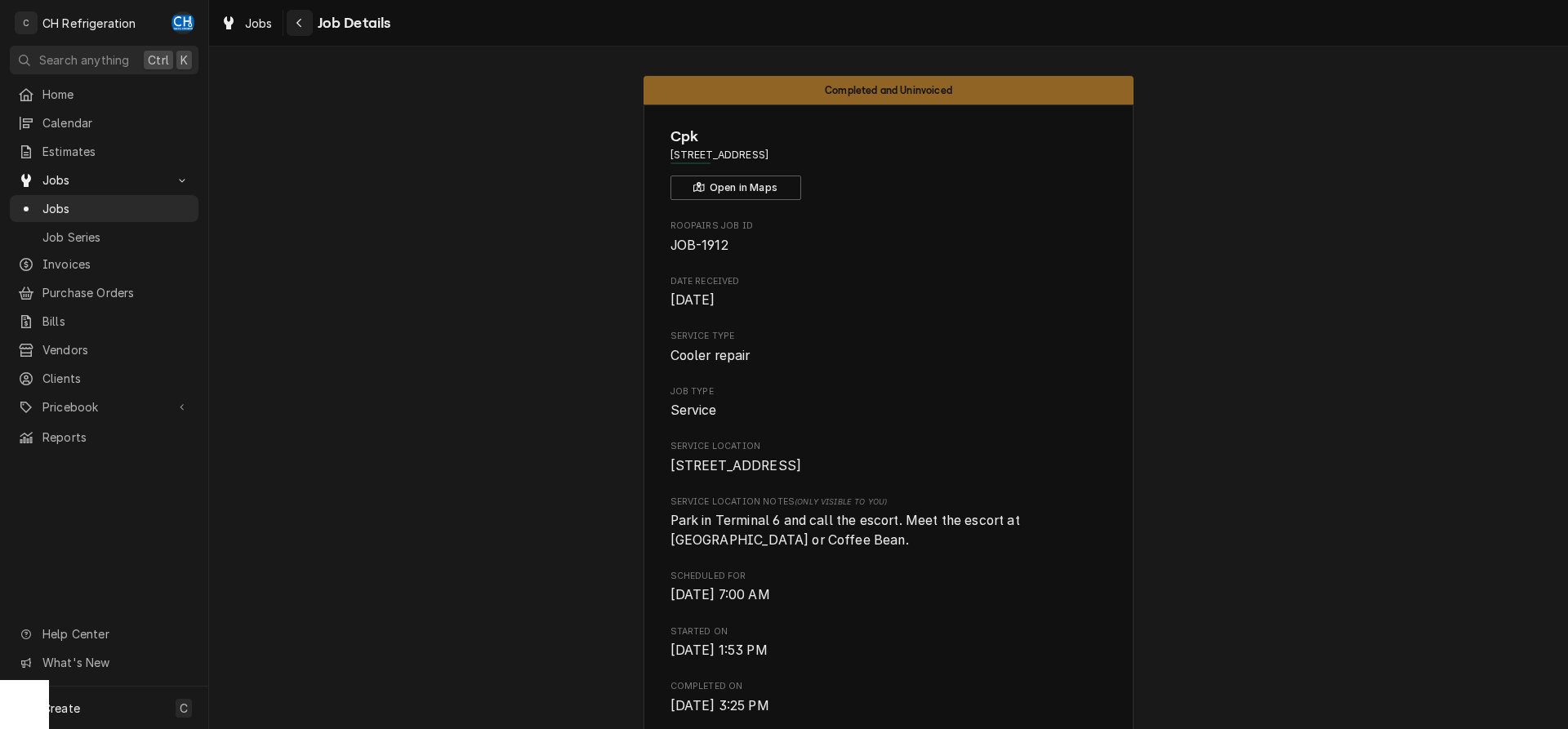
click at [305, 18] on div "Navigate back" at bounding box center [300, 22] width 16 height 16
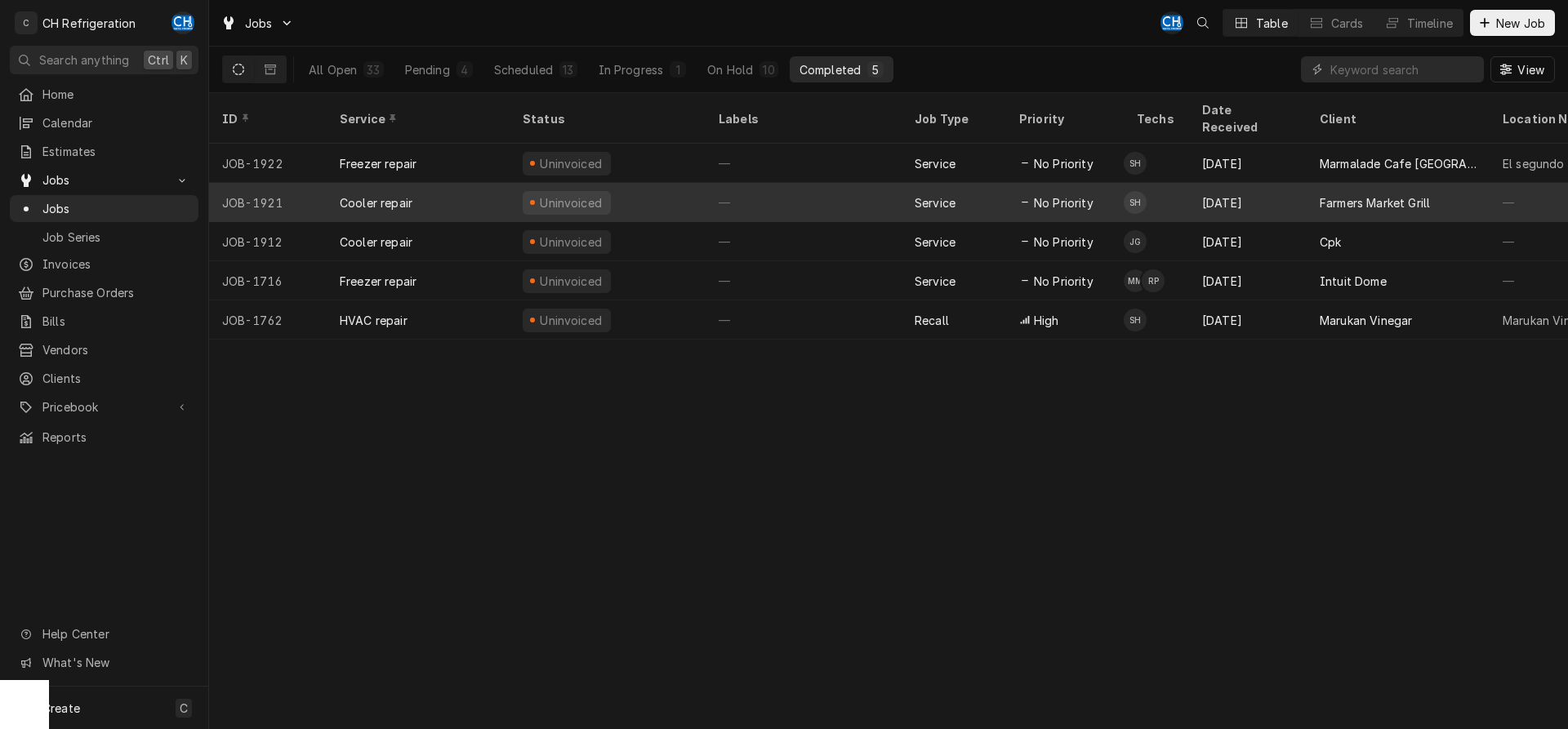
click at [769, 188] on div "—" at bounding box center [804, 203] width 196 height 39
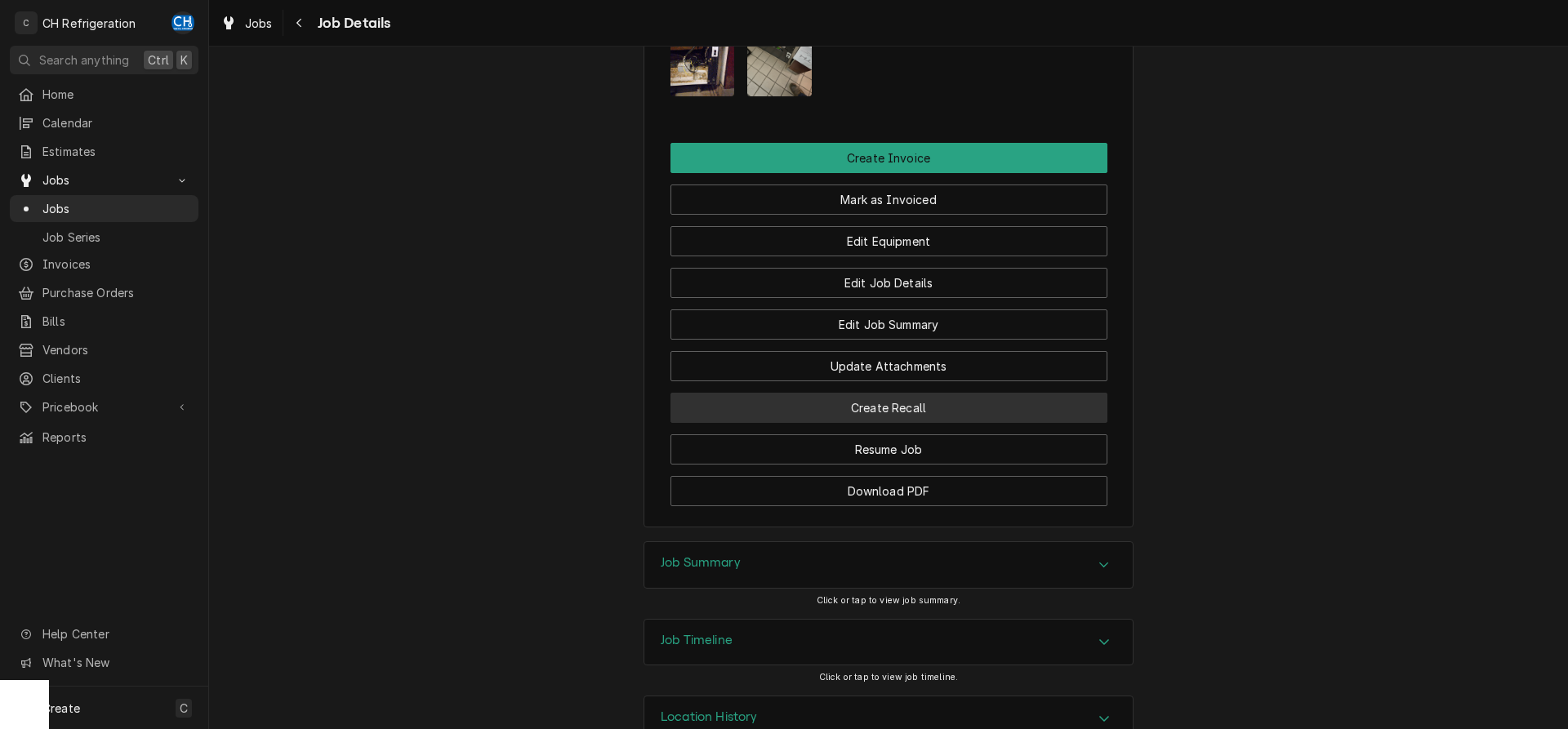
scroll to position [1316, 0]
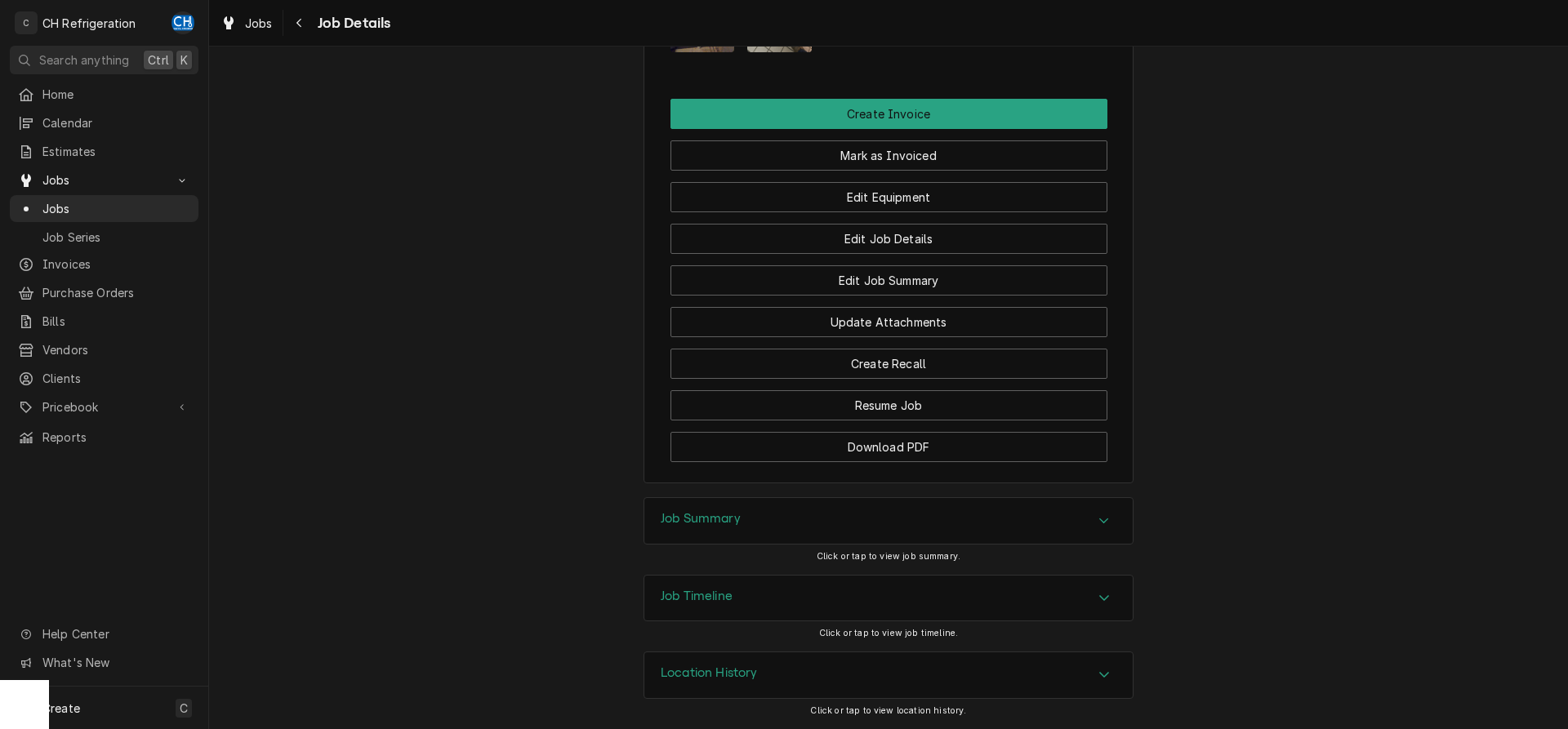
click at [1104, 522] on icon "Accordion Header" at bounding box center [1104, 522] width 12 height 13
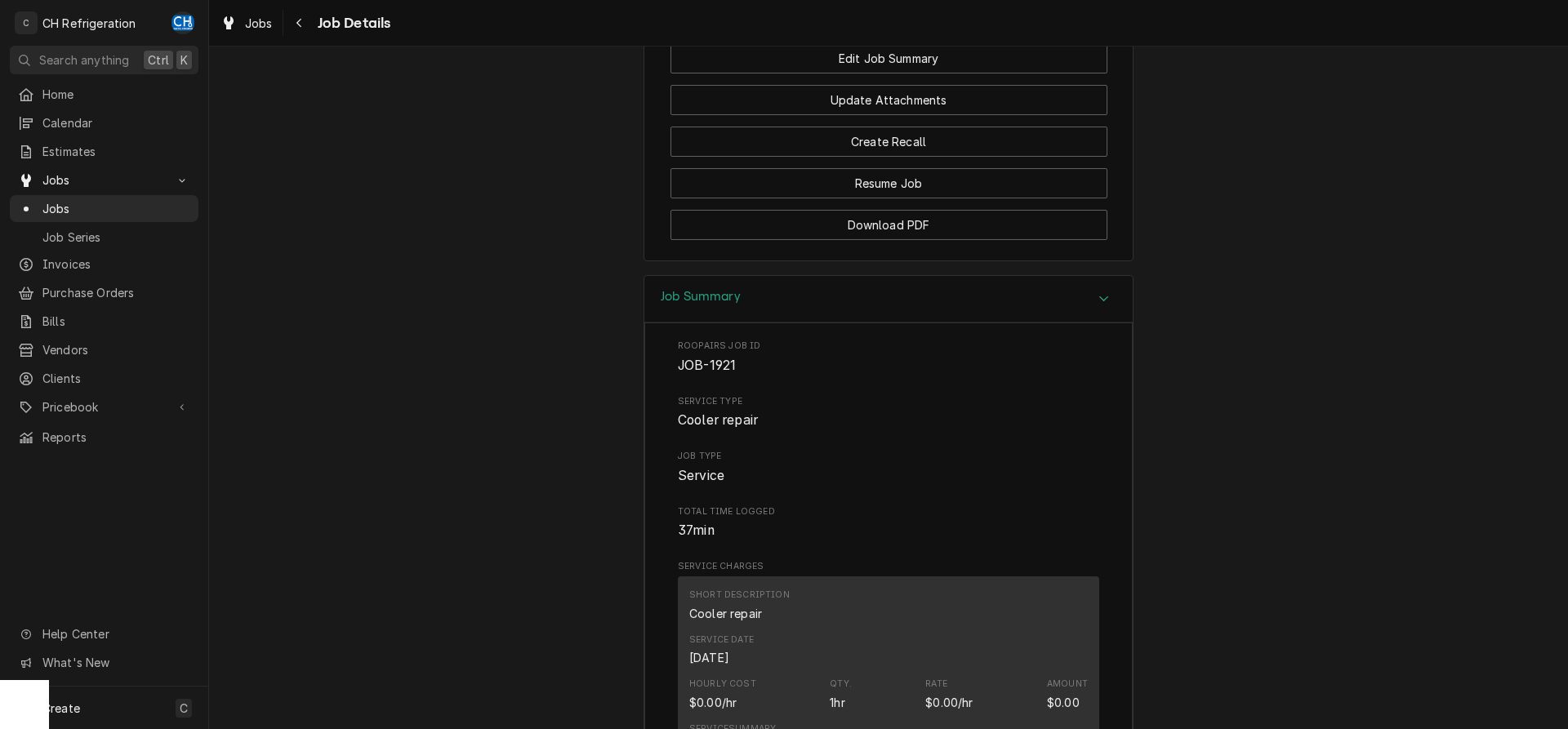
scroll to position [1019, 0]
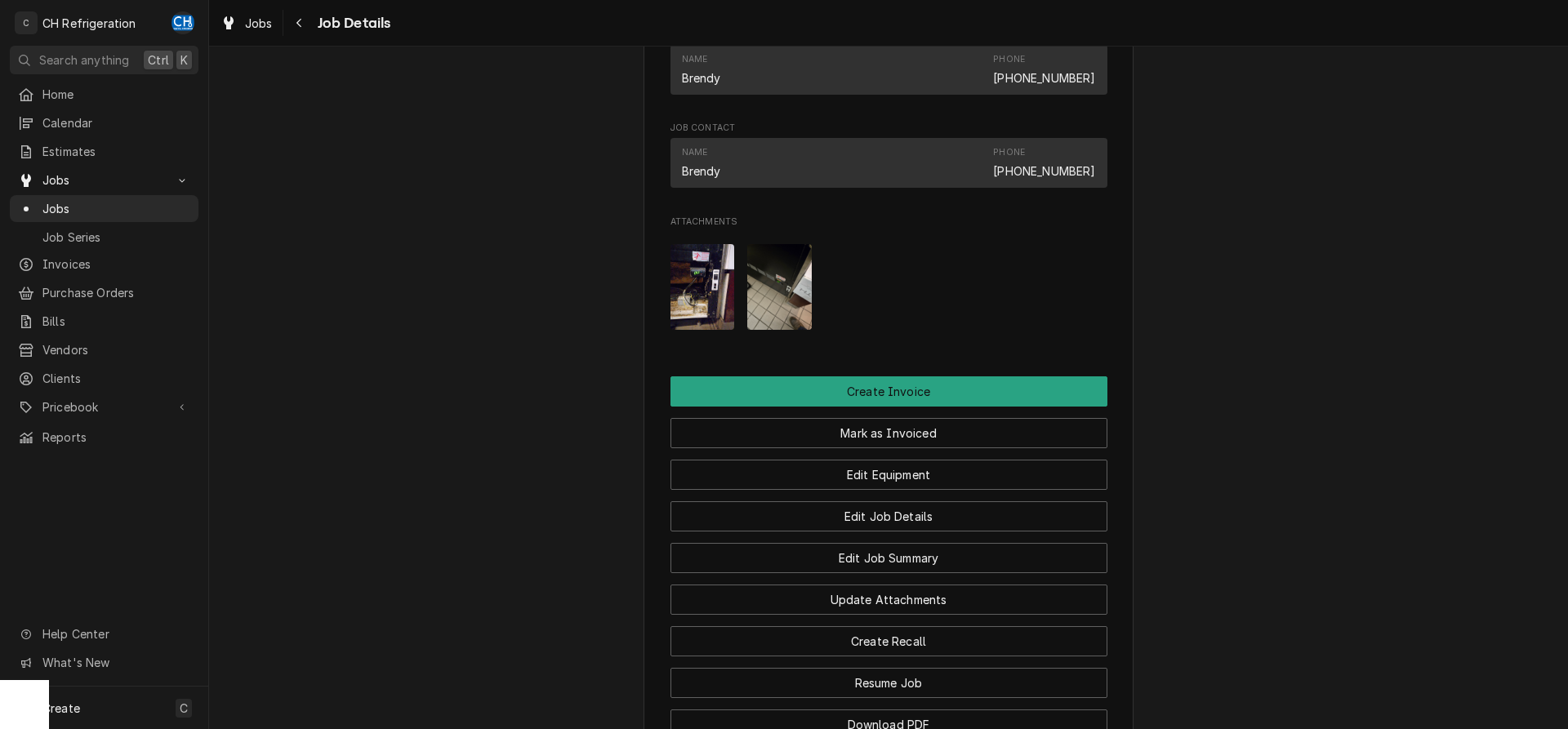
click at [707, 317] on img "Attachments" at bounding box center [702, 286] width 64 height 85
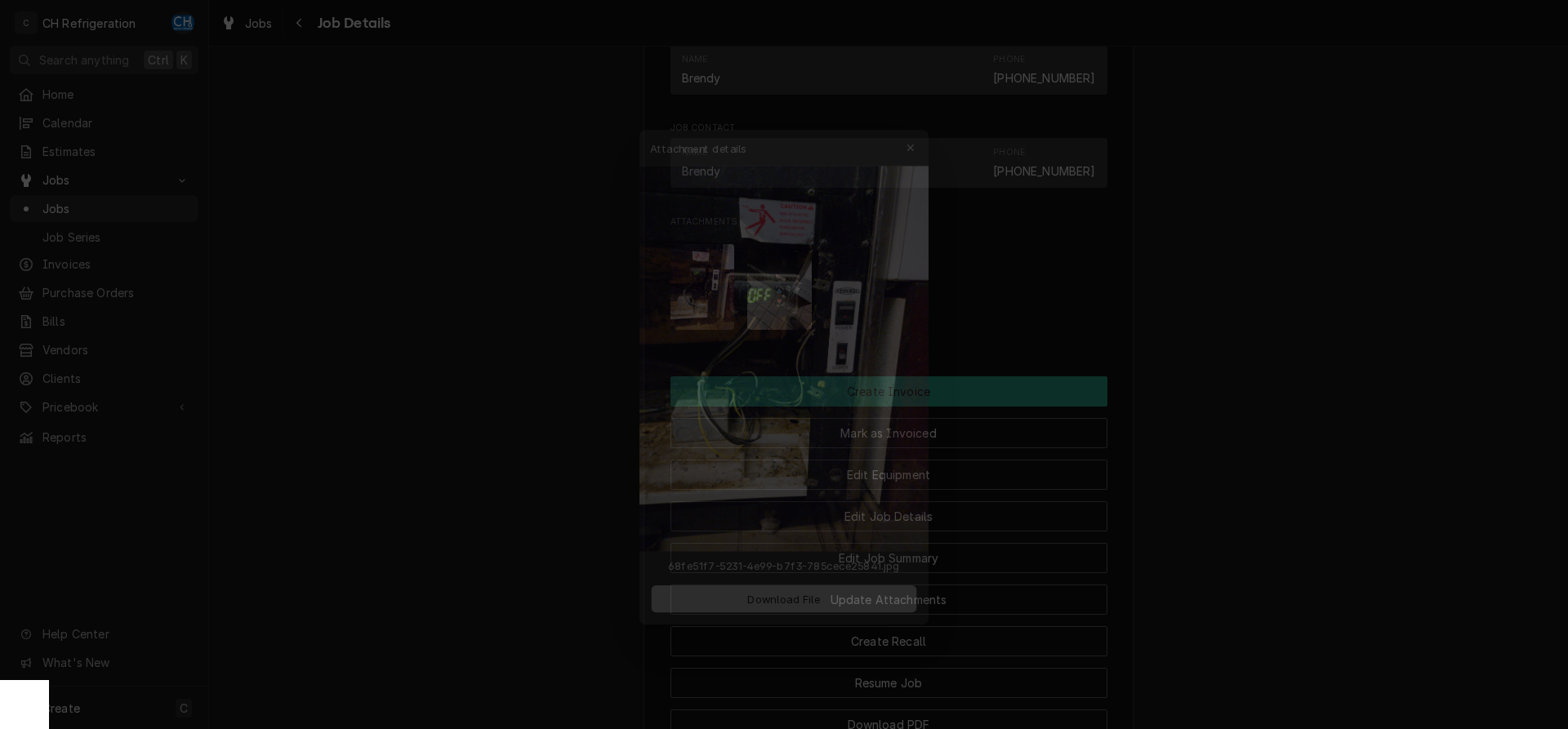
click at [867, 600] on button "Download File" at bounding box center [784, 605] width 287 height 30
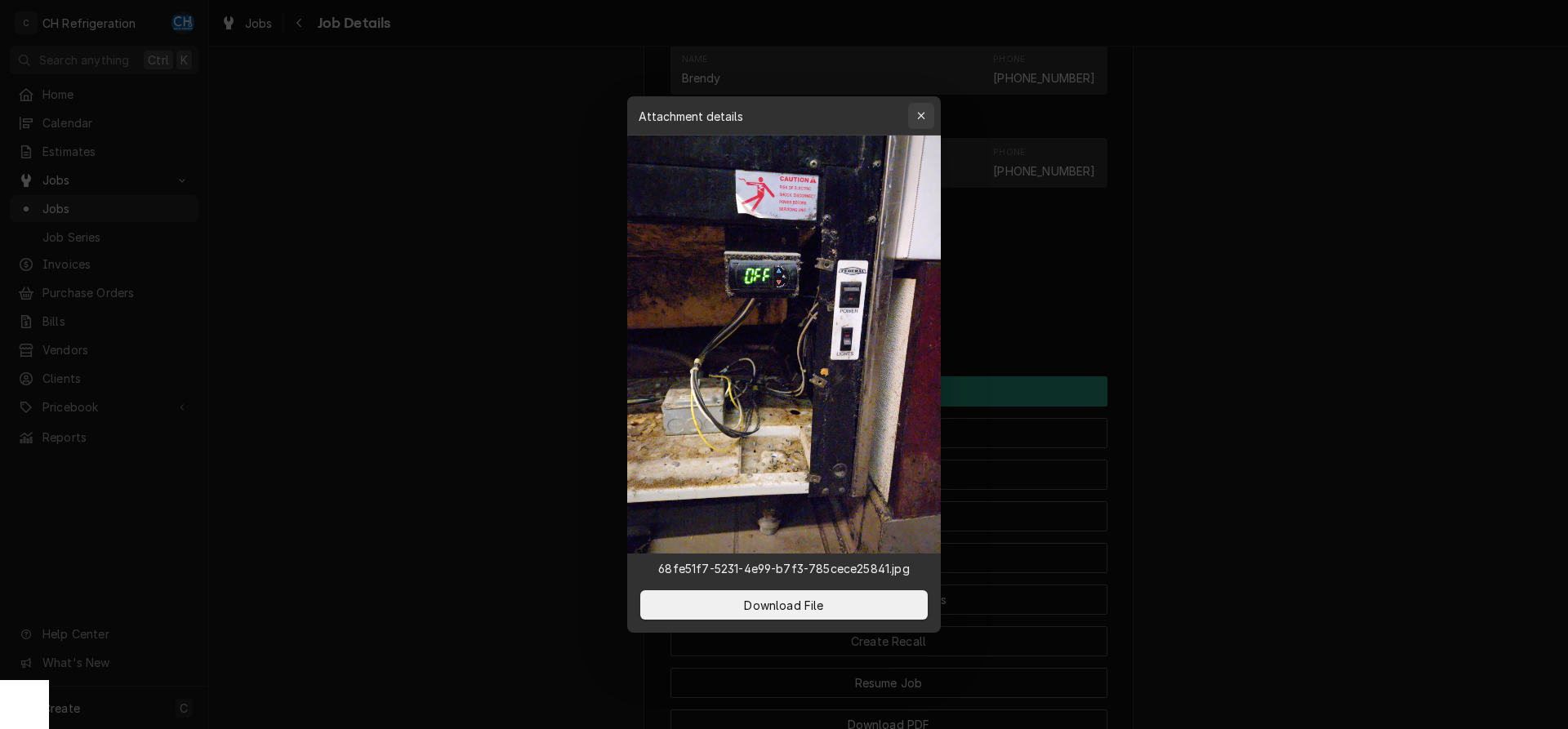
click at [923, 117] on icon "button" at bounding box center [921, 116] width 8 height 8
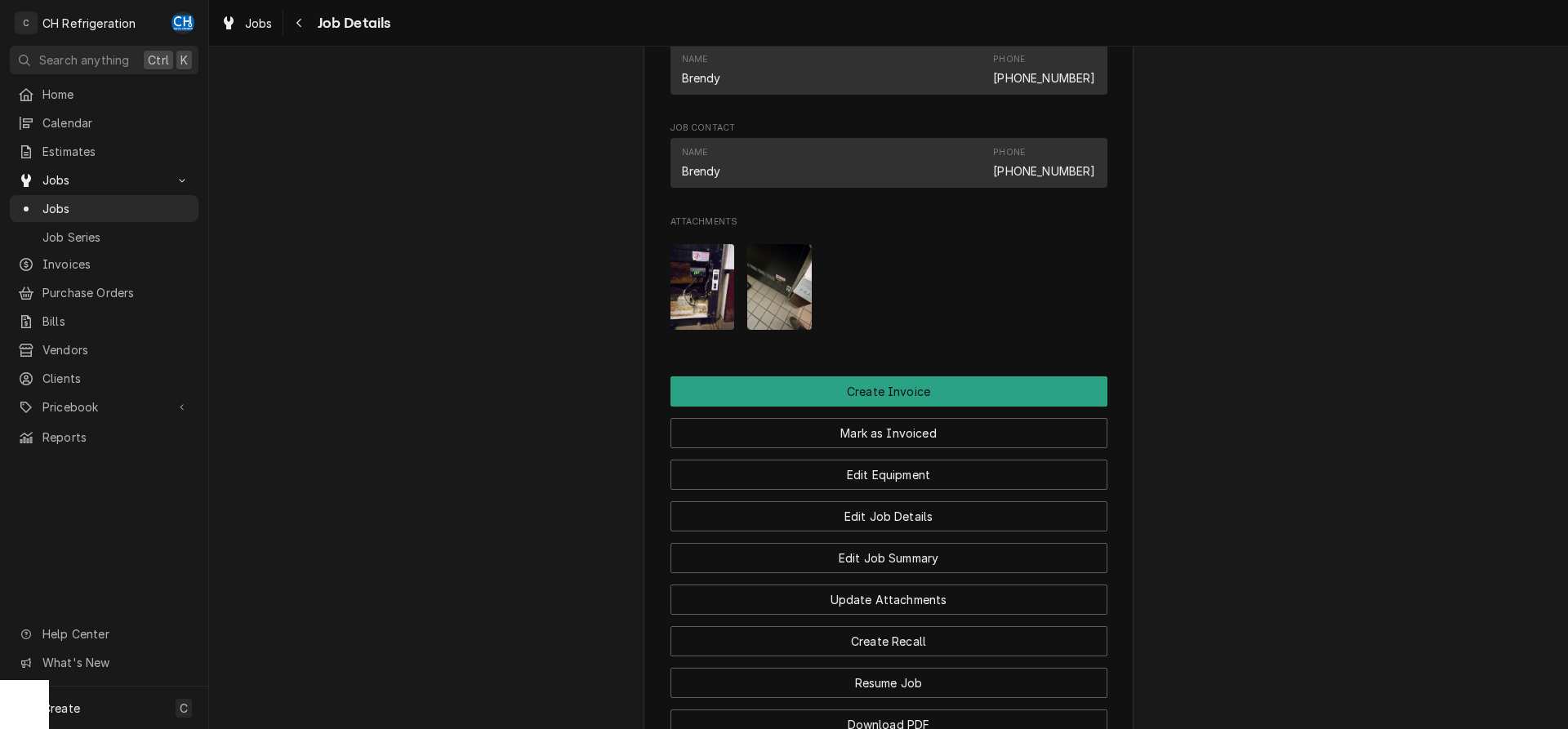
click at [797, 314] on img "Attachments" at bounding box center [779, 286] width 64 height 85
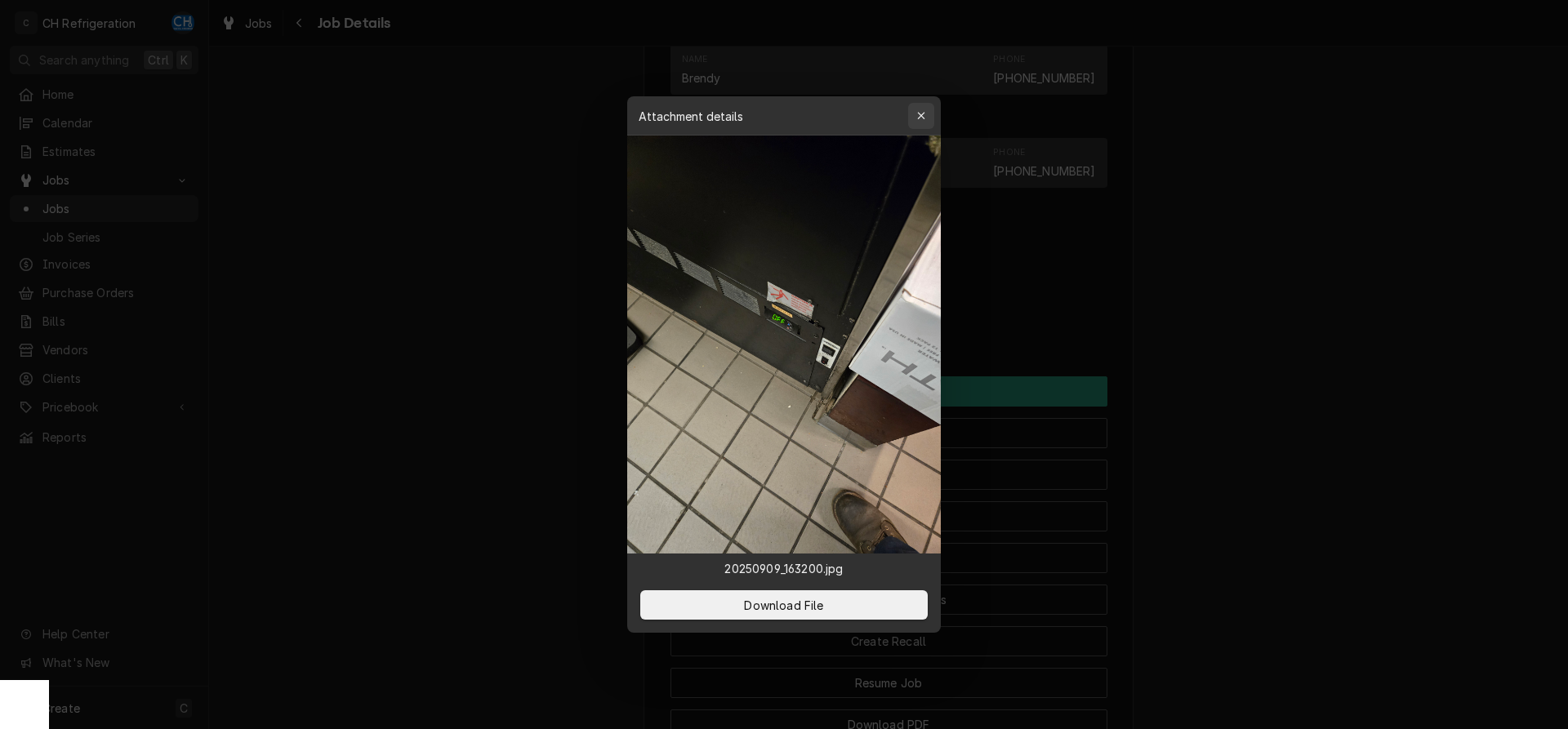
click at [918, 118] on icon "button" at bounding box center [921, 116] width 9 height 12
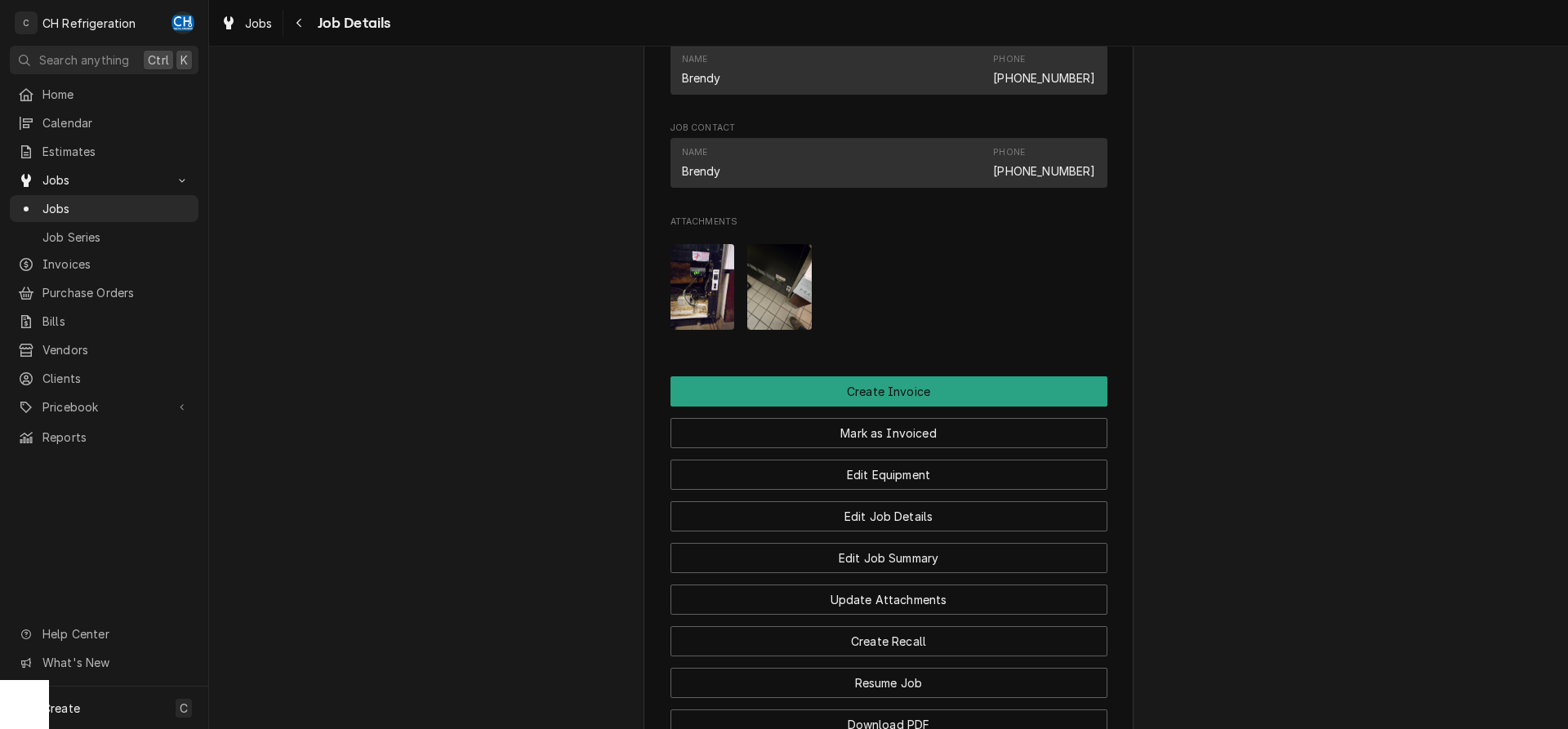
click at [693, 325] on img "Attachments" at bounding box center [702, 286] width 64 height 85
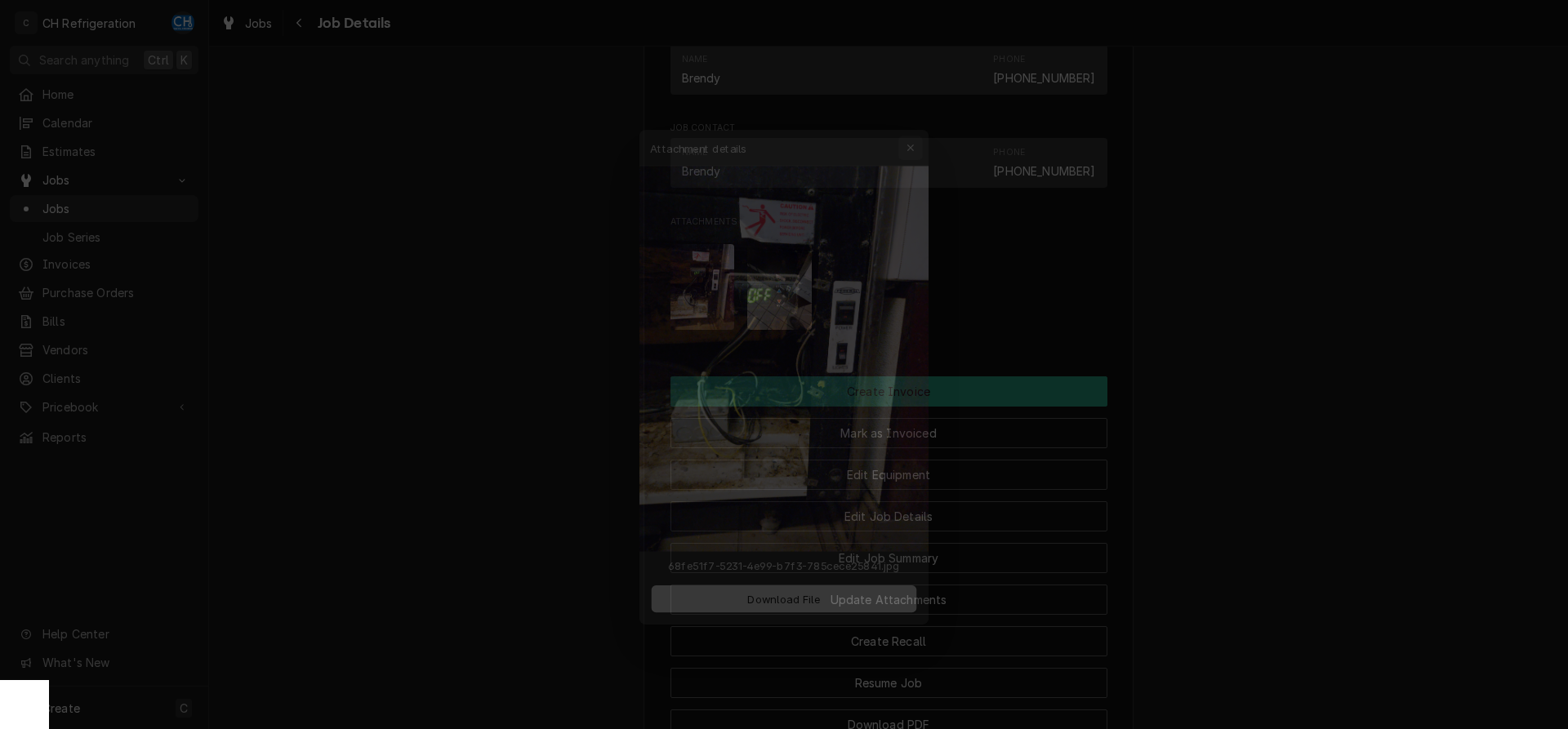
click at [921, 120] on icon "button" at bounding box center [921, 116] width 9 height 12
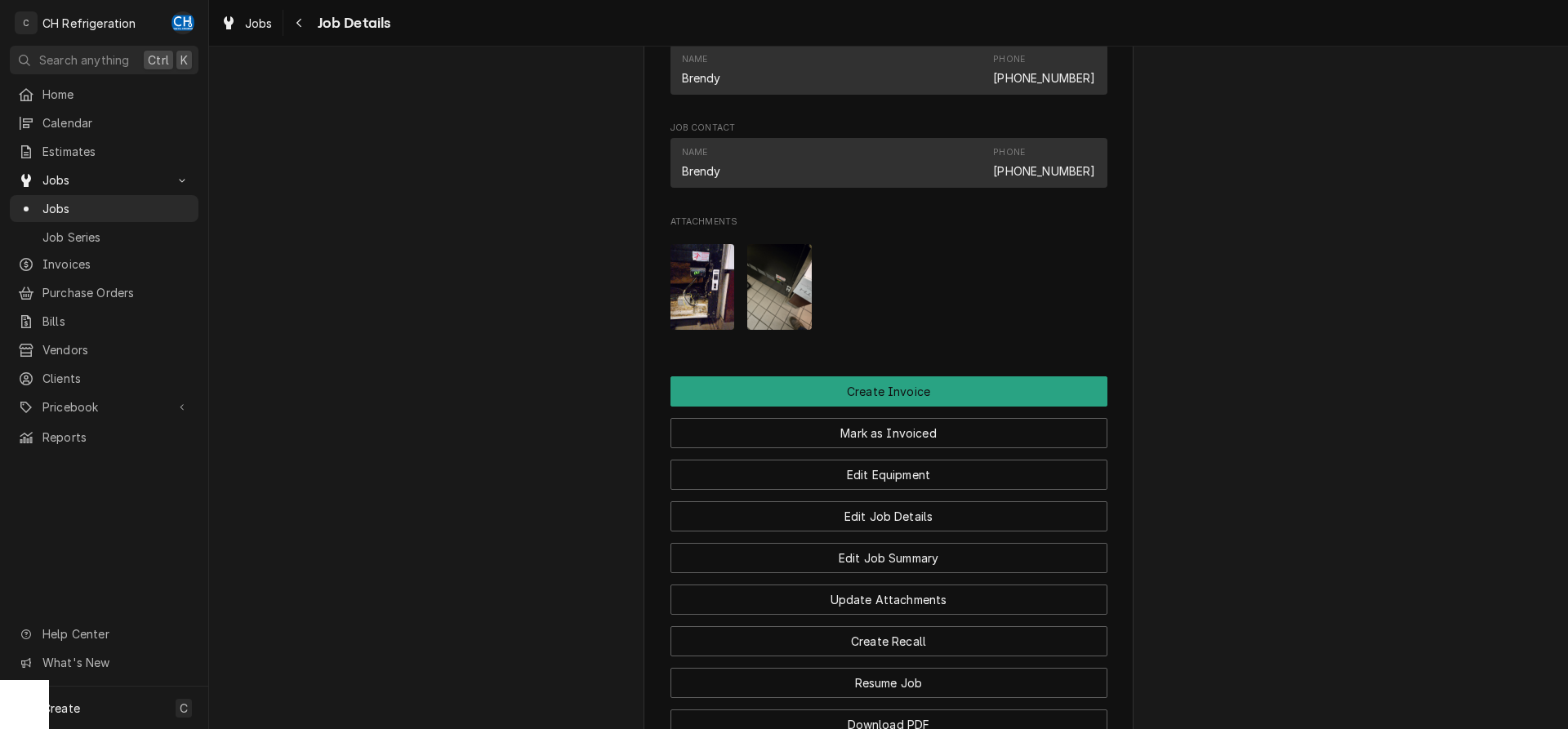
click at [784, 312] on img "Attachments" at bounding box center [779, 286] width 64 height 85
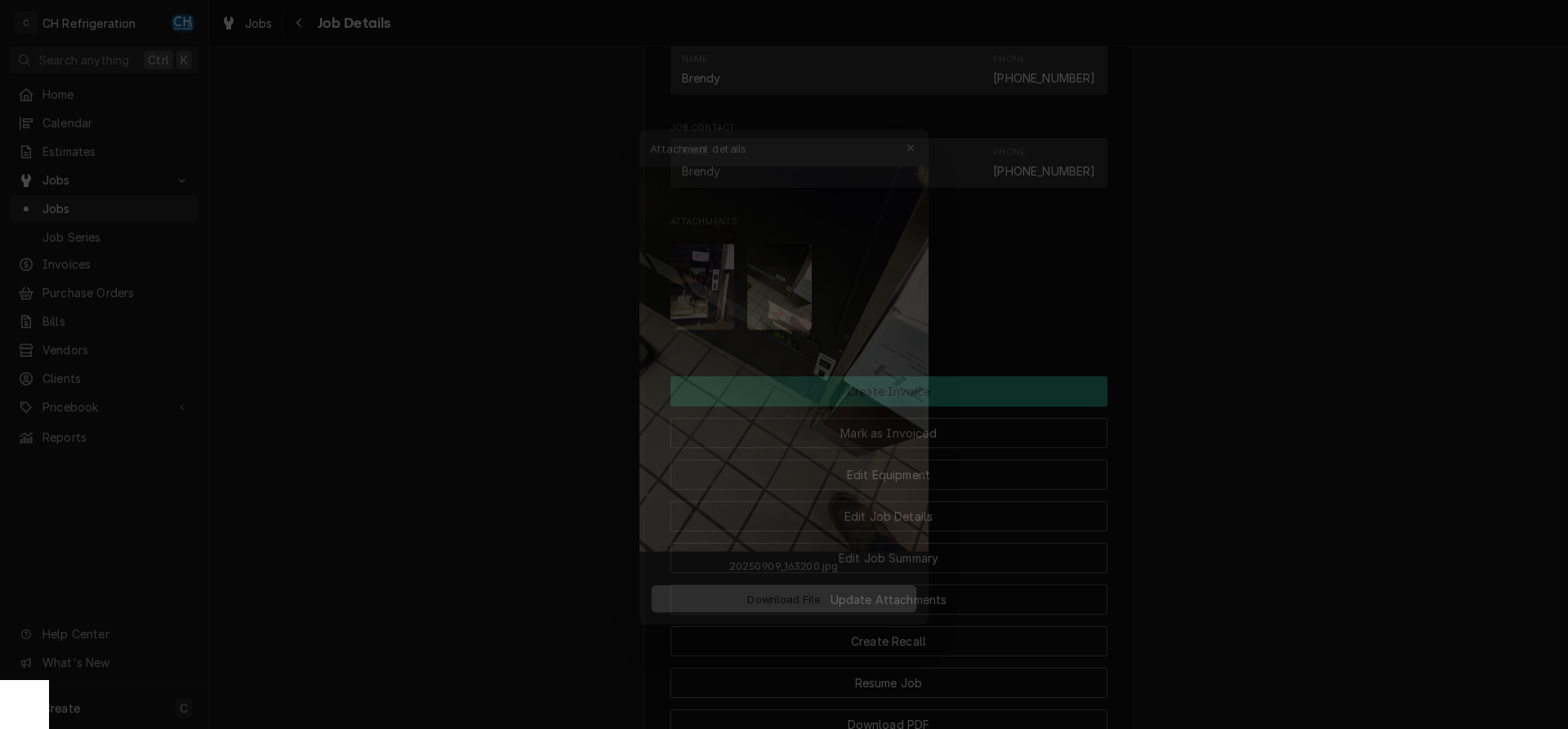
click at [771, 600] on span "Download File" at bounding box center [783, 606] width 85 height 17
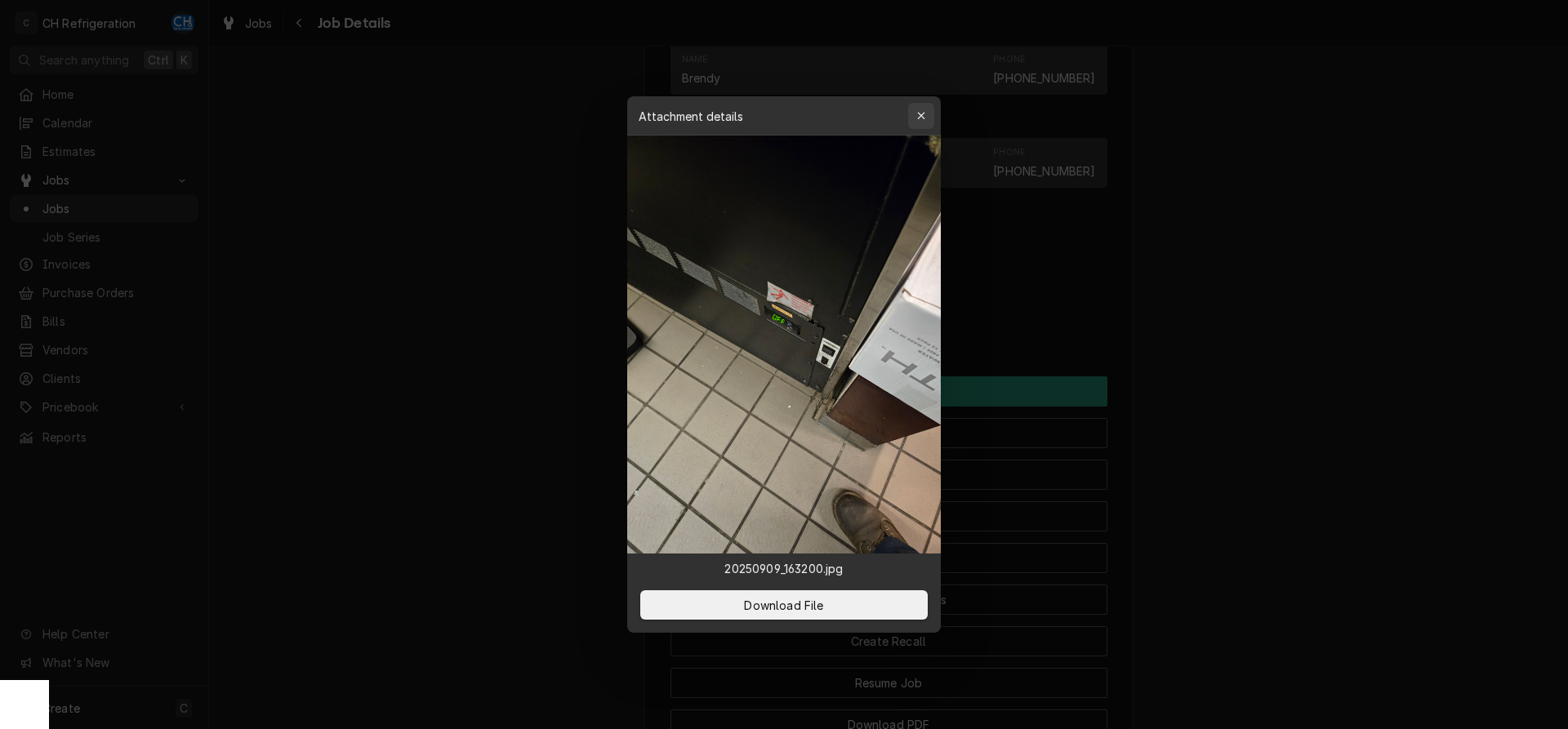
click at [927, 111] on div "button" at bounding box center [921, 115] width 16 height 16
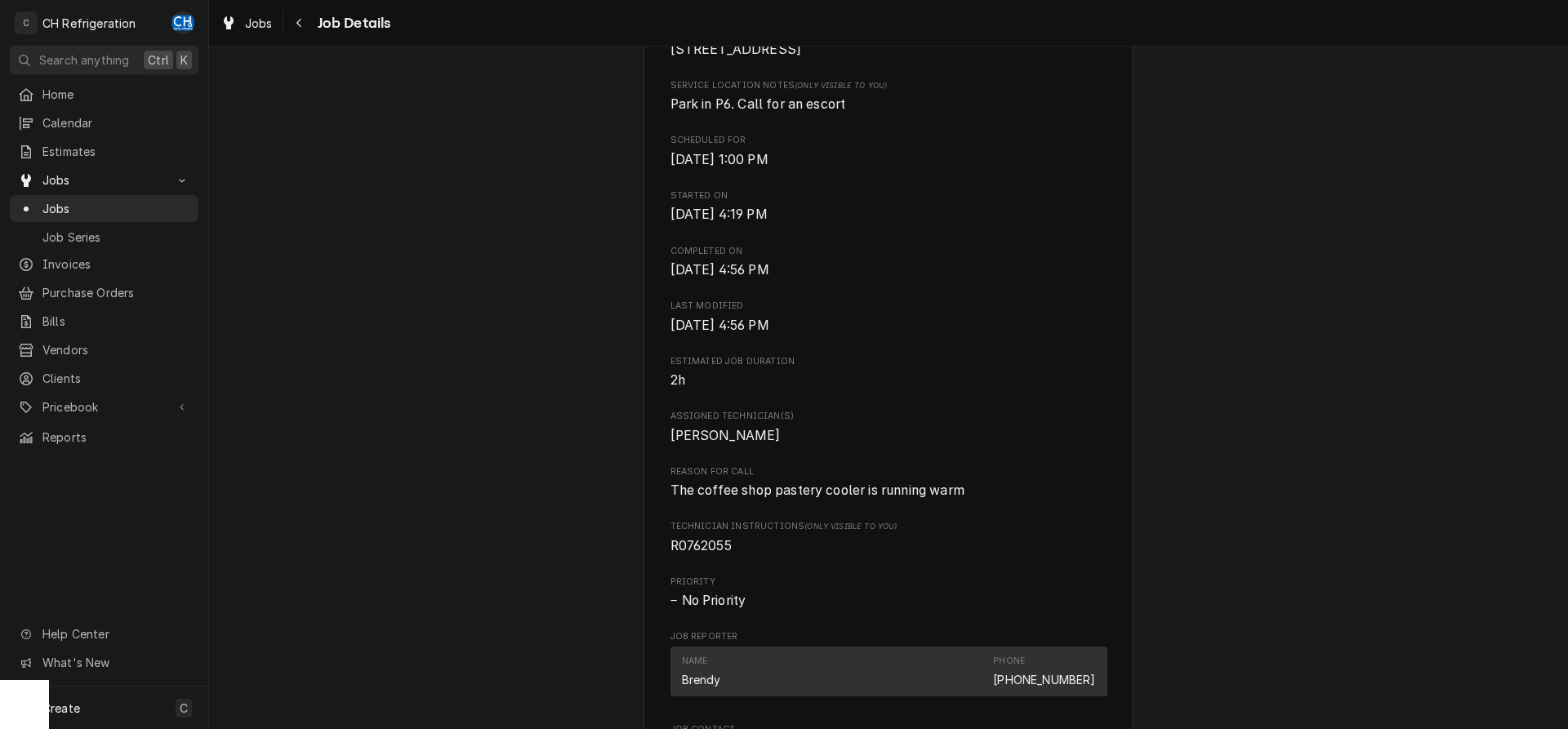
scroll to position [333, 0]
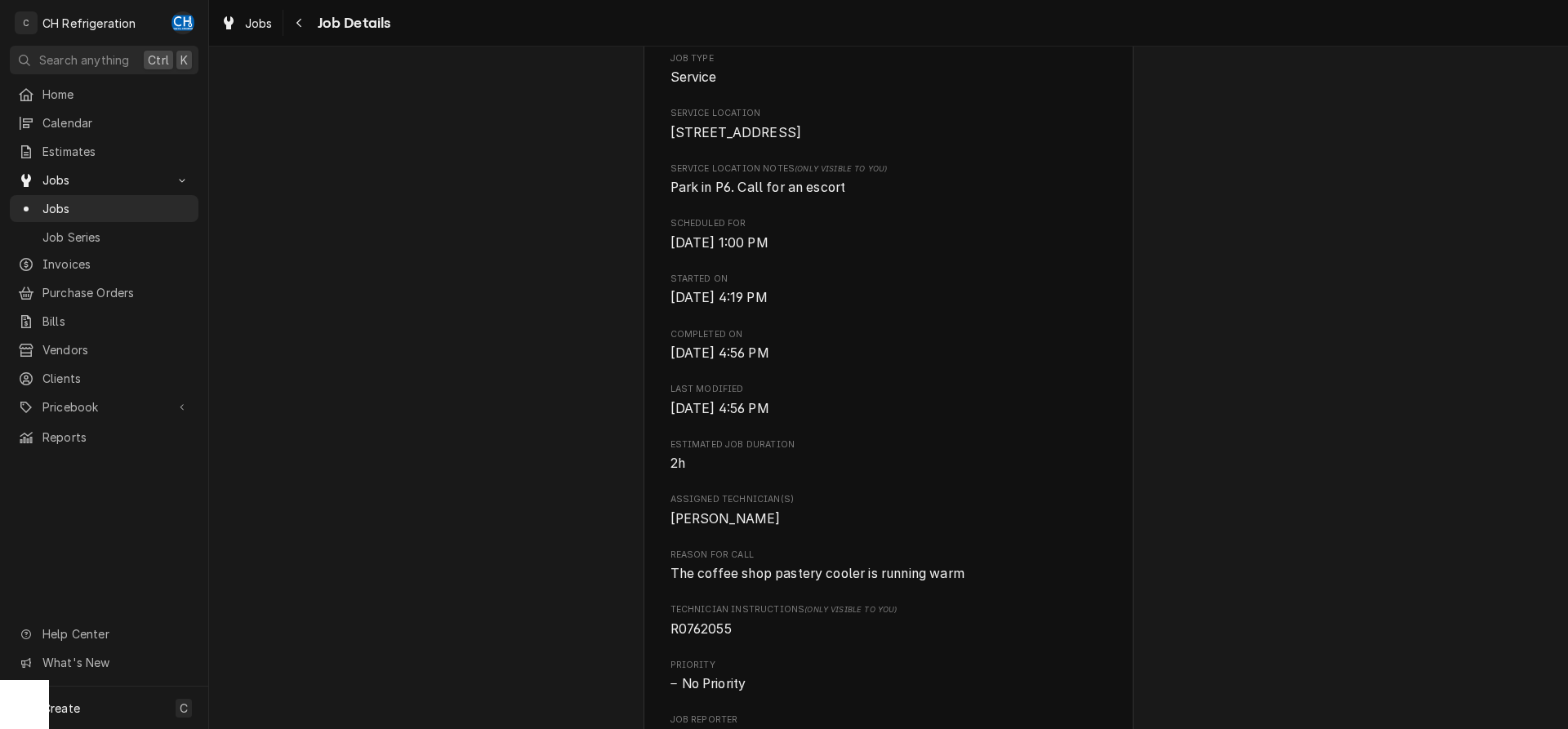
drag, startPoint x: 670, startPoint y: 128, endPoint x: 825, endPoint y: 154, distance: 157.2
click at [825, 143] on span "1 World Way Los Angeles, CA 90045" at bounding box center [888, 133] width 437 height 19
copy span "1 World Way Los Angeles, CA 90045"
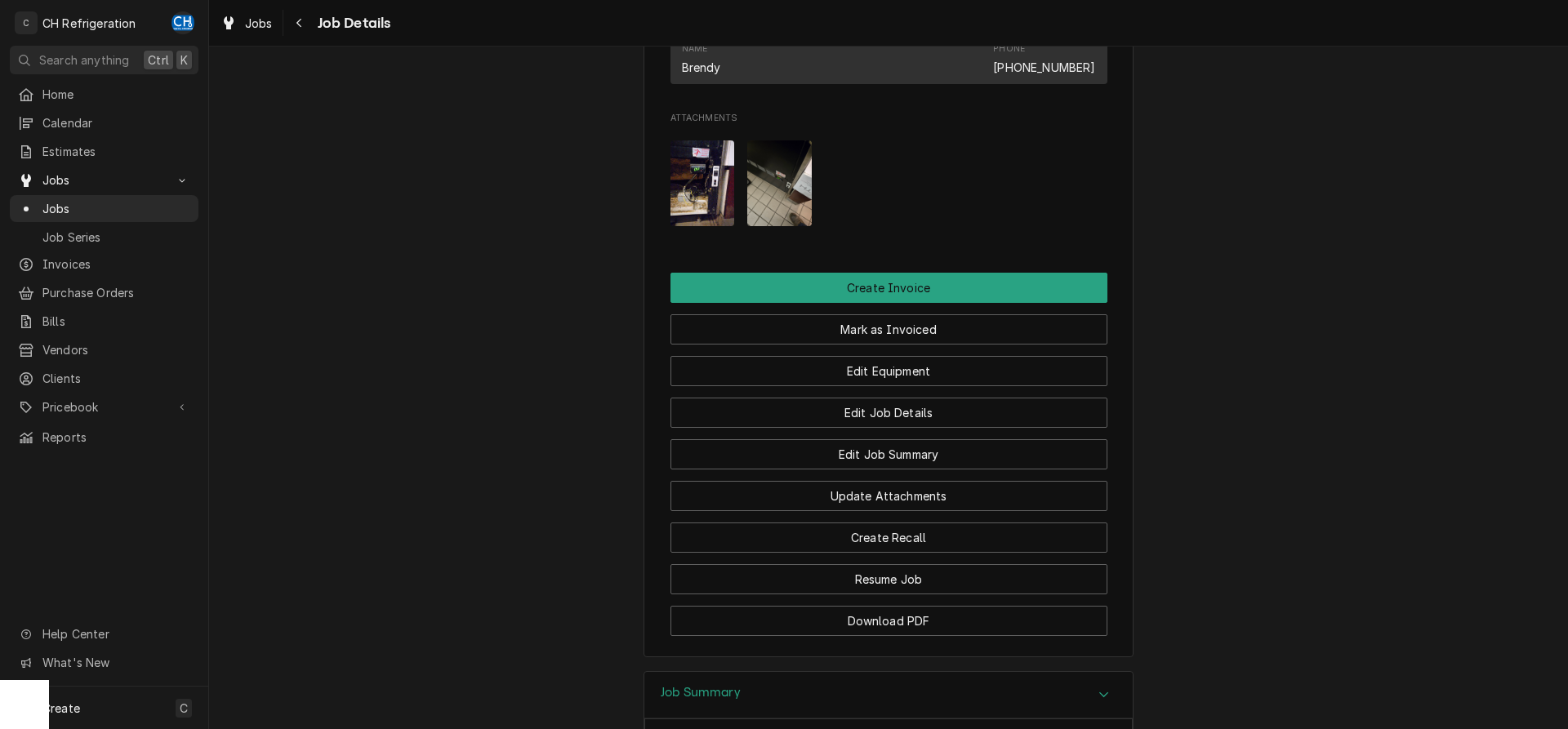
scroll to position [1250, 0]
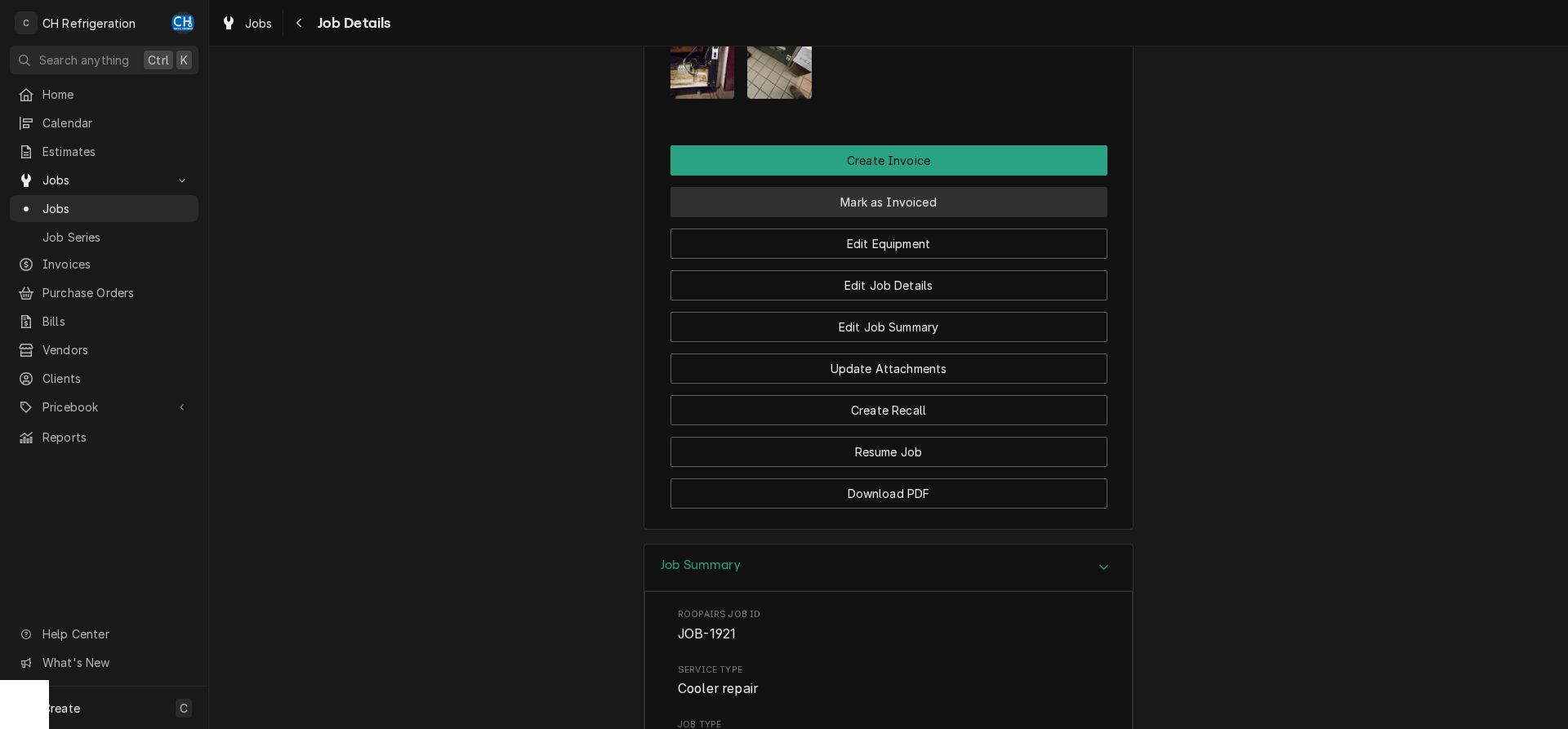
click at [906, 217] on button "Mark as Invoiced" at bounding box center [888, 202] width 437 height 30
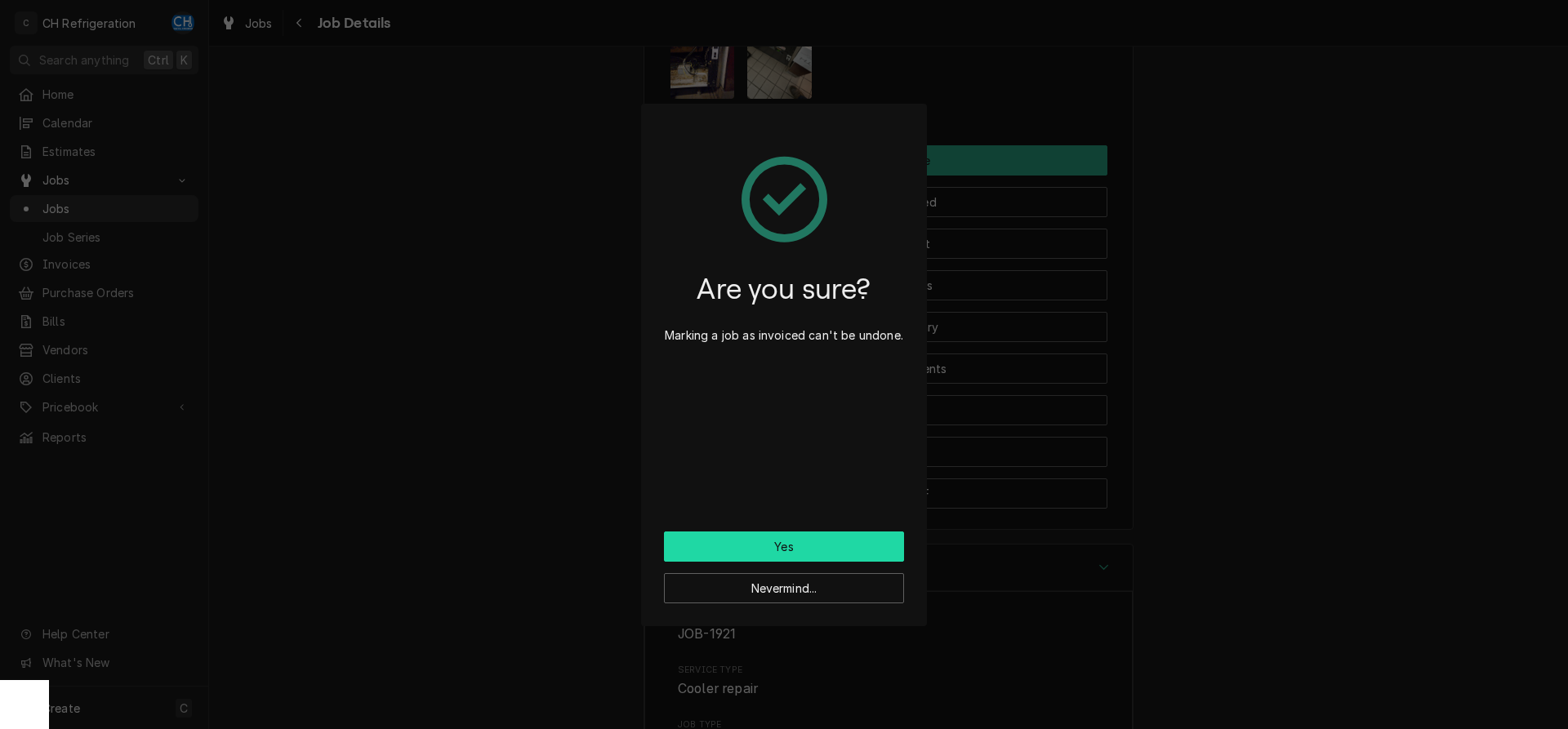
click at [816, 552] on button "Yes" at bounding box center [784, 547] width 240 height 30
